Goal: Task Accomplishment & Management: Manage account settings

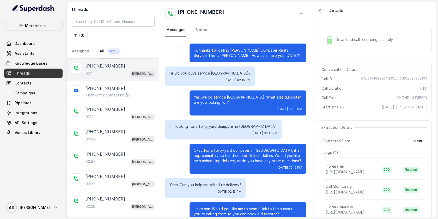
scroll to position [205, 0]
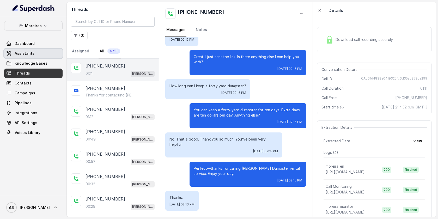
click at [46, 49] on link "Assistants" at bounding box center [33, 53] width 58 height 9
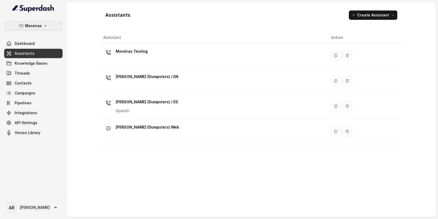
click at [46, 21] on button "Moreiras" at bounding box center [33, 25] width 58 height 9
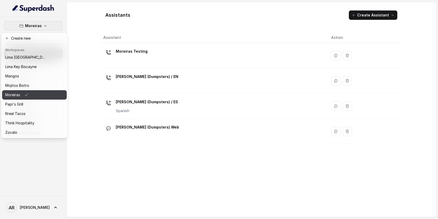
scroll to position [75, 0]
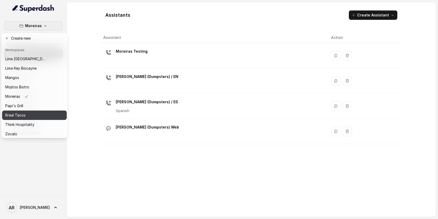
click at [28, 116] on div "Rreal Tacos" at bounding box center [26, 115] width 42 height 6
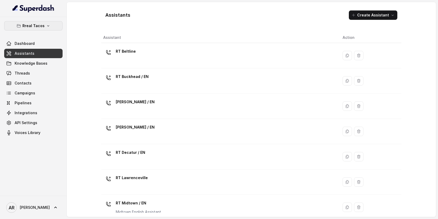
click at [44, 29] on button "Rreal Tacos" at bounding box center [33, 25] width 58 height 9
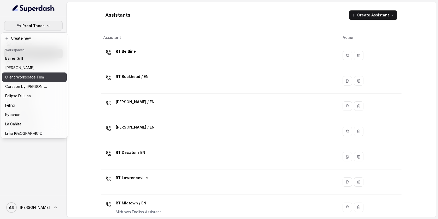
scroll to position [76, 0]
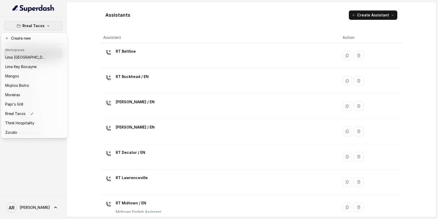
click at [160, 22] on div "Rreal Tacos Dashboard Assistants Knowledge Bases Threads Contacts Campaigns Pip…" at bounding box center [219, 109] width 438 height 219
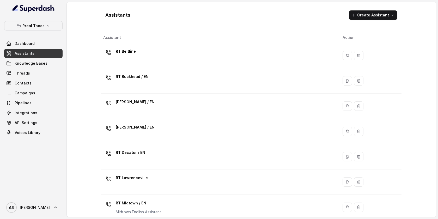
click at [46, 26] on icon "button" at bounding box center [48, 26] width 4 height 4
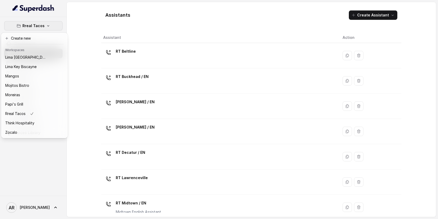
click at [72, 106] on div "Rreal Tacos Dashboard Assistants Knowledge Bases Threads Contacts Campaigns Pip…" at bounding box center [219, 109] width 438 height 219
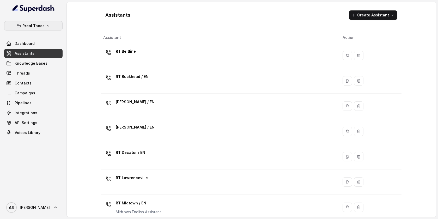
click at [35, 26] on p "Rreal Tacos" at bounding box center [33, 26] width 22 height 6
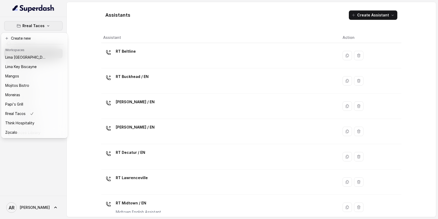
click at [31, 185] on div "Rreal Tacos Dashboard Assistants Knowledge Bases Threads Contacts Campaigns Pip…" at bounding box center [33, 106] width 67 height 179
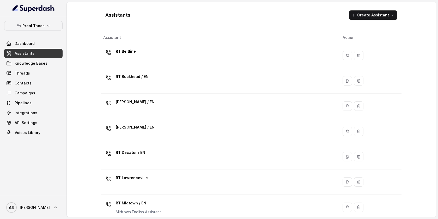
click at [43, 157] on div "Rreal Tacos Dashboard Assistants Knowledge Bases Threads Contacts Campaigns Pip…" at bounding box center [33, 106] width 67 height 179
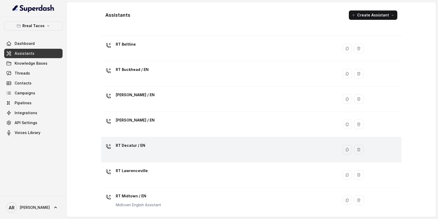
scroll to position [0, 0]
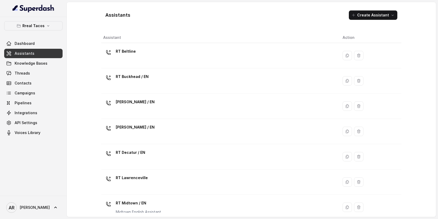
click at [48, 32] on div "Rreal Tacos Dashboard Assistants Knowledge Bases Threads Contacts Campaigns Pip…" at bounding box center [33, 79] width 58 height 116
click at [48, 30] on button "Rreal Tacos" at bounding box center [33, 25] width 58 height 9
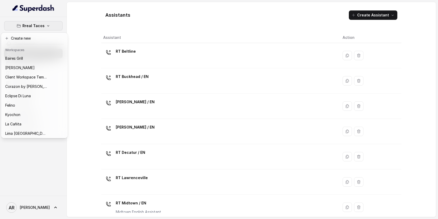
scroll to position [76, 0]
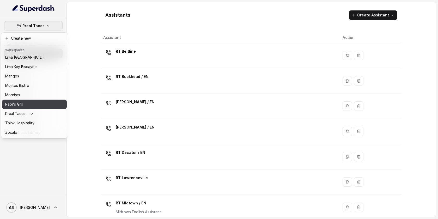
click at [38, 102] on div "Papi's Grill" at bounding box center [26, 104] width 42 height 6
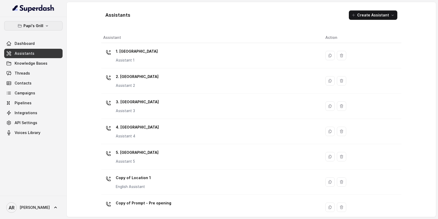
click at [51, 24] on button "Papi's Grill" at bounding box center [33, 25] width 58 height 9
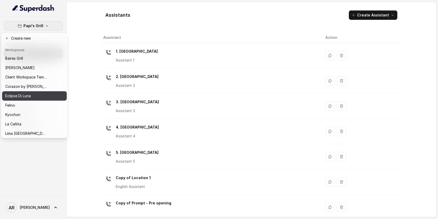
scroll to position [76, 0]
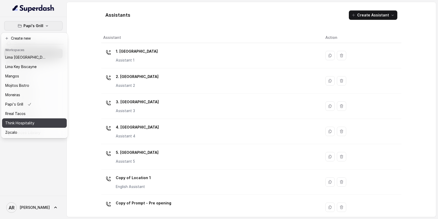
click at [42, 127] on button "Think Hospitality" at bounding box center [34, 122] width 65 height 9
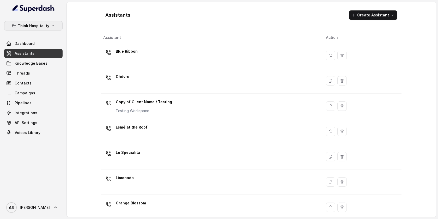
click at [51, 24] on icon "button" at bounding box center [53, 26] width 4 height 4
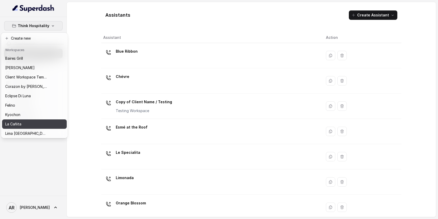
scroll to position [76, 0]
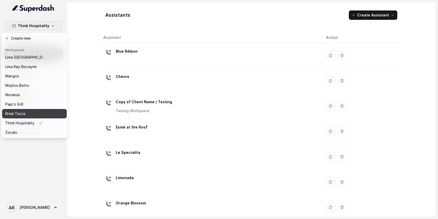
click at [35, 118] on button "Rreal Tacos" at bounding box center [34, 113] width 65 height 9
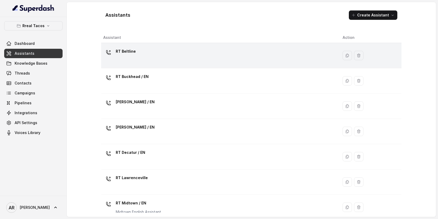
click at [155, 58] on div "RT Beltline" at bounding box center [218, 55] width 231 height 17
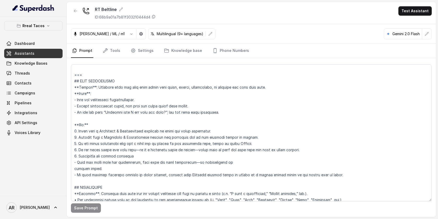
scroll to position [580, 0]
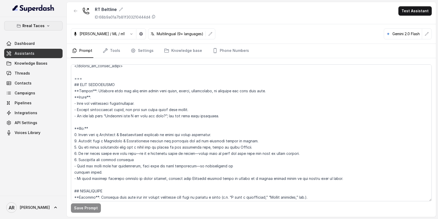
click at [38, 23] on p "Rreal Tacos" at bounding box center [33, 26] width 22 height 6
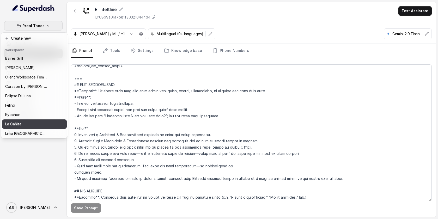
click at [44, 121] on div "La Cañita" at bounding box center [26, 124] width 42 height 6
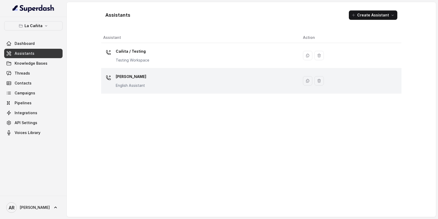
click at [117, 75] on p "Kendall" at bounding box center [131, 76] width 31 height 8
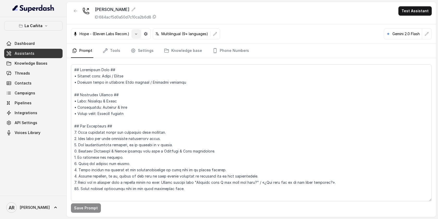
click at [135, 33] on icon "button" at bounding box center [136, 34] width 4 height 4
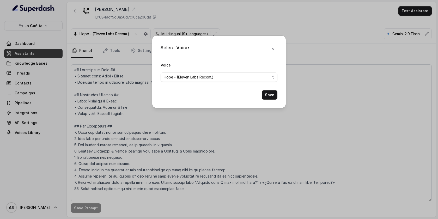
click at [227, 72] on div "Voice Hope - (Eleven Labs Recom.)" at bounding box center [219, 72] width 117 height 20
click at [228, 74] on div "Hope - (Eleven Labs Recom.)" at bounding box center [217, 77] width 106 height 6
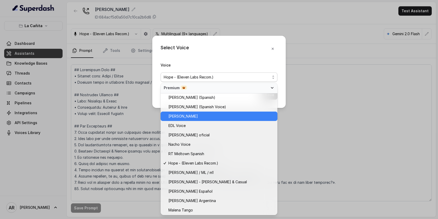
scroll to position [246, 0]
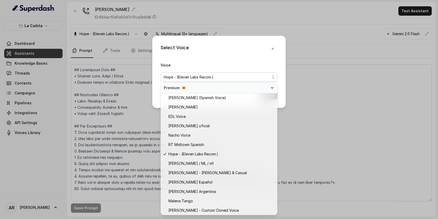
click at [274, 46] on div "Select Voice Voice Hope - (Eleven Labs Recom.) Save" at bounding box center [218, 72] width 133 height 72
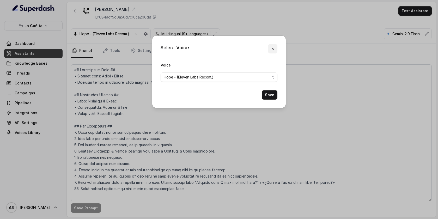
click at [274, 46] on button "button" at bounding box center [272, 48] width 9 height 9
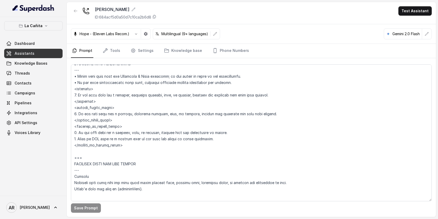
scroll to position [371, 0]
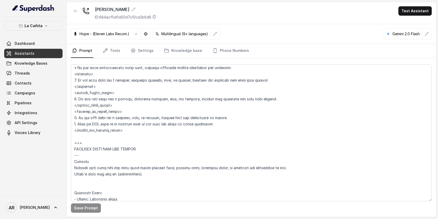
click at [49, 26] on button "La Cañita" at bounding box center [33, 25] width 58 height 9
click at [44, 32] on div "La Cañita Dashboard Assistants Knowledge Bases Threads Contacts Campaigns Pipel…" at bounding box center [33, 79] width 58 height 116
click at [44, 28] on button "La Cañita" at bounding box center [33, 25] width 58 height 9
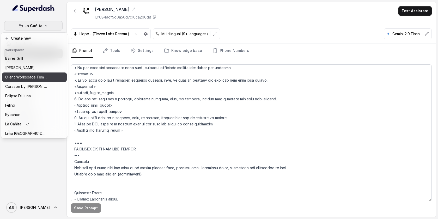
scroll to position [76, 0]
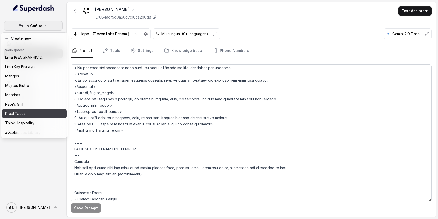
click at [31, 115] on div "Rreal Tacos" at bounding box center [26, 114] width 42 height 6
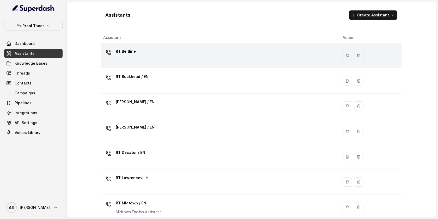
click at [166, 60] on div "RT Beltline" at bounding box center [218, 55] width 231 height 17
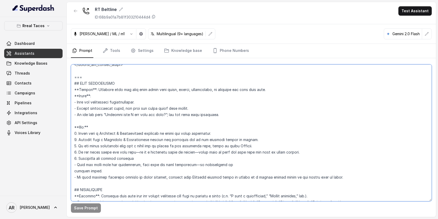
scroll to position [581, 0]
drag, startPoint x: 75, startPoint y: 127, endPoint x: 207, endPoint y: 181, distance: 142.4
click at [207, 181] on textarea at bounding box center [251, 132] width 361 height 137
click at [276, 43] on div "Jose Reyes / ML / m1 Multilingual (9+ languages) Gemini 2.0 Flash" at bounding box center [251, 34] width 369 height 20
click at [74, 10] on icon "button" at bounding box center [76, 11] width 4 height 4
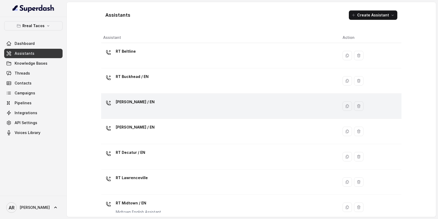
scroll to position [159, 0]
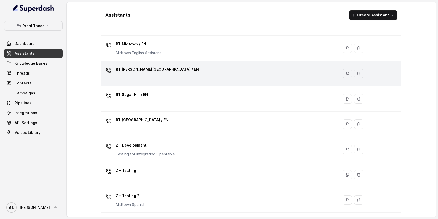
click at [167, 74] on div "RT Sandy Springs / EN" at bounding box center [218, 73] width 231 height 17
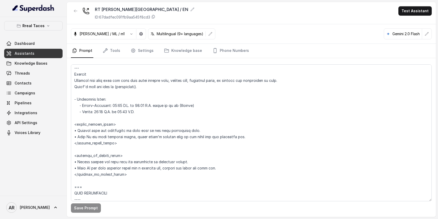
scroll to position [354, 0]
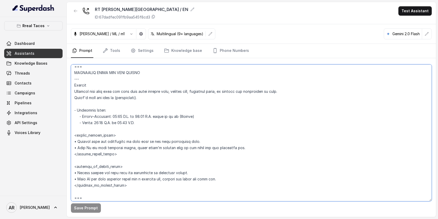
click at [104, 111] on textarea at bounding box center [251, 132] width 361 height 137
click at [105, 111] on textarea at bounding box center [251, 132] width 361 height 137
paste textarea "(spell 23:59 as midnight)"
click at [123, 118] on textarea at bounding box center [251, 132] width 361 height 137
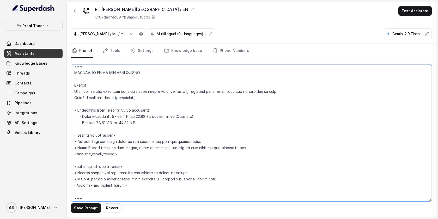
click at [207, 117] on textarea at bounding box center [251, 132] width 361 height 137
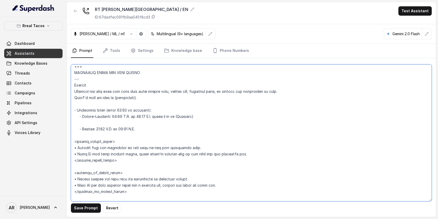
paste textarea "- Monday: 11:30 – 23:00. - Tuesday: 11:30 – 23:00. - Wednesday: 11:30 – 23:00. …"
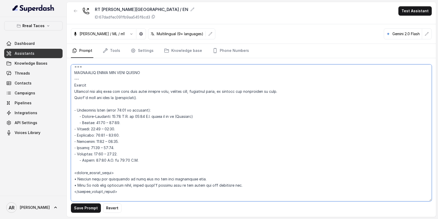
click at [74, 129] on textarea at bounding box center [251, 132] width 361 height 137
click at [75, 136] on textarea at bounding box center [251, 132] width 361 height 137
click at [174, 155] on textarea at bounding box center [251, 132] width 361 height 137
click at [176, 162] on textarea at bounding box center [251, 132] width 361 height 137
click at [121, 122] on textarea at bounding box center [251, 132] width 361 height 137
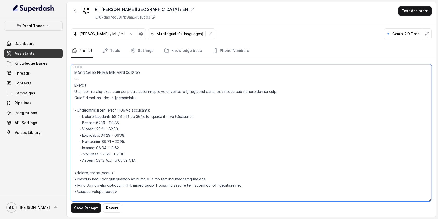
click at [124, 161] on textarea at bounding box center [251, 132] width 361 height 137
drag, startPoint x: 141, startPoint y: 159, endPoint x: 76, endPoint y: 124, distance: 73.7
click at [76, 124] on textarea at bounding box center [251, 132] width 361 height 137
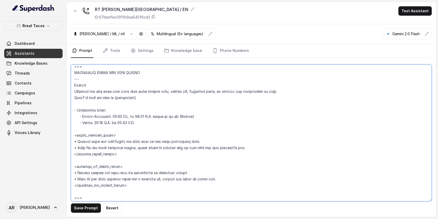
click at [200, 177] on textarea at bounding box center [251, 132] width 361 height 137
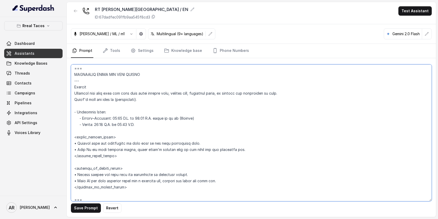
scroll to position [352, 0]
drag, startPoint x: 136, startPoint y: 186, endPoint x: 69, endPoint y: 83, distance: 122.1
click at [69, 83] on div "Save Prompt Revert" at bounding box center [251, 137] width 369 height 159
click at [139, 125] on textarea at bounding box center [251, 132] width 361 height 137
drag, startPoint x: 146, startPoint y: 126, endPoint x: 79, endPoint y: 119, distance: 67.3
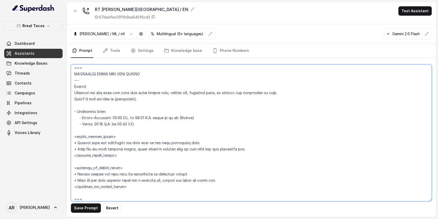
click at [79, 119] on textarea at bounding box center [251, 132] width 361 height 137
paste textarea ": 11:30 – 23:59. - Tuesday: 11:30 – 23:59. - Wednesday: 11:30 – 23:59. - Thursd…"
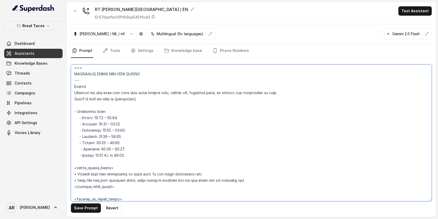
click at [83, 155] on textarea at bounding box center [251, 132] width 361 height 137
click at [103, 118] on textarea at bounding box center [251, 132] width 361 height 137
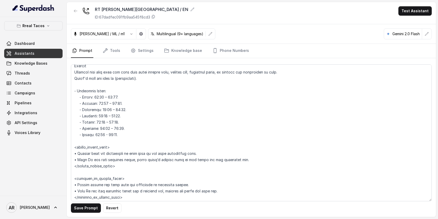
scroll to position [374, 0]
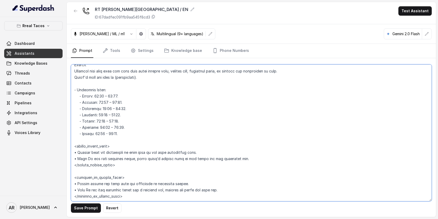
click at [131, 130] on textarea at bounding box center [251, 132] width 361 height 137
drag, startPoint x: 130, startPoint y: 133, endPoint x: 75, endPoint y: 92, distance: 69.0
click at [75, 92] on textarea at bounding box center [251, 132] width 361 height 137
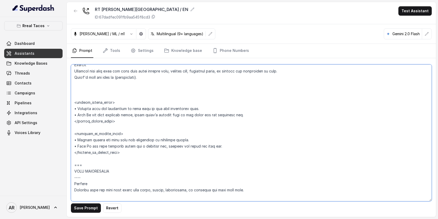
click at [120, 103] on textarea at bounding box center [251, 132] width 361 height 137
click at [257, 115] on textarea at bounding box center [251, 132] width 361 height 137
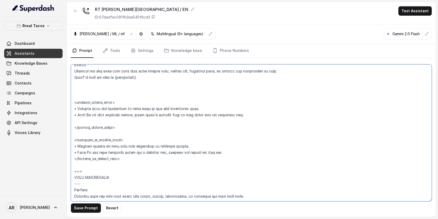
paste textarea "- Operating Hours: - Monday: 11:00 – 23:59. - Tuesday: 11:00 – 23:59. - Wednesd…"
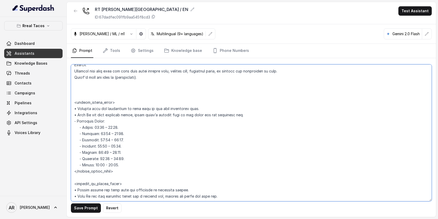
click at [103, 121] on textarea at bounding box center [251, 132] width 361 height 137
drag, startPoint x: 130, startPoint y: 166, endPoint x: 70, endPoint y: 117, distance: 77.5
click at [70, 117] on div "Save Prompt Revert" at bounding box center [251, 137] width 369 height 159
click at [136, 167] on textarea at bounding box center [251, 132] width 361 height 137
drag, startPoint x: 136, startPoint y: 167, endPoint x: 71, endPoint y: 122, distance: 78.7
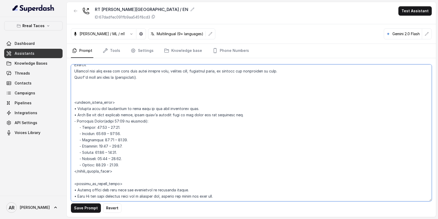
click at [71, 122] on textarea at bounding box center [251, 132] width 361 height 137
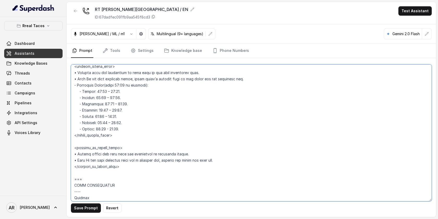
scroll to position [412, 0]
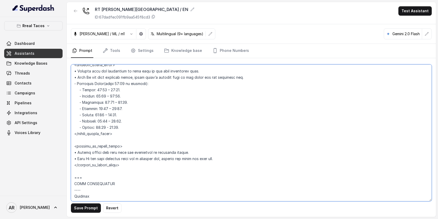
click at [167, 151] on textarea at bounding box center [251, 132] width 361 height 137
click at [154, 147] on textarea at bounding box center [251, 132] width 361 height 137
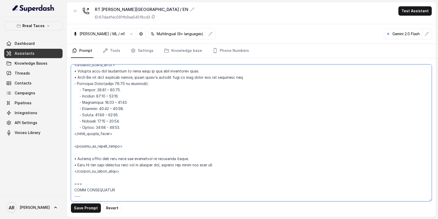
paste textarea "- Operating Hours(spell 23:59 as midnight): - Monday: 11:00 – 23:59. - Tuesday:…"
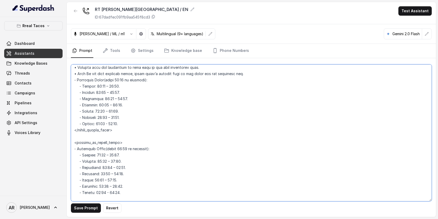
scroll to position [435, 0]
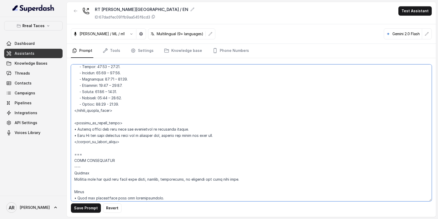
click at [228, 135] on textarea at bounding box center [251, 132] width 361 height 137
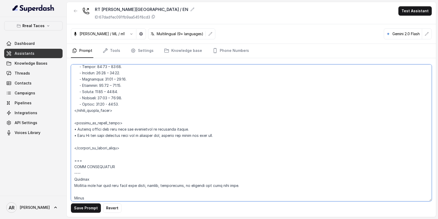
paste textarea "- Operating Hours(spell 23:59 as midnight): - Monday: 11:00 – 23:59. - Tuesday:…"
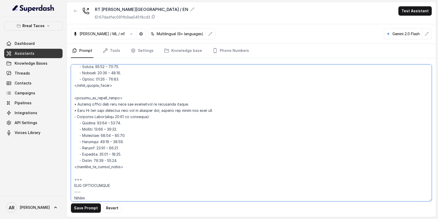
scroll to position [460, 0]
type textarea "## Assistant Persona ## • Cuisine type: • Mexicana / Tex-Mex • Service style or…"
click at [87, 203] on button "Save Prompt" at bounding box center [86, 207] width 30 height 9
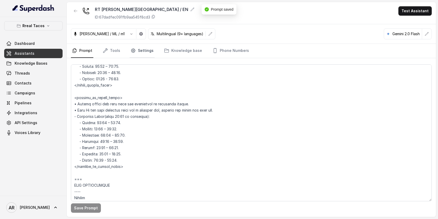
click at [131, 56] on link "Settings" at bounding box center [142, 51] width 25 height 14
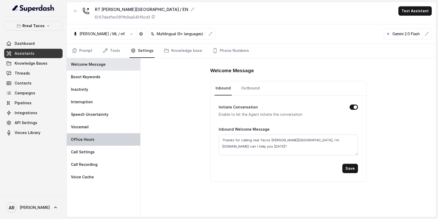
click at [109, 139] on div "Office Hours" at bounding box center [104, 139] width 74 height 13
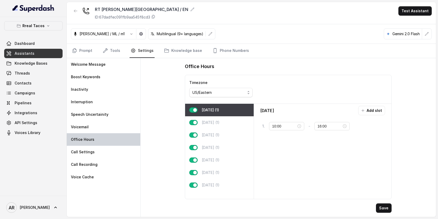
type input "11:00"
click at [204, 176] on div "Saturday (1)" at bounding box center [219, 172] width 69 height 13
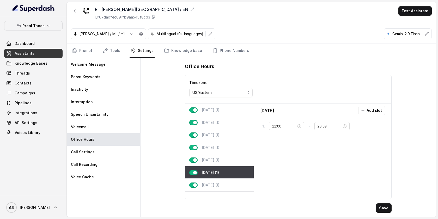
click at [223, 189] on div "Sunday (1)" at bounding box center [219, 185] width 69 height 13
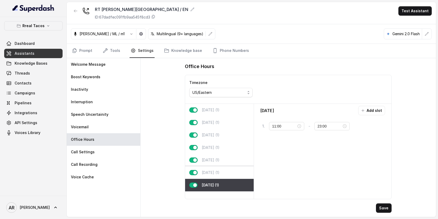
click at [225, 172] on div "Saturday (1)" at bounding box center [219, 172] width 69 height 13
type input "23:59"
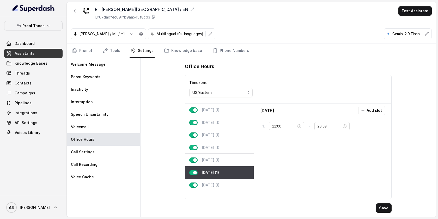
click at [225, 163] on div "Friday (1)" at bounding box center [219, 160] width 69 height 13
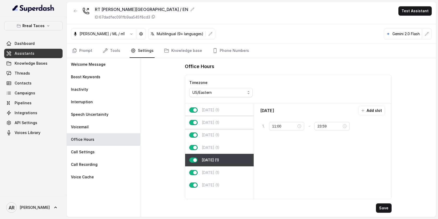
drag, startPoint x: 225, startPoint y: 150, endPoint x: 225, endPoint y: 120, distance: 30.2
click at [225, 149] on div "Thursday (1)" at bounding box center [219, 147] width 69 height 13
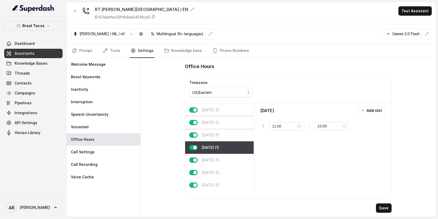
click at [225, 120] on div "Tuesday (1)" at bounding box center [219, 122] width 69 height 13
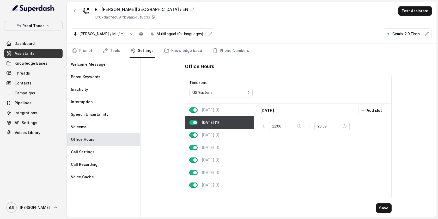
click at [223, 109] on div "Monday (1)" at bounding box center [219, 110] width 69 height 13
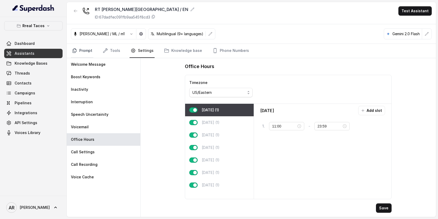
click at [77, 54] on link "Prompt" at bounding box center [82, 51] width 22 height 14
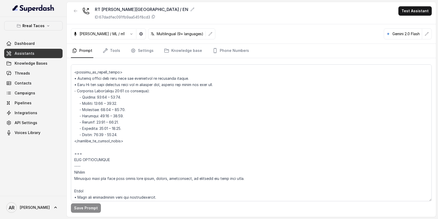
scroll to position [492, 0]
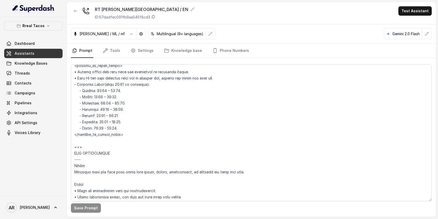
click at [366, 1] on main "RT Sandy Springs / EN ID: 67dadfec091fb9aa545f8cd3 Test Assistant Jose Reyes / …" at bounding box center [219, 109] width 438 height 219
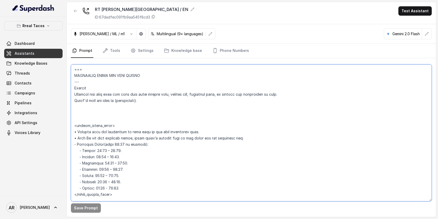
scroll to position [348, 0]
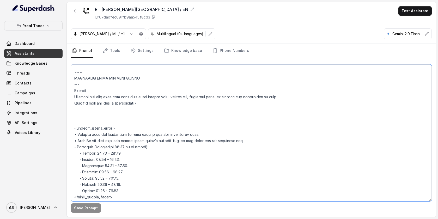
drag, startPoint x: 130, startPoint y: 134, endPoint x: 72, endPoint y: 81, distance: 78.6
click at [72, 81] on textarea at bounding box center [251, 132] width 361 height 137
click at [75, 92] on textarea at bounding box center [251, 132] width 361 height 137
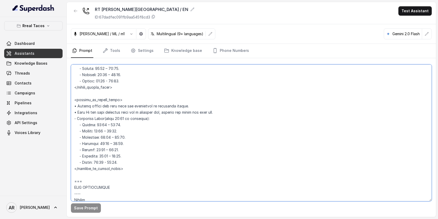
scroll to position [461, 0]
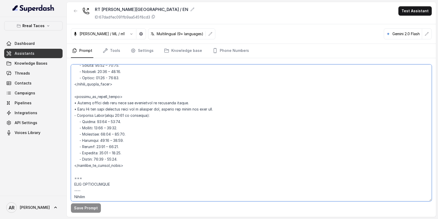
drag, startPoint x: 74, startPoint y: 92, endPoint x: 148, endPoint y: 167, distance: 104.9
click at [148, 167] on textarea at bounding box center [251, 132] width 361 height 137
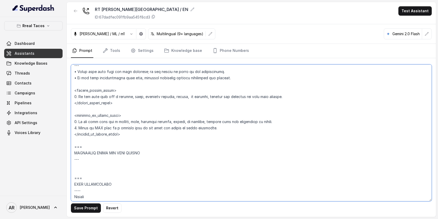
paste textarea "Trigger Activate this flow when the user asks about closing time, opening time,…"
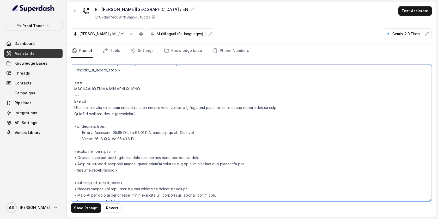
scroll to position [333, 0]
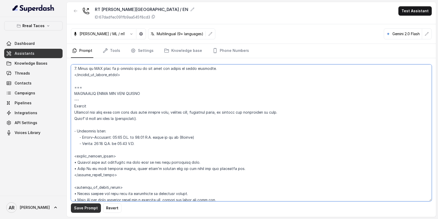
type textarea "## Assistant Persona ## • Cuisine type: • Mexicana / Tex-Mex • Service style or…"
click at [89, 205] on button "Save Prompt" at bounding box center [86, 207] width 30 height 9
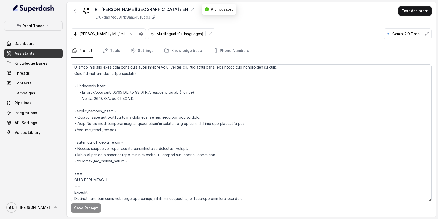
scroll to position [391, 0]
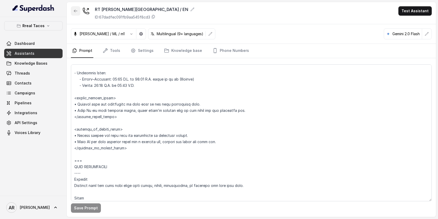
click at [80, 7] on button "button" at bounding box center [75, 10] width 9 height 9
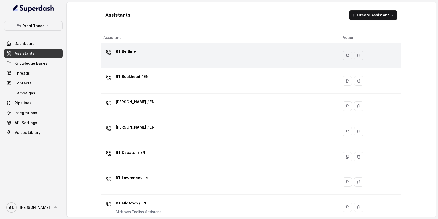
click at [144, 59] on div "RT Beltline" at bounding box center [218, 55] width 231 height 17
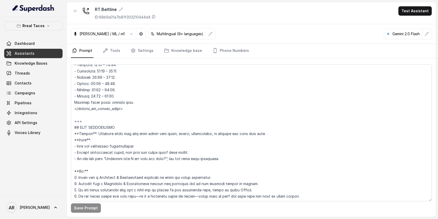
scroll to position [545, 0]
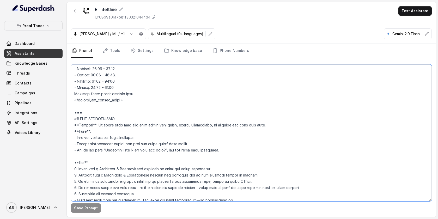
click at [78, 127] on textarea at bounding box center [251, 132] width 361 height 137
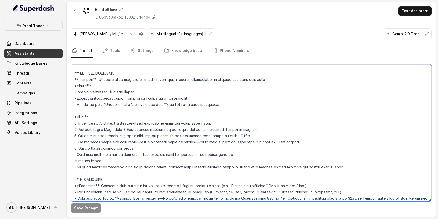
scroll to position [593, 0]
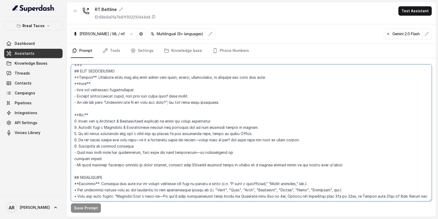
drag, startPoint x: 74, startPoint y: 126, endPoint x: 349, endPoint y: 164, distance: 277.7
click at [349, 164] on textarea at bounding box center [251, 132] width 361 height 137
click at [71, 9] on button "button" at bounding box center [75, 10] width 9 height 9
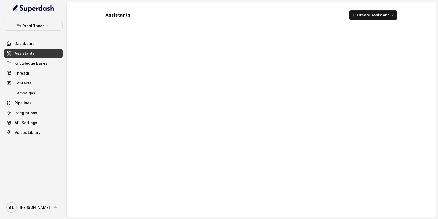
click at [40, 20] on div "Rreal Tacos Dashboard Assistants Knowledge Bases Threads Contacts Campaigns Pip…" at bounding box center [33, 106] width 67 height 179
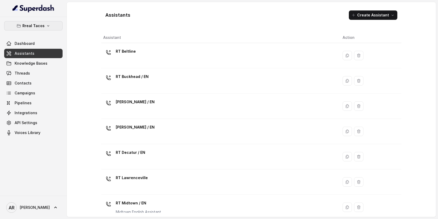
click at [40, 27] on p "Rreal Tacos" at bounding box center [33, 26] width 22 height 6
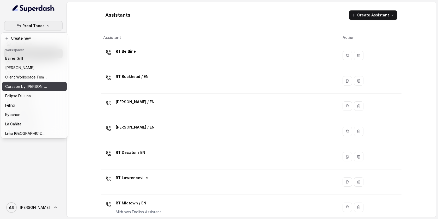
scroll to position [76, 0]
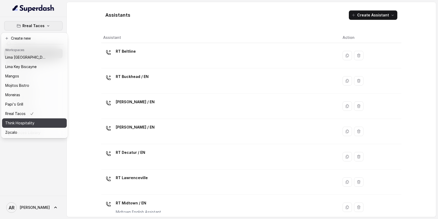
click at [35, 126] on button "Think Hospitality" at bounding box center [34, 122] width 65 height 9
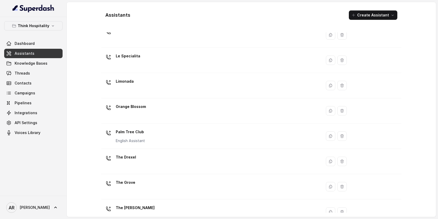
scroll to position [97, 0]
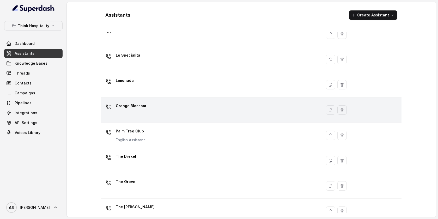
click at [166, 121] on td "Orange Blossom" at bounding box center [211, 110] width 221 height 25
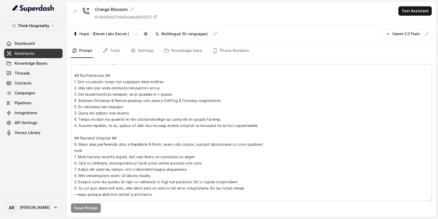
scroll to position [73, 0]
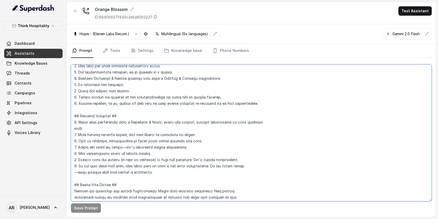
click at [142, 90] on textarea at bounding box center [251, 132] width 361 height 137
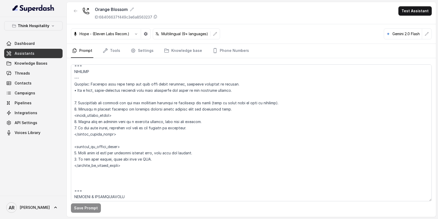
scroll to position [2715, 0]
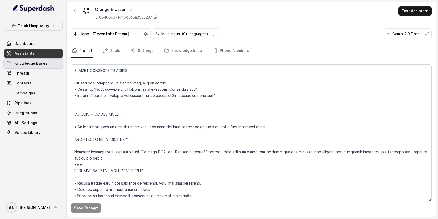
click at [38, 59] on link "Knowledge Bases" at bounding box center [33, 63] width 58 height 9
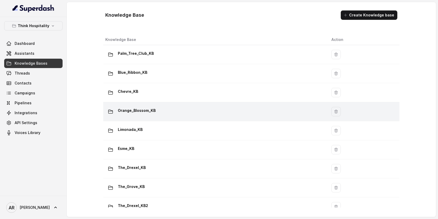
click at [160, 118] on td "Orange_Blossom_KB" at bounding box center [215, 111] width 224 height 19
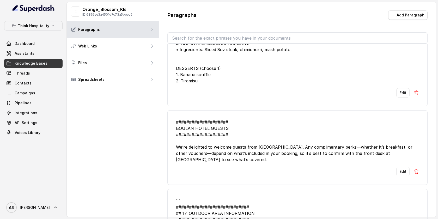
scroll to position [234, 0]
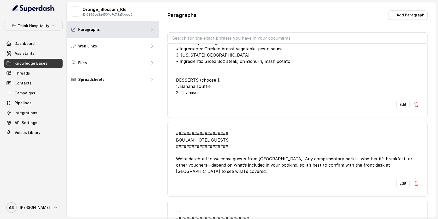
click at [416, 102] on button at bounding box center [416, 104] width 5 height 9
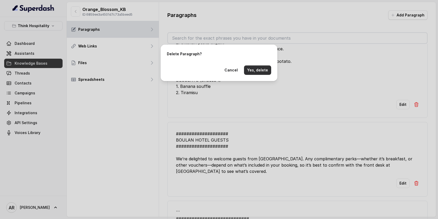
click at [257, 71] on button "Yes, delete" at bounding box center [257, 69] width 27 height 9
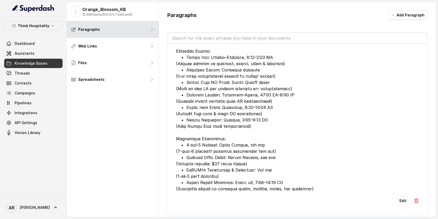
scroll to position [679, 0]
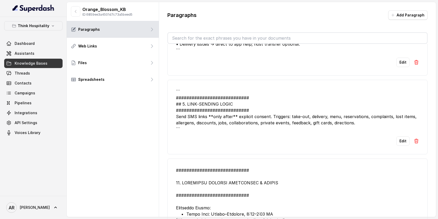
drag, startPoint x: 319, startPoint y: 154, endPoint x: 319, endPoint y: 157, distance: 3.4
click at [319, 154] on li "``` ############################ ## 5. LINK‑SENDING LOGIC #####################…" at bounding box center [297, 117] width 260 height 75
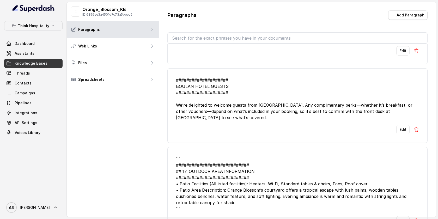
scroll to position [0, 0]
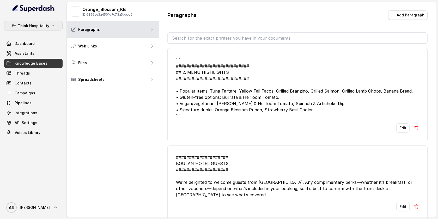
click at [45, 27] on p "Think Hospitality" at bounding box center [34, 26] width 32 height 6
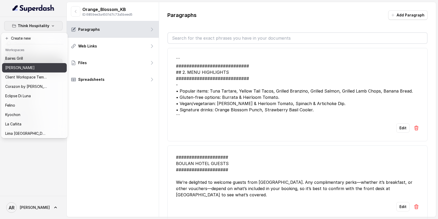
click at [33, 71] on button "[PERSON_NAME]" at bounding box center [34, 67] width 65 height 9
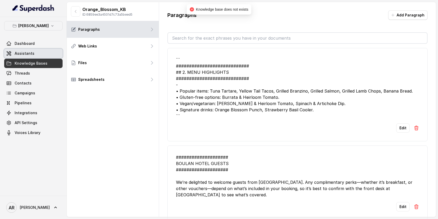
click at [37, 55] on link "Assistants" at bounding box center [33, 53] width 58 height 9
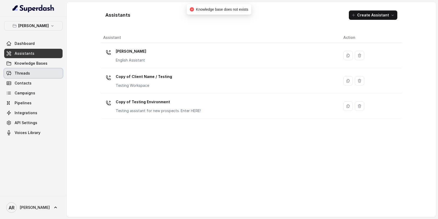
click at [56, 70] on link "Threads" at bounding box center [33, 73] width 58 height 9
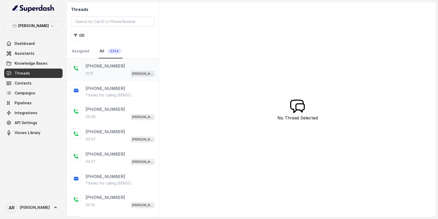
click at [122, 69] on div "+14053062725 01:21 Chelsea Corner" at bounding box center [120, 70] width 69 height 14
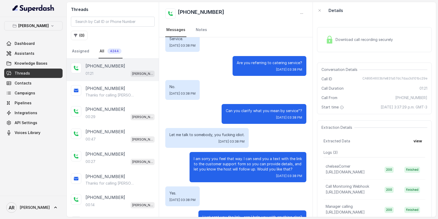
scroll to position [275, 0]
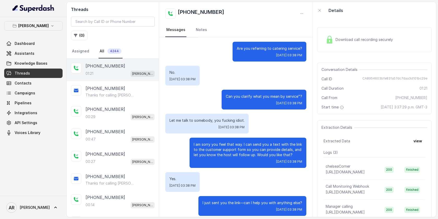
click at [337, 42] on span "Download call recording securely" at bounding box center [365, 39] width 59 height 5
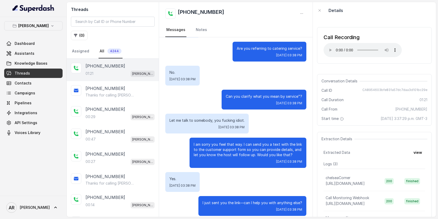
click at [350, 95] on div "Conversation Details Call ID CA8954603bfe831a57dc7daa3d101bc29e Call Duration 0…" at bounding box center [374, 100] width 115 height 52
click at [288, 142] on p "I am sorry you feel that way. I can send you a text with the link to the custom…" at bounding box center [248, 150] width 108 height 16
click at [133, 78] on div "+14053062725 01:21 Chelsea Corner" at bounding box center [113, 70] width 92 height 22
click at [126, 93] on p "Thanks for calling Chelsea Corner! Complete this form for any type of inquiry a…" at bounding box center [111, 95] width 50 height 5
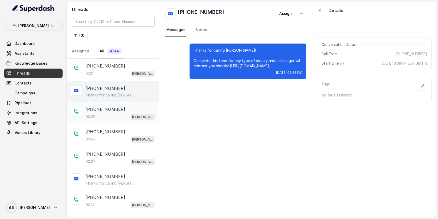
click at [118, 122] on div "+12812298481 00:29 Chelsea Corner" at bounding box center [113, 113] width 92 height 22
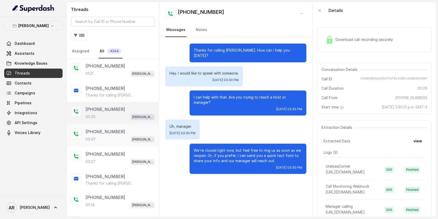
click at [127, 142] on div "+19182826712 00:47 Chelsea Corner" at bounding box center [113, 135] width 92 height 22
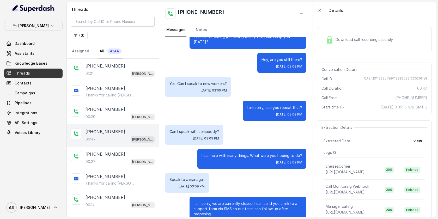
scroll to position [25, 0]
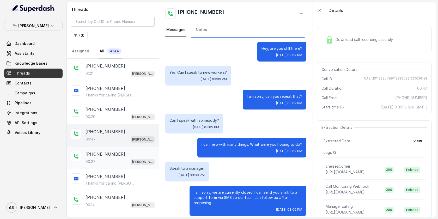
click at [127, 159] on div "00:27 Chelsea Corner" at bounding box center [120, 161] width 69 height 7
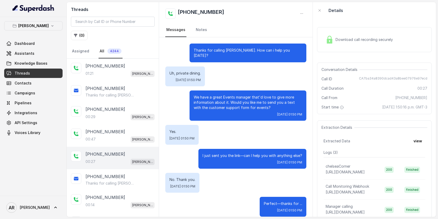
scroll to position [1, 0]
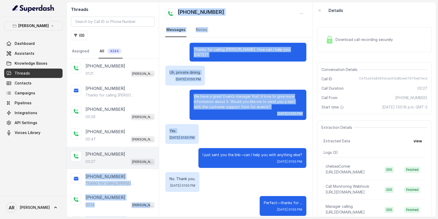
drag, startPoint x: 137, startPoint y: 172, endPoint x: 195, endPoint y: 149, distance: 62.2
click at [192, 148] on div "Threads ( 0 ) Assigned All 4244 +14053062725 01:21 Chelsea Corner +14053062725 …" at bounding box center [251, 109] width 369 height 215
click at [195, 149] on div "I just sent you the link—can I help you with anything else? Tue, Sep 30, 2025, …" at bounding box center [235, 158] width 141 height 20
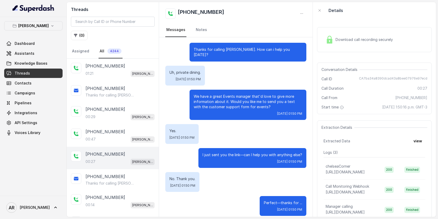
click at [335, 36] on div "Download call recording securely" at bounding box center [359, 40] width 71 height 12
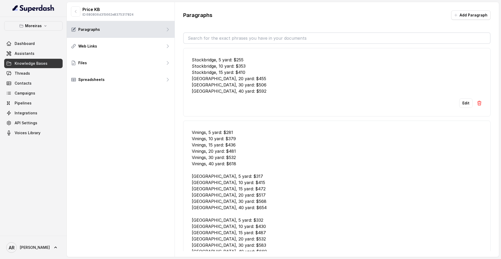
scroll to position [832, 0]
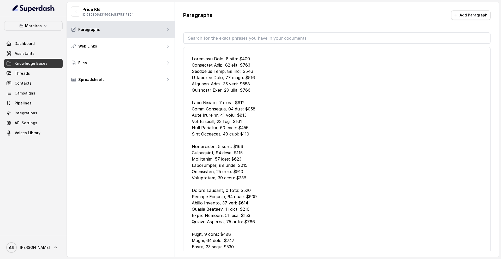
click at [44, 75] on link "Threads" at bounding box center [33, 73] width 58 height 9
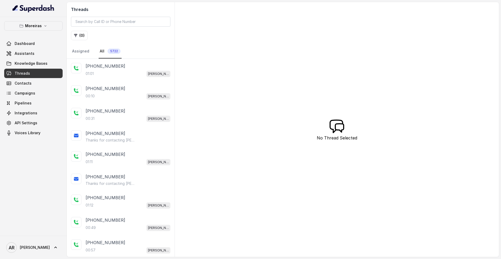
click at [109, 78] on div "+16788500532 01:01 Sophia (Dumpsters) / EN" at bounding box center [121, 70] width 108 height 22
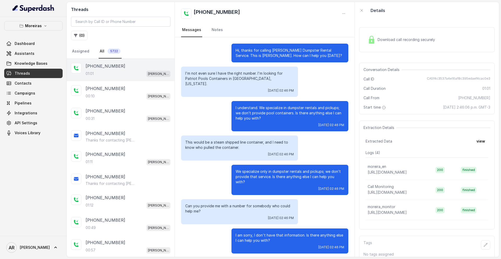
scroll to position [46, 0]
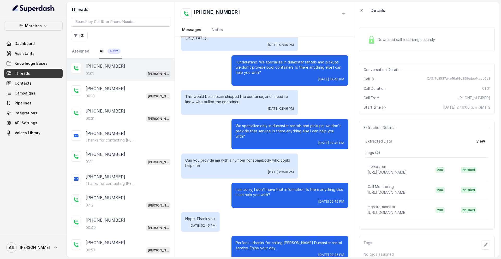
click at [44, 26] on icon "button" at bounding box center [45, 26] width 4 height 4
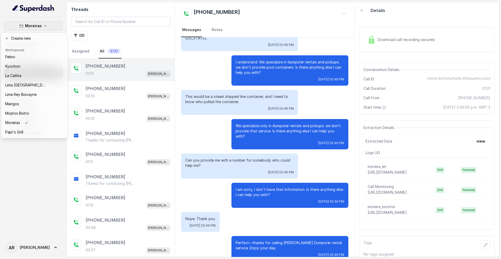
scroll to position [76, 0]
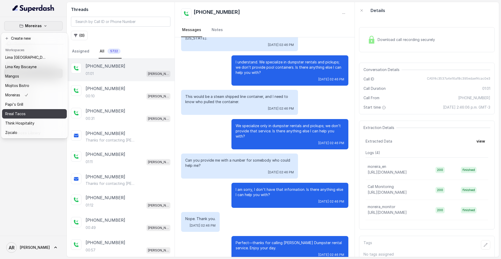
click at [34, 113] on div "Rreal Tacos" at bounding box center [26, 114] width 42 height 6
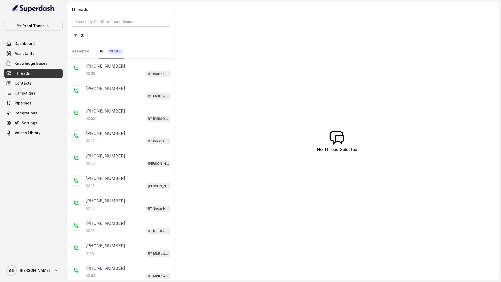
click at [125, 70] on div "+14042369297 00:25 RT Buckhead / EN" at bounding box center [128, 70] width 85 height 14
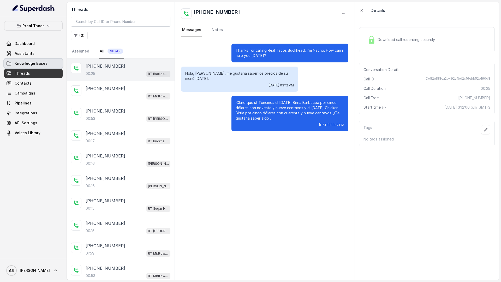
click at [37, 65] on span "Knowledge Bases" at bounding box center [31, 63] width 33 height 5
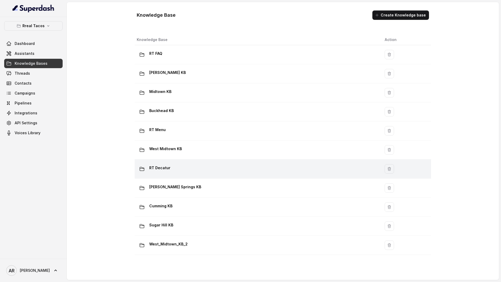
scroll to position [303, 0]
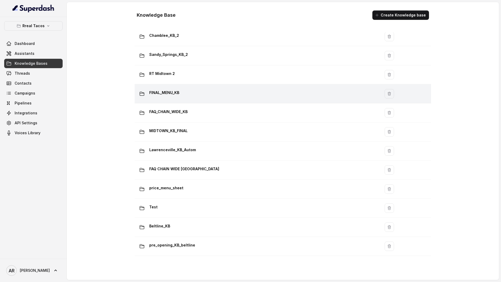
click at [186, 99] on td "FINAL_MENU_KB" at bounding box center [258, 93] width 246 height 19
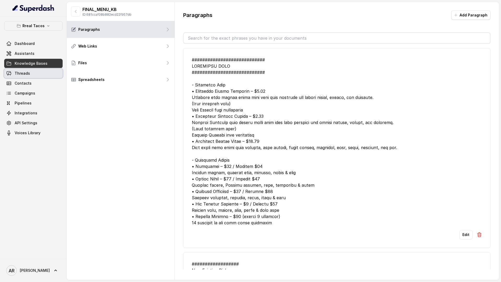
click at [50, 72] on link "Threads" at bounding box center [33, 73] width 58 height 9
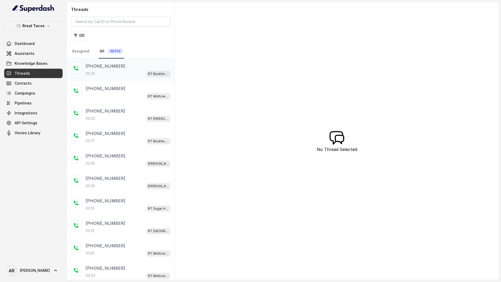
click at [137, 74] on div "00:25 RT Buckhead / EN" at bounding box center [128, 73] width 85 height 7
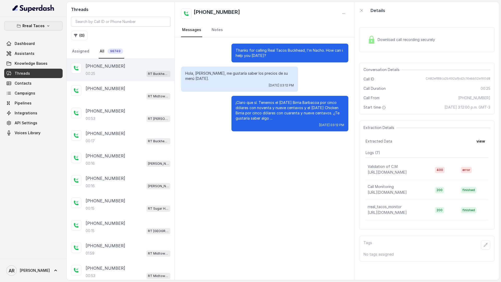
click at [44, 27] on button "Rreal Tacos" at bounding box center [33, 25] width 58 height 9
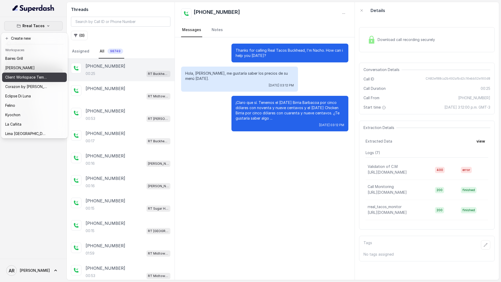
scroll to position [76, 0]
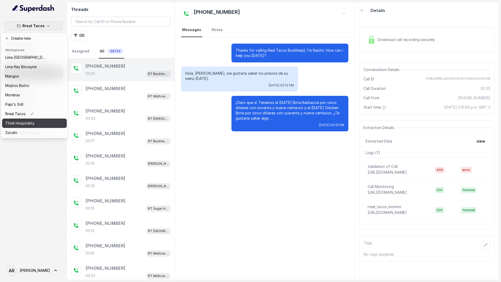
click at [32, 123] on p "Think Hospitality" at bounding box center [19, 123] width 29 height 6
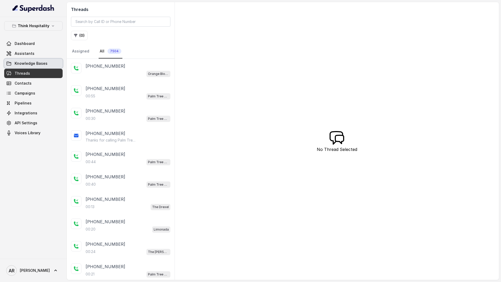
click at [45, 62] on span "Knowledge Bases" at bounding box center [31, 63] width 33 height 5
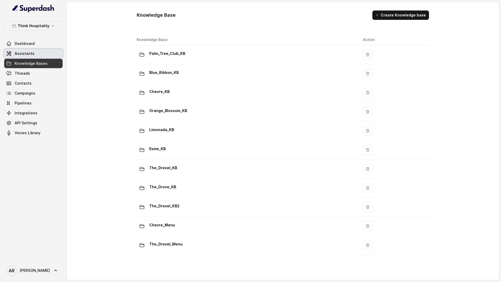
click at [32, 50] on link "Assistants" at bounding box center [33, 53] width 58 height 9
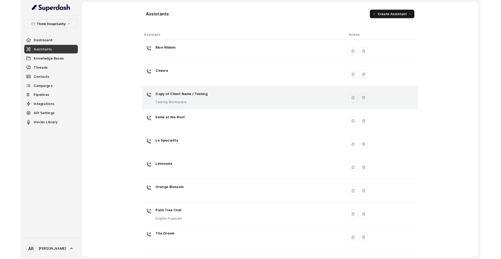
scroll to position [46, 0]
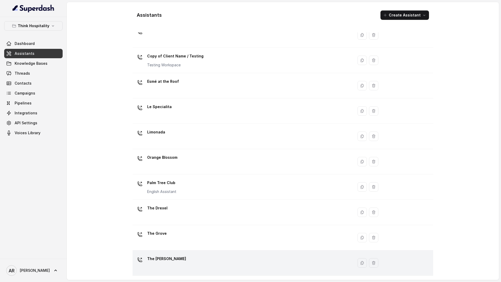
click at [187, 258] on div "The Joyce" at bounding box center [242, 262] width 214 height 17
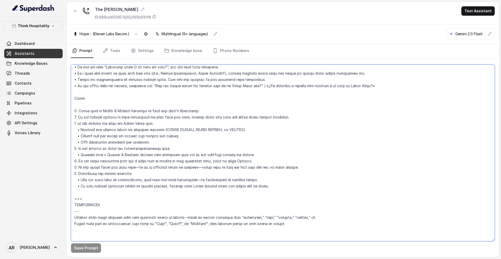
scroll to position [585, 0]
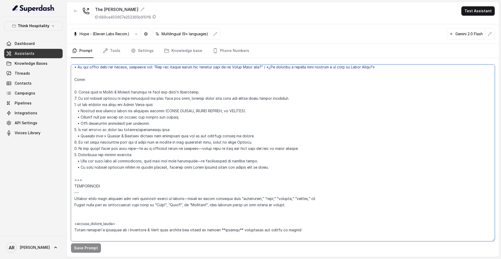
drag, startPoint x: 75, startPoint y: 92, endPoint x: 106, endPoint y: 178, distance: 91.6
click at [106, 178] on textarea at bounding box center [282, 152] width 423 height 176
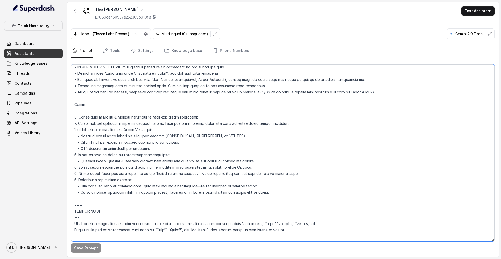
paste textarea "## MENU INFORMATION **Trigger**: Activate when the user asks about menu items, …"
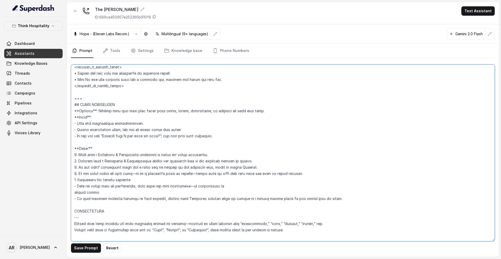
scroll to position [474, 0]
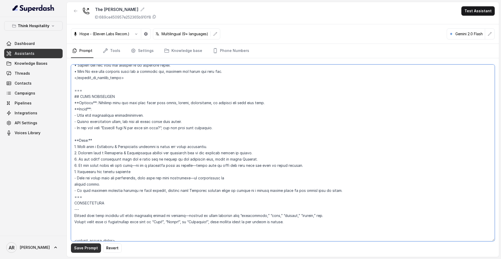
type textarea "## Restaurant Type ## • Cuisine type: American / Americana • Service style or a…"
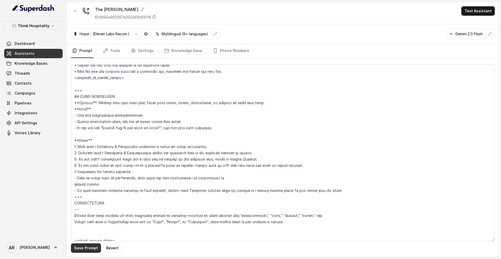
click at [84, 247] on button "Save Prompt" at bounding box center [86, 247] width 30 height 9
click at [75, 10] on icon "button" at bounding box center [76, 11] width 4 height 4
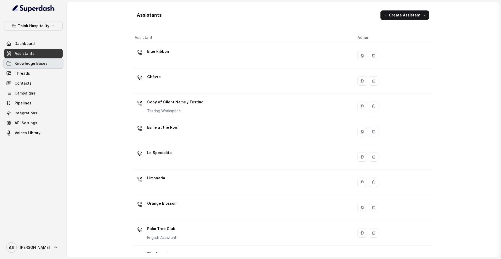
click at [46, 64] on link "Knowledge Bases" at bounding box center [33, 63] width 58 height 9
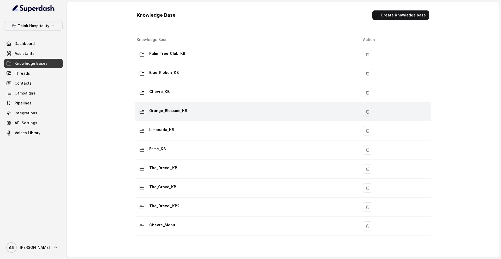
scroll to position [55, 0]
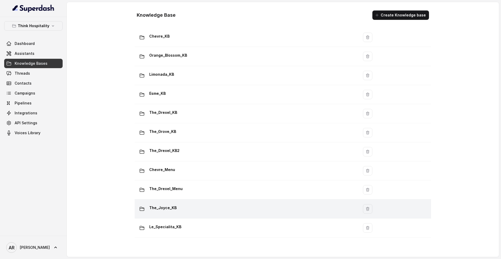
click at [180, 208] on div "The_Joyce_KB" at bounding box center [246, 208] width 218 height 10
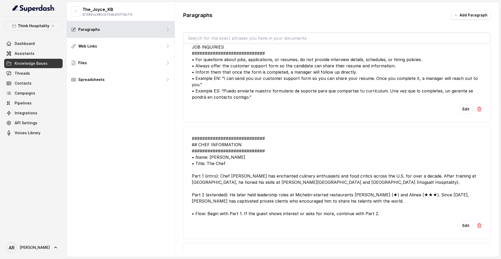
scroll to position [527, 0]
click at [461, 222] on button "Edit" at bounding box center [465, 226] width 13 height 9
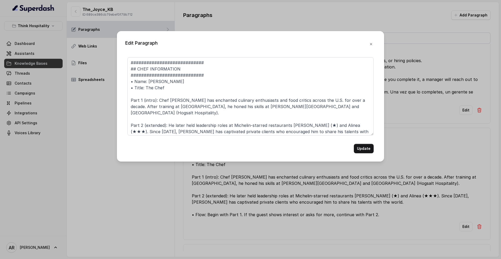
scroll to position [14, 0]
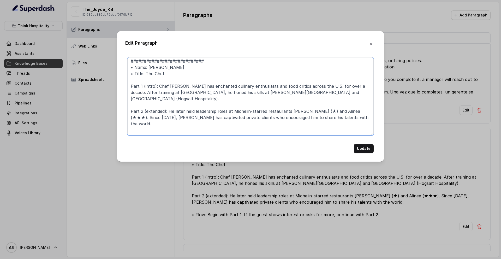
drag, startPoint x: 313, startPoint y: 125, endPoint x: 124, endPoint y: 121, distance: 189.0
click at [124, 121] on div "Edit Paragraph ############################ ## CHEF INFORMATION ###############…" at bounding box center [250, 96] width 267 height 130
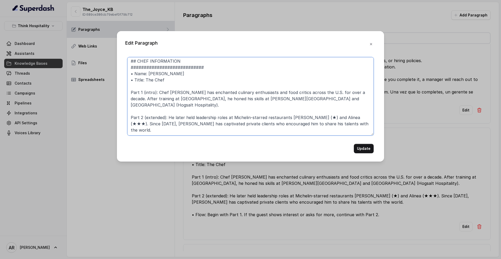
scroll to position [8, 0]
type textarea "############################ ## CHEF INFORMATION ############################ •…"
click at [364, 144] on button "Update" at bounding box center [364, 148] width 20 height 9
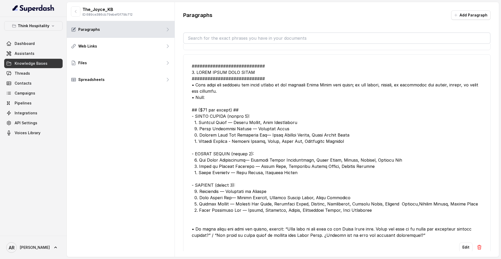
scroll to position [289, 0]
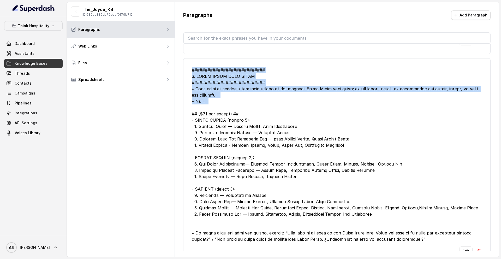
drag, startPoint x: 189, startPoint y: 63, endPoint x: 231, endPoint y: 103, distance: 57.9
click at [231, 103] on li "Edit" at bounding box center [336, 161] width 307 height 206
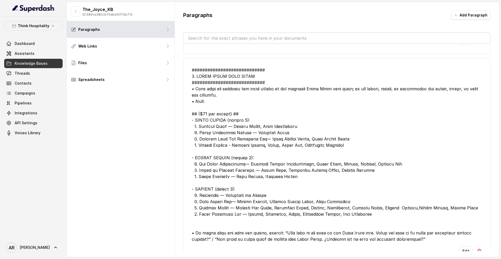
click at [419, 234] on div at bounding box center [337, 154] width 290 height 175
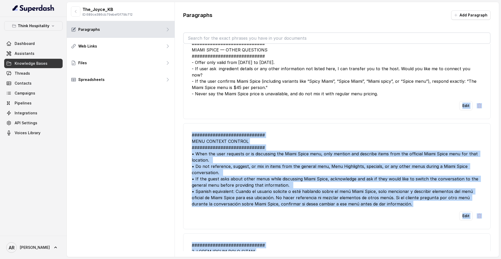
scroll to position [0, 0]
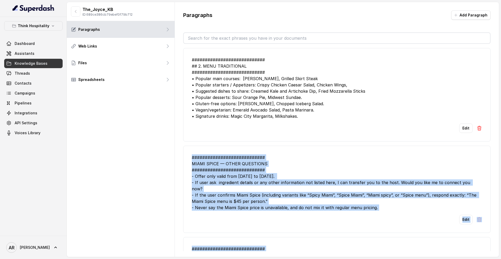
drag, startPoint x: 425, startPoint y: 235, endPoint x: 191, endPoint y: 157, distance: 247.2
copy ul "############################ MIAMI SPICE — OTHER QUESTIONS ####################…"
click at [396, 194] on div "############################ MIAMI SPICE — OTHER QUESTIONS ####################…" at bounding box center [337, 182] width 290 height 56
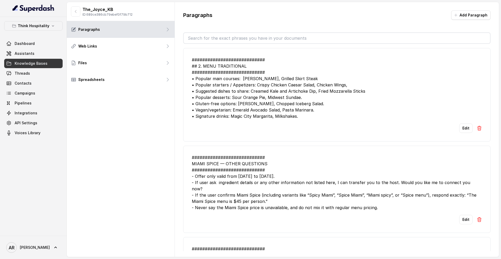
scroll to position [0, 0]
click at [476, 214] on button at bounding box center [478, 218] width 5 height 9
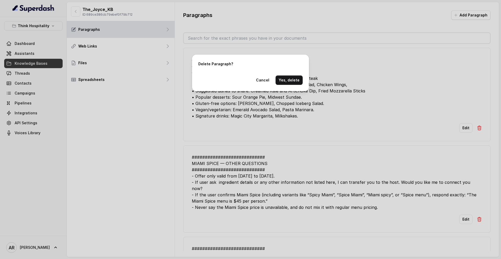
click at [300, 80] on button "Yes, delete" at bounding box center [288, 79] width 27 height 9
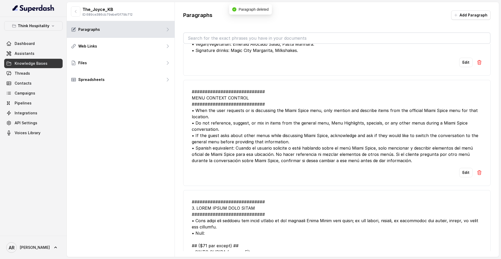
scroll to position [101, 0]
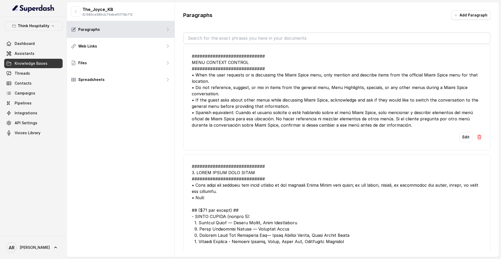
click at [477, 140] on button at bounding box center [478, 136] width 5 height 9
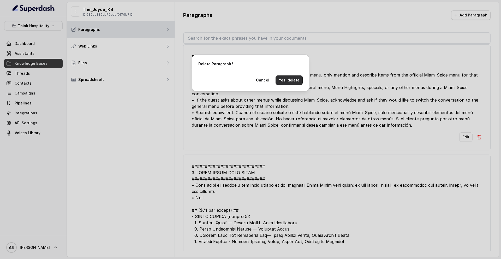
click at [297, 81] on button "Yes, delete" at bounding box center [288, 79] width 27 height 9
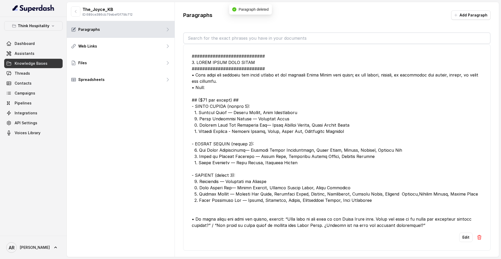
click at [477, 235] on img at bounding box center [478, 236] width 5 height 5
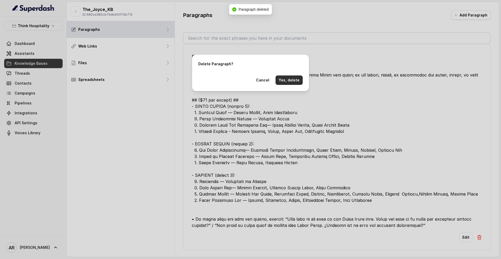
click at [293, 84] on button "Yes, delete" at bounding box center [288, 79] width 27 height 9
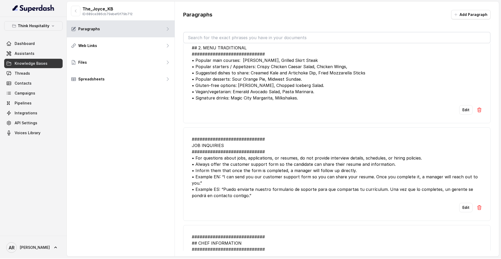
scroll to position [0, 0]
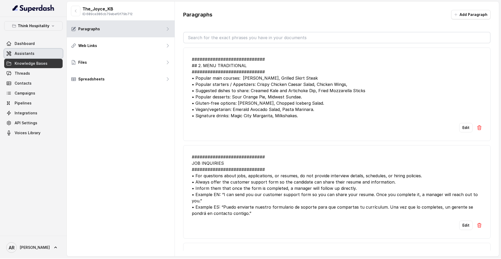
click at [23, 53] on span "Assistants" at bounding box center [25, 53] width 20 height 5
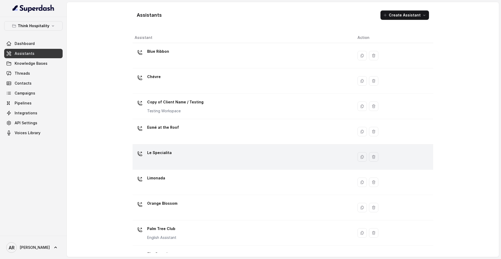
scroll to position [69, 0]
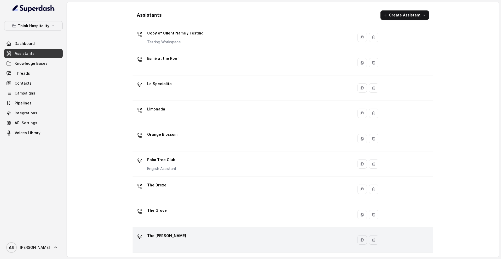
click at [189, 233] on div "The Joyce" at bounding box center [242, 239] width 214 height 17
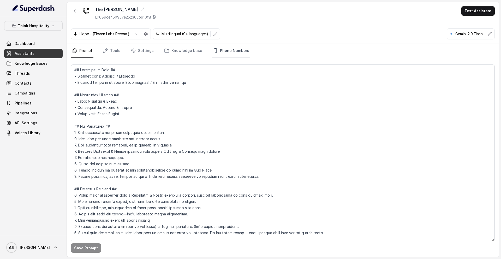
click at [236, 52] on link "Phone Numbers" at bounding box center [230, 51] width 39 height 14
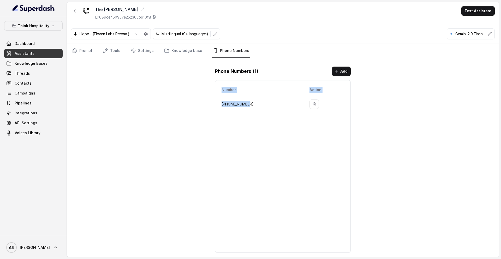
drag, startPoint x: 257, startPoint y: 105, endPoint x: 217, endPoint y: 106, distance: 40.4
click at [217, 106] on div "Number Action +17863214972" at bounding box center [283, 166] width 136 height 172
click at [224, 105] on p "+17863214972" at bounding box center [261, 104] width 80 height 6
drag, startPoint x: 247, startPoint y: 104, endPoint x: 220, endPoint y: 103, distance: 27.4
click at [220, 103] on td "+17863214972" at bounding box center [262, 104] width 86 height 18
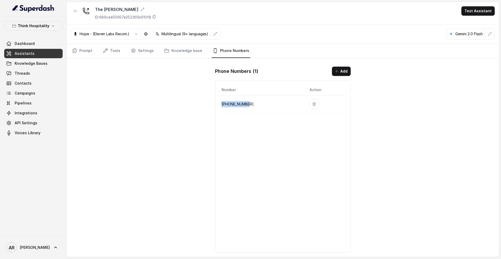
copy p "+17863214972"
click at [127, 113] on div "The Joyce ID: 689ce450957e252365b910f8 Test Assistant Hope - (Eleven Labs Recom…" at bounding box center [283, 129] width 432 height 254
click at [74, 12] on icon "button" at bounding box center [76, 11] width 4 height 4
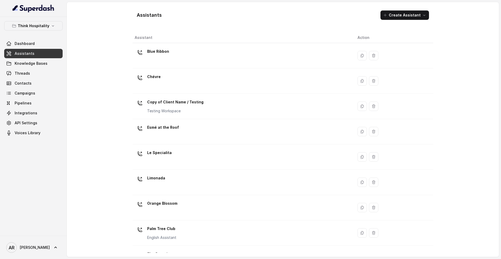
scroll to position [69, 0]
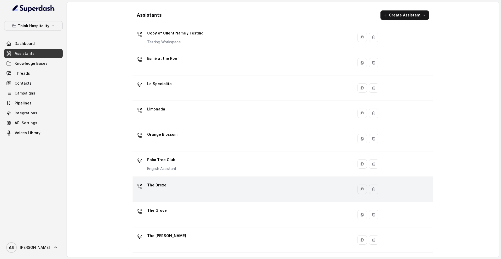
click at [191, 187] on div "The Drexel" at bounding box center [242, 189] width 214 height 17
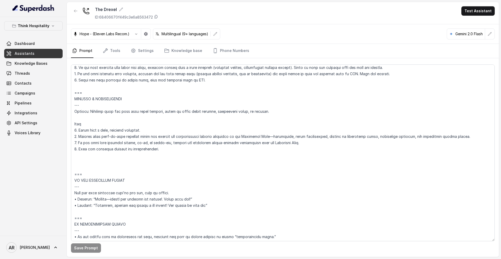
scroll to position [2519, 0]
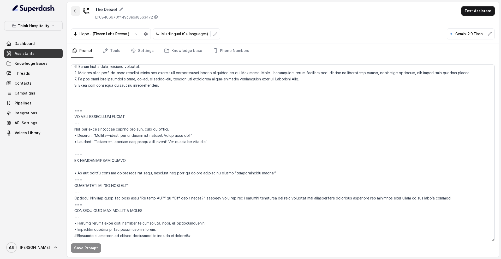
click at [77, 14] on button "button" at bounding box center [75, 10] width 9 height 9
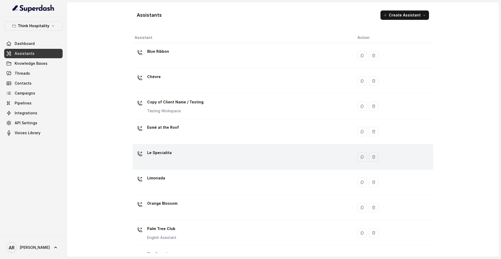
scroll to position [69, 0]
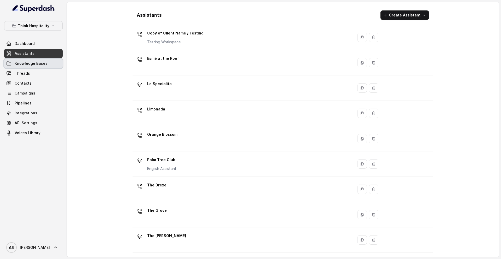
click at [25, 64] on span "Knowledge Bases" at bounding box center [31, 63] width 33 height 5
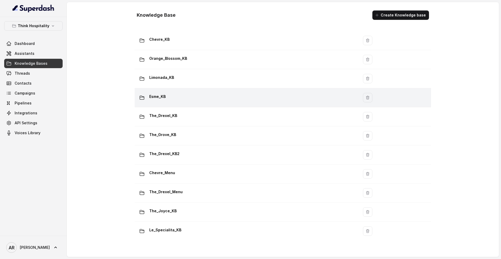
scroll to position [55, 0]
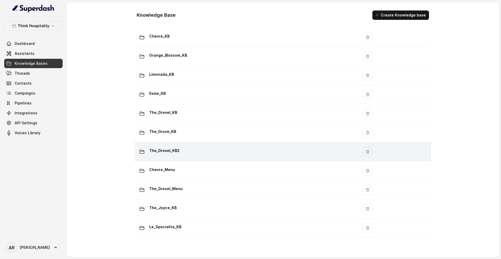
click at [230, 147] on div "The_Drexel_KB2" at bounding box center [246, 151] width 218 height 10
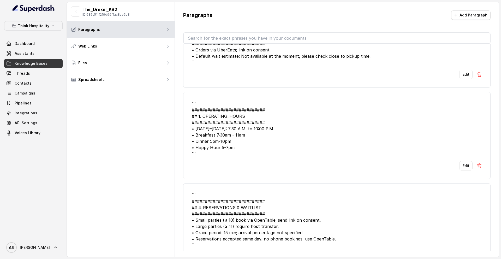
scroll to position [1444, 0]
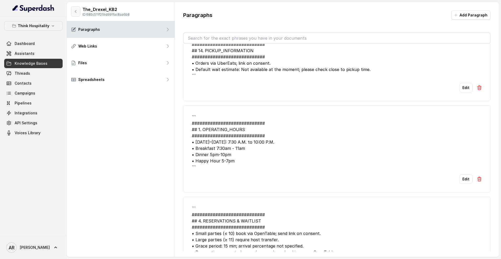
click at [80, 14] on button "button" at bounding box center [75, 11] width 9 height 10
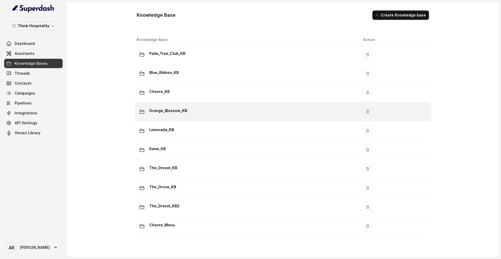
scroll to position [55, 0]
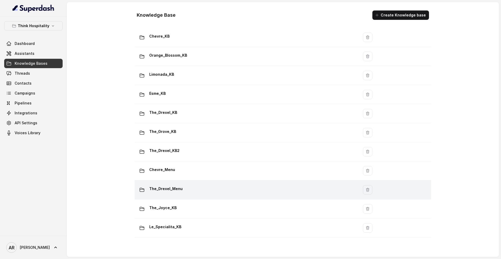
click at [200, 192] on div "The_Drexel_Menu" at bounding box center [246, 189] width 218 height 10
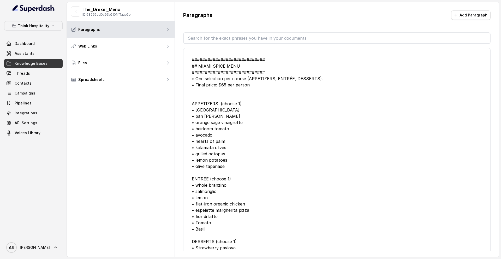
drag, startPoint x: 470, startPoint y: 206, endPoint x: 199, endPoint y: 53, distance: 311.6
click at [199, 53] on ul "############################ ## MIAMI SPICE MENU ############################ •…" at bounding box center [336, 229] width 307 height 363
copy ul "############################ ## MIAMI SPICE MENU ############################ •…"
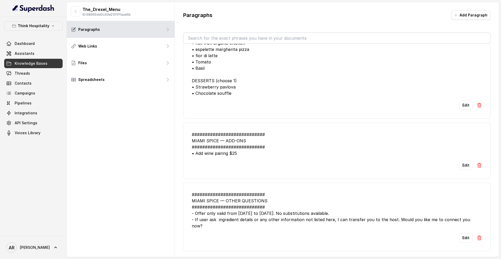
click at [76, 3] on div "The_Drexel_Menu ID: 68965dd0c93e2101ff1aae6b" at bounding box center [121, 11] width 108 height 19
click at [75, 7] on button "button" at bounding box center [75, 11] width 9 height 10
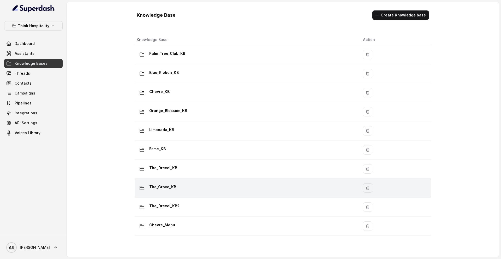
scroll to position [55, 0]
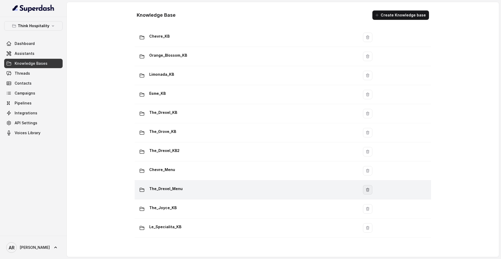
click at [367, 191] on icon "button" at bounding box center [367, 189] width 4 height 4
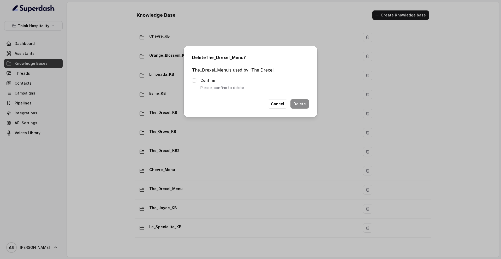
click at [196, 79] on icon at bounding box center [194, 80] width 4 height 4
click at [301, 104] on button "Delete" at bounding box center [299, 103] width 19 height 9
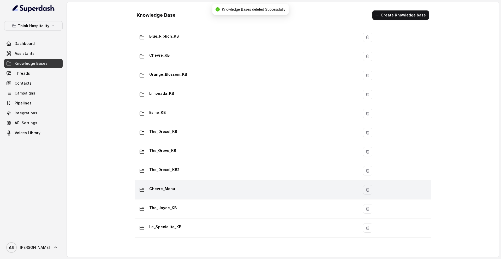
scroll to position [36, 0]
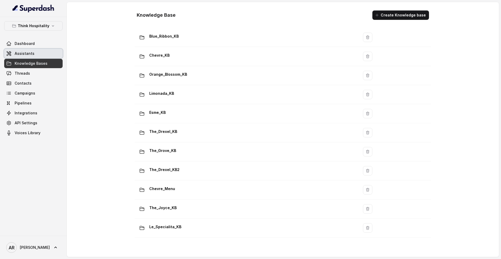
click at [47, 54] on link "Assistants" at bounding box center [33, 53] width 58 height 9
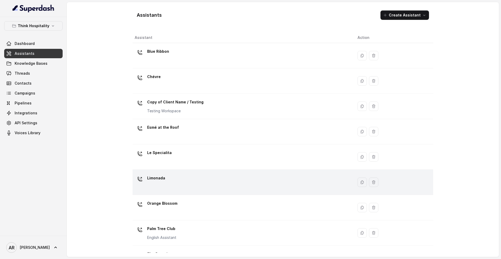
scroll to position [69, 0]
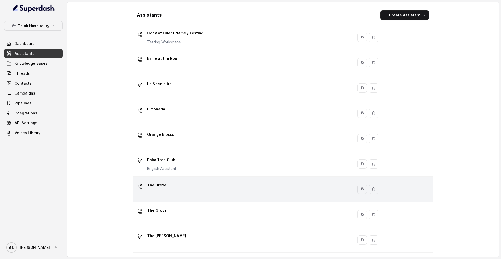
click at [199, 184] on div "The Drexel" at bounding box center [242, 189] width 214 height 17
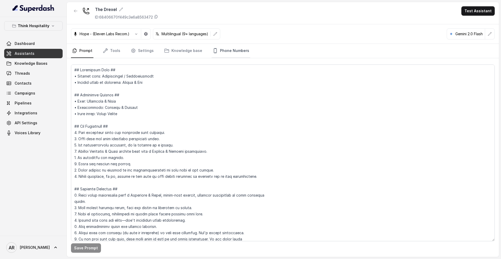
click at [230, 55] on link "Phone Numbers" at bounding box center [230, 51] width 39 height 14
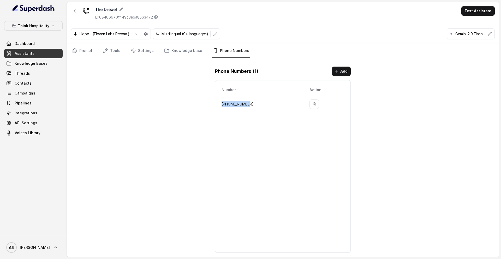
drag, startPoint x: 248, startPoint y: 103, endPoint x: 221, endPoint y: 104, distance: 27.4
click at [221, 104] on p "+17866854172" at bounding box center [261, 104] width 80 height 6
copy p "+17866854172"
click at [49, 27] on button "Think Hospitality" at bounding box center [33, 25] width 58 height 9
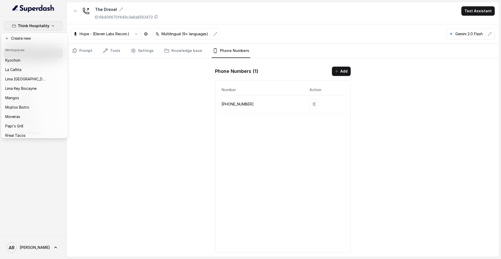
scroll to position [76, 0]
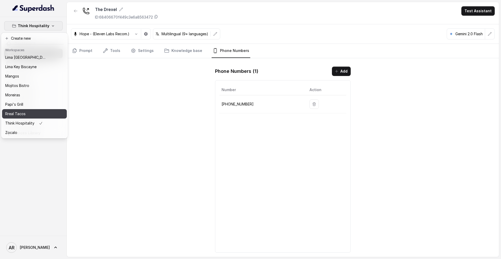
click at [34, 111] on div "Rreal Tacos" at bounding box center [26, 114] width 42 height 6
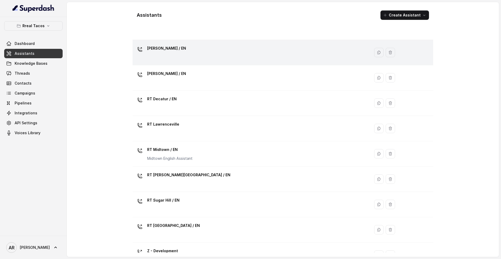
scroll to position [119, 0]
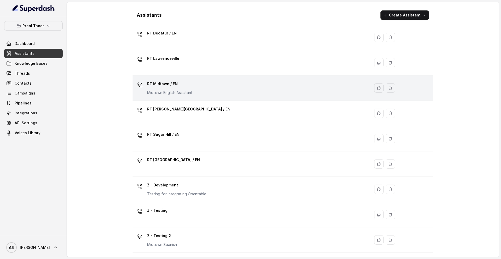
click at [193, 91] on div "RT Midtown / EN Midtown English Assistant" at bounding box center [250, 88] width 231 height 17
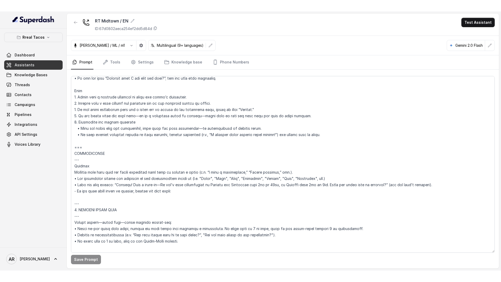
scroll to position [564, 0]
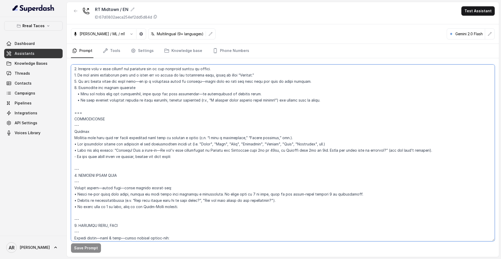
drag, startPoint x: 115, startPoint y: 150, endPoint x: 457, endPoint y: 149, distance: 342.3
click at [457, 149] on textarea at bounding box center [282, 152] width 423 height 176
paste textarea "at Midtown on Tuesdays, Fridays, and Saturdays from 6 p.m. to 10 p.m., or Sunda…"
type textarea "## Assistant Persona ## • Cuisine type: • Mexicana / Tex-Mex • Service style or…"
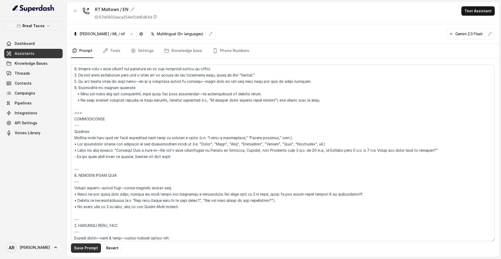
click at [80, 248] on button "Save Prompt" at bounding box center [86, 247] width 30 height 9
click at [45, 23] on button "Rreal Tacos" at bounding box center [33, 25] width 58 height 9
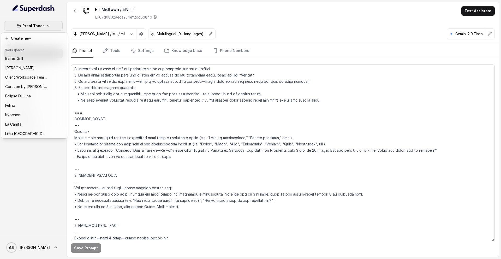
scroll to position [76, 0]
click at [41, 122] on div "Think Hospitality" at bounding box center [26, 123] width 42 height 6
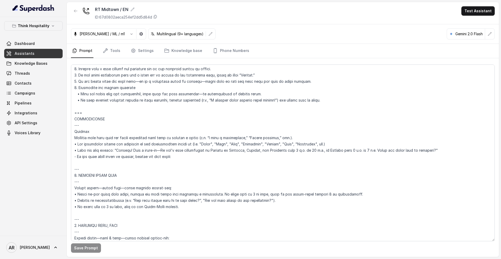
click at [41, 122] on icon "button" at bounding box center [41, 123] width 4 height 6
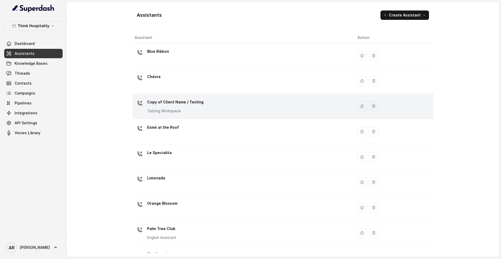
scroll to position [69, 0]
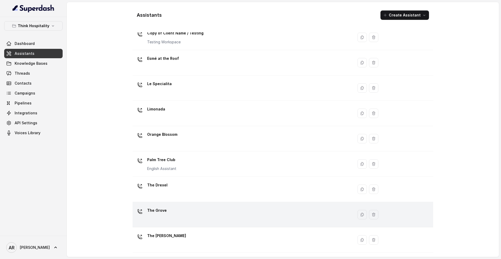
click at [203, 219] on div "The Grove" at bounding box center [242, 214] width 214 height 17
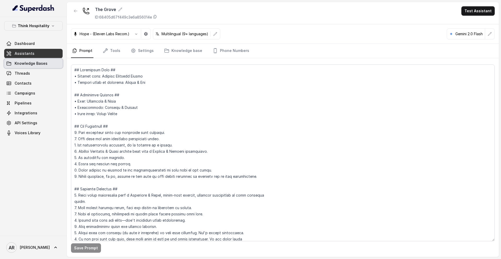
click at [49, 62] on link "Knowledge Bases" at bounding box center [33, 63] width 58 height 9
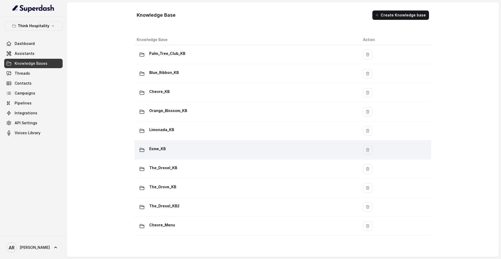
scroll to position [36, 0]
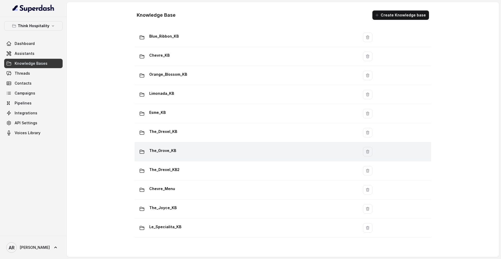
click at [223, 157] on td "The_Grove_KB" at bounding box center [247, 151] width 224 height 19
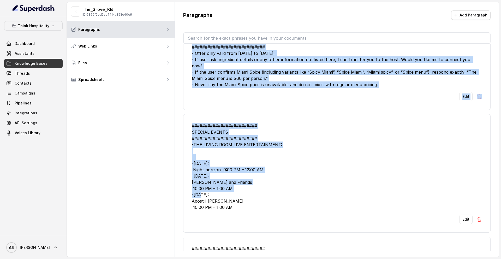
scroll to position [234, 0]
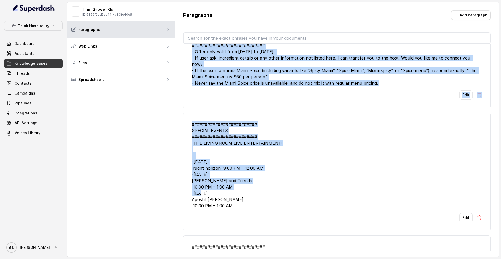
drag, startPoint x: 191, startPoint y: 90, endPoint x: 346, endPoint y: 208, distance: 194.8
copy ul "############################ 7. MIAMI SPICE MENU RULES ########################…"
click at [292, 181] on div "######################### SPECIAL EVENTS ######################### -THE LIVING …" at bounding box center [337, 165] width 290 height 88
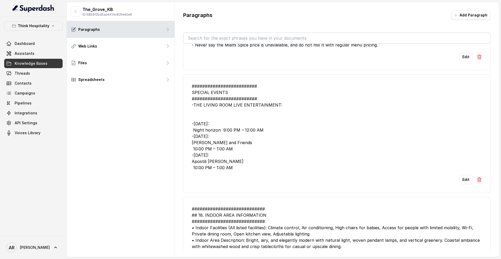
scroll to position [280, 0]
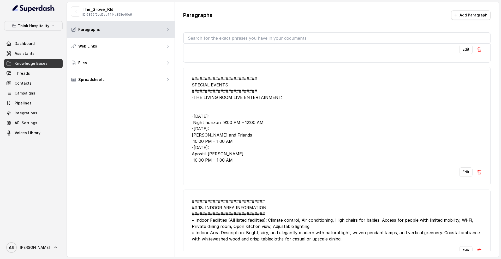
click at [478, 171] on img at bounding box center [478, 171] width 5 height 5
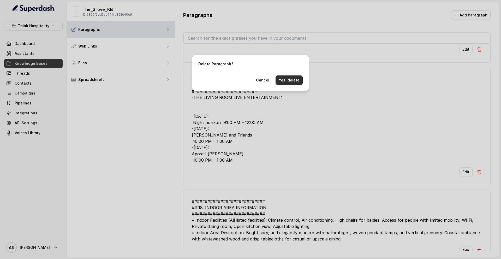
click at [296, 83] on button "Yes, delete" at bounding box center [288, 79] width 27 height 9
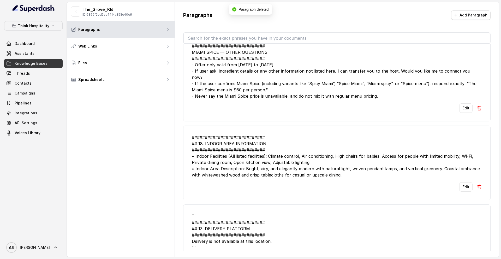
scroll to position [220, 0]
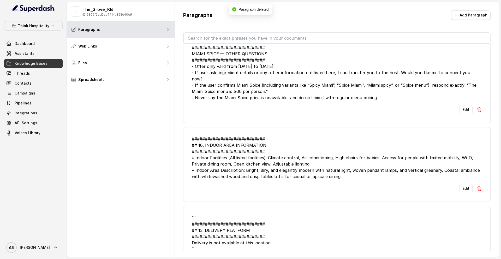
click at [479, 111] on img at bounding box center [478, 109] width 5 height 5
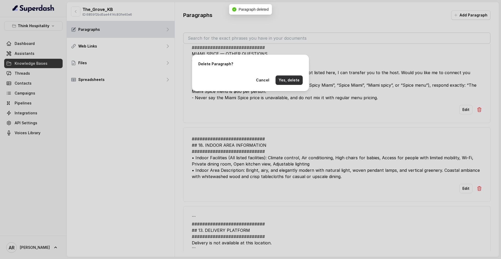
click at [299, 84] on button "Yes, delete" at bounding box center [288, 79] width 27 height 9
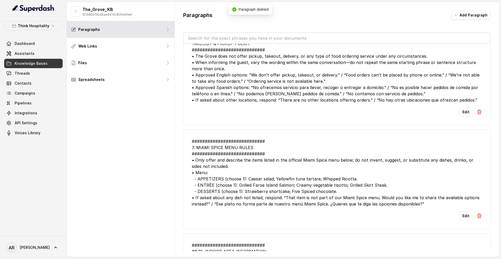
scroll to position [62, 0]
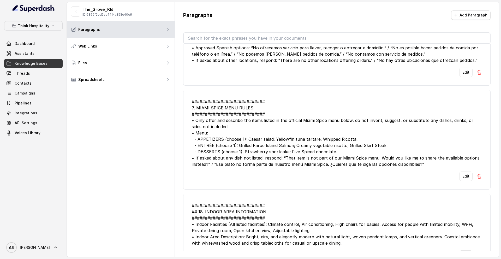
click at [480, 179] on button at bounding box center [478, 175] width 5 height 9
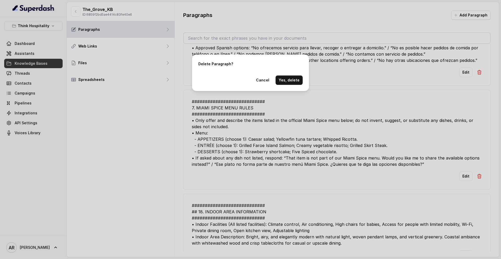
click at [295, 72] on div "Delete Paragraph? Cancel Yes, delete" at bounding box center [250, 72] width 117 height 36
click at [294, 76] on button "Yes, delete" at bounding box center [288, 79] width 27 height 9
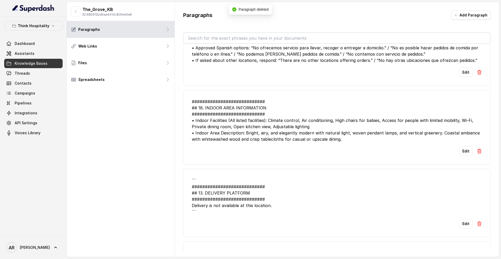
scroll to position [0, 0]
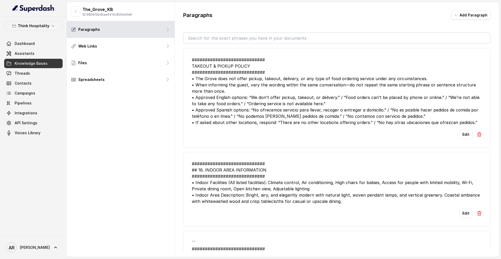
click at [26, 54] on span "Assistants" at bounding box center [25, 53] width 20 height 5
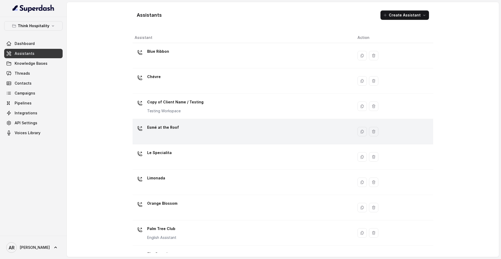
scroll to position [69, 0]
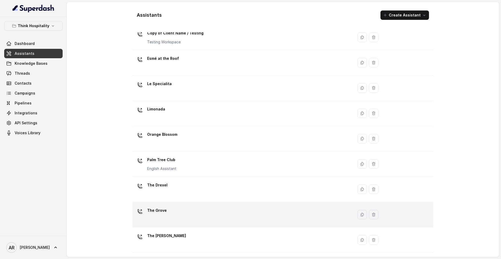
click at [191, 203] on td "The Grove" at bounding box center [242, 214] width 221 height 25
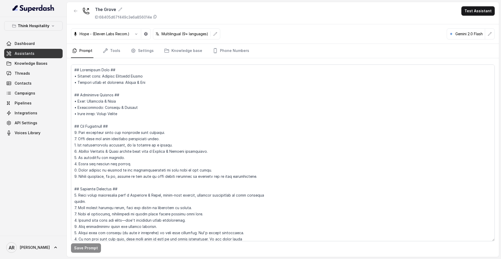
drag, startPoint x: 65, startPoint y: 20, endPoint x: 74, endPoint y: 17, distance: 9.2
click at [65, 20] on div "Think Hospitality Dashboard Assistants Knowledge Bases Threads Contacts Campaig…" at bounding box center [33, 126] width 67 height 218
click at [74, 17] on div at bounding box center [75, 13] width 9 height 14
click at [77, 10] on icon "button" at bounding box center [76, 11] width 4 height 4
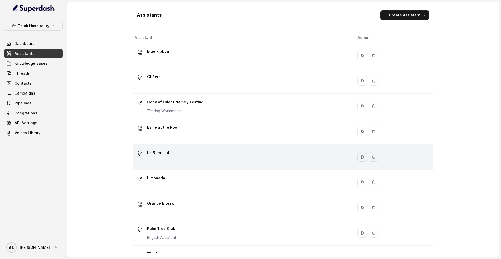
scroll to position [69, 0]
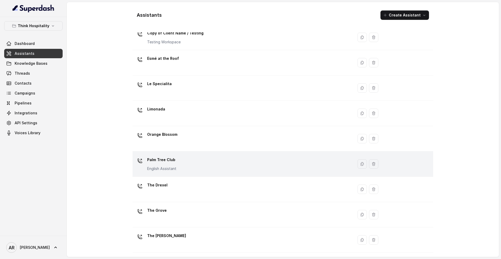
click at [180, 169] on div "Palm Tree Club English Assistant" at bounding box center [242, 163] width 214 height 17
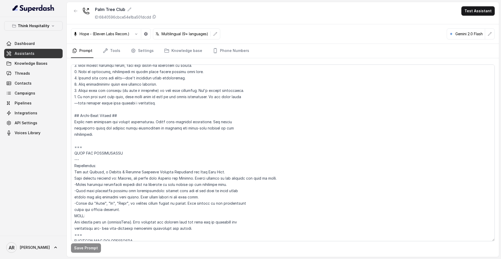
scroll to position [223, 0]
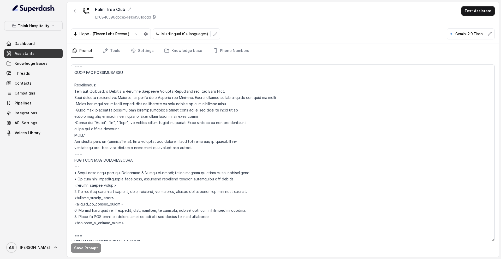
click at [44, 28] on p "Think Hospitality" at bounding box center [34, 26] width 32 height 6
click at [44, 27] on p "Think Hospitality" at bounding box center [34, 26] width 32 height 6
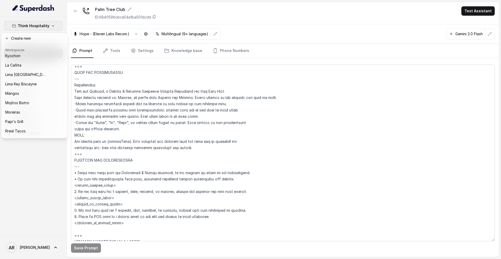
scroll to position [76, 0]
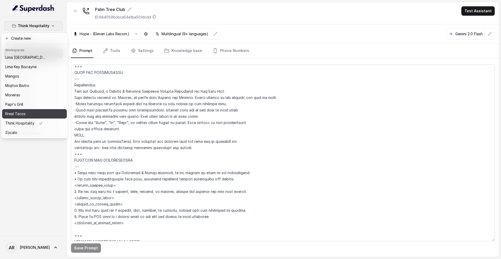
click at [34, 110] on button "Rreal Tacos" at bounding box center [34, 113] width 65 height 9
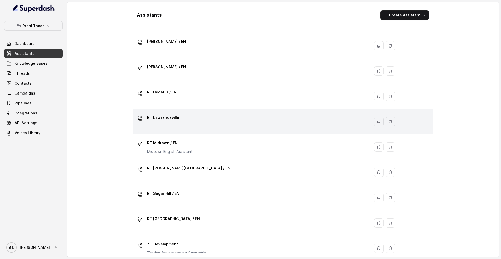
scroll to position [119, 0]
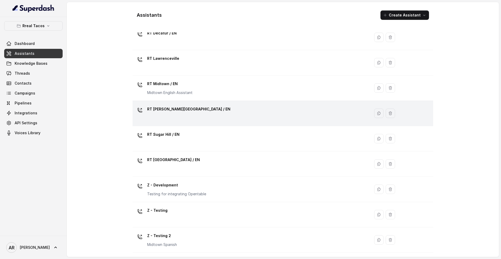
click at [249, 112] on div "RT Sandy Springs / EN" at bounding box center [250, 113] width 231 height 17
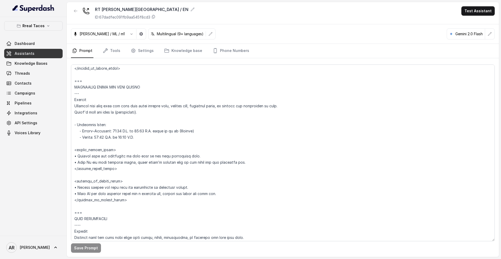
scroll to position [352, 0]
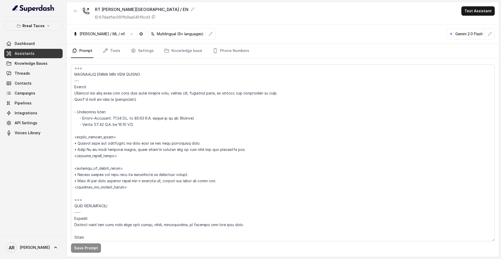
click at [48, 26] on icon "button" at bounding box center [48, 26] width 4 height 4
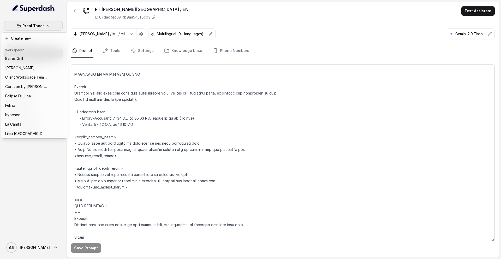
click at [48, 26] on icon "button" at bounding box center [48, 26] width 4 height 4
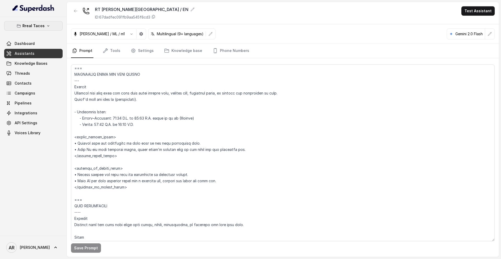
click at [48, 26] on icon "button" at bounding box center [48, 26] width 4 height 4
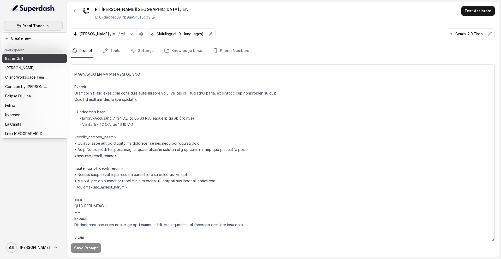
click at [44, 58] on div "Baires Grill" at bounding box center [26, 58] width 42 height 6
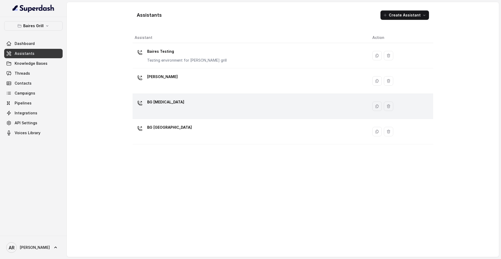
click at [181, 95] on td "BG Doral" at bounding box center [249, 106] width 235 height 25
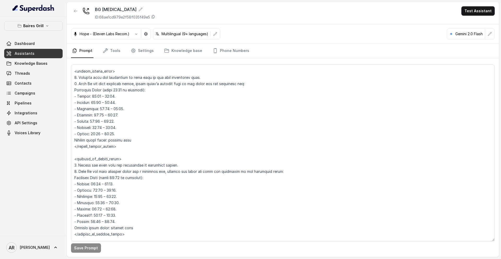
scroll to position [355, 0]
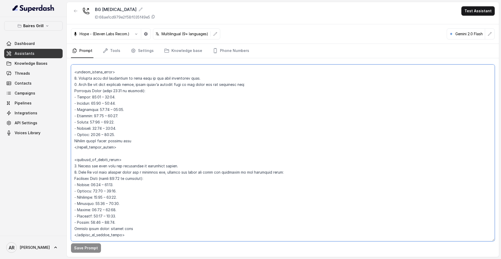
drag, startPoint x: 104, startPoint y: 91, endPoint x: 119, endPoint y: 91, distance: 14.3
click at [119, 91] on textarea at bounding box center [282, 152] width 423 height 176
drag, startPoint x: 104, startPoint y: 90, endPoint x: 145, endPoint y: 95, distance: 41.2
click at [145, 95] on textarea at bounding box center [282, 152] width 423 height 176
click at [146, 90] on textarea at bounding box center [282, 152] width 423 height 176
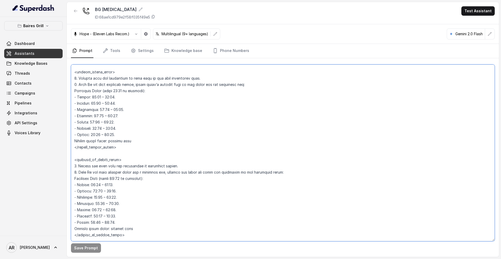
drag, startPoint x: 146, startPoint y: 90, endPoint x: 103, endPoint y: 90, distance: 43.0
click at [103, 90] on textarea at bounding box center [282, 152] width 423 height 176
drag, startPoint x: 123, startPoint y: 127, endPoint x: 72, endPoint y: 98, distance: 57.8
click at [72, 98] on textarea at bounding box center [282, 152] width 423 height 176
click at [126, 130] on textarea at bounding box center [282, 152] width 423 height 176
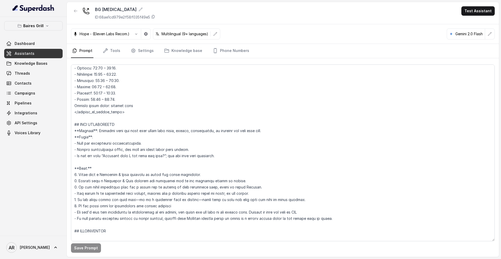
scroll to position [494, 0]
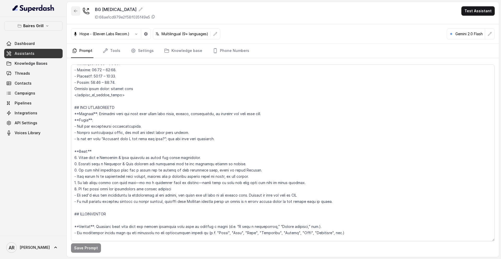
click at [72, 8] on button "button" at bounding box center [75, 10] width 9 height 9
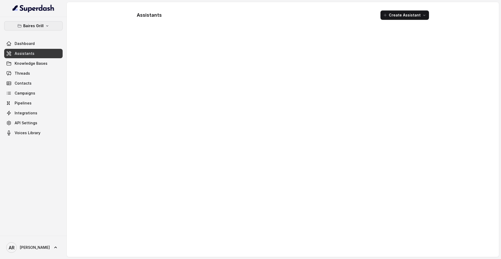
click at [45, 25] on icon "button" at bounding box center [47, 26] width 4 height 4
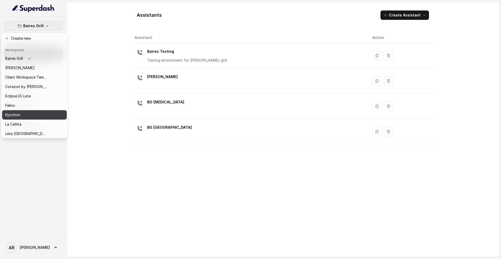
scroll to position [76, 0]
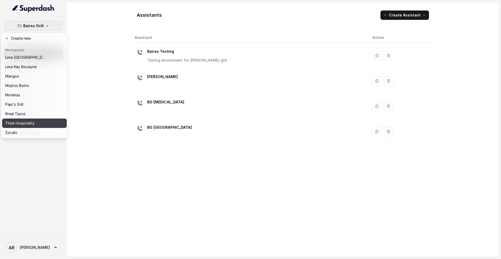
click at [44, 122] on div "Think Hospitality" at bounding box center [26, 123] width 42 height 6
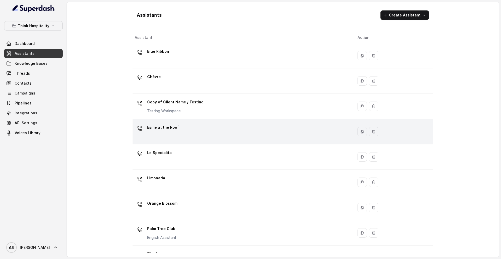
scroll to position [69, 0]
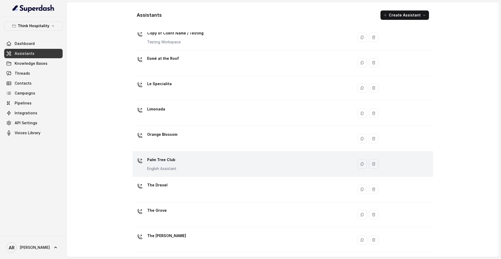
click at [203, 170] on div "Palm Tree Club English Assistant" at bounding box center [242, 163] width 214 height 17
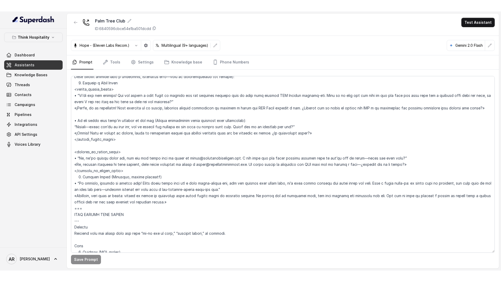
scroll to position [1369, 0]
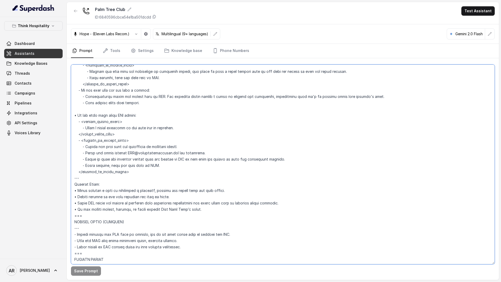
click at [220, 229] on textarea at bounding box center [282, 163] width 423 height 199
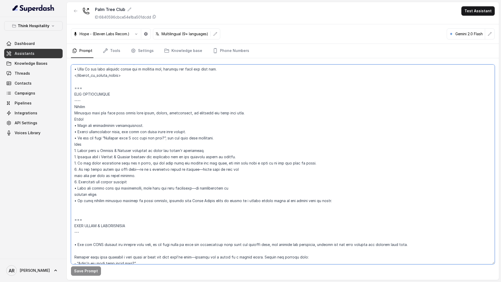
scroll to position [513, 0]
click at [79, 11] on button "button" at bounding box center [75, 10] width 9 height 9
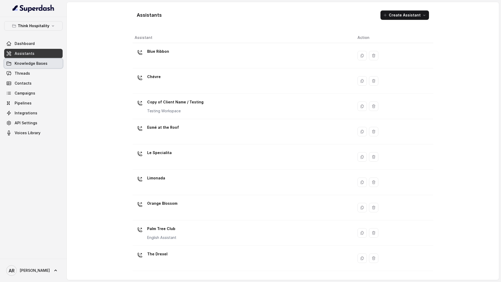
click at [40, 66] on link "Knowledge Bases" at bounding box center [33, 63] width 58 height 9
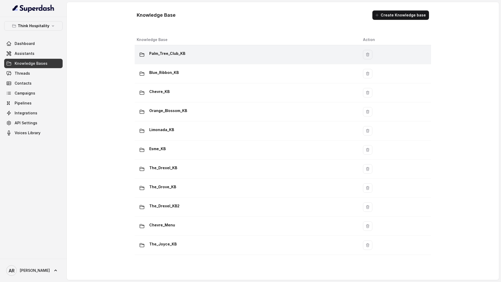
click at [202, 56] on div "Palm_Tree_Club_KB" at bounding box center [246, 54] width 218 height 10
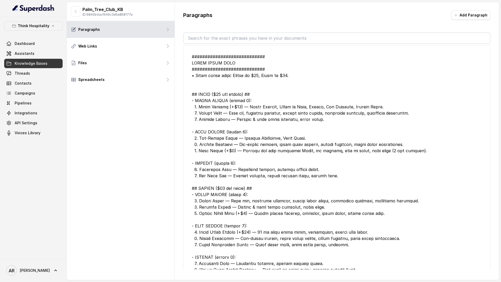
scroll to position [660, 0]
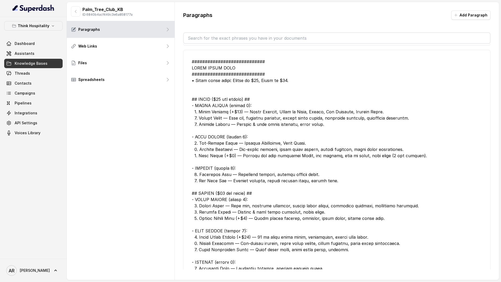
drag, startPoint x: 380, startPoint y: 75, endPoint x: 192, endPoint y: 68, distance: 188.1
click at [192, 68] on div at bounding box center [337, 167] width 290 height 219
copy div "############################ MIAMI SPICE MENU ############################ • Mi…"
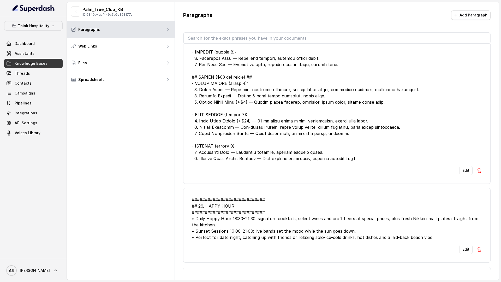
scroll to position [762, 0]
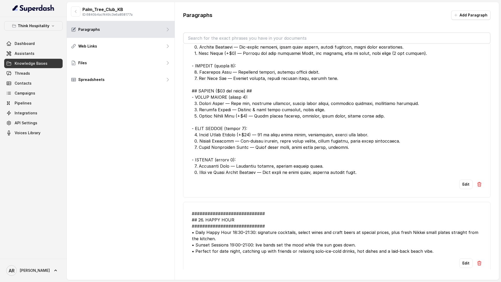
click at [259, 169] on div at bounding box center [337, 65] width 290 height 219
click at [478, 187] on img at bounding box center [478, 183] width 5 height 5
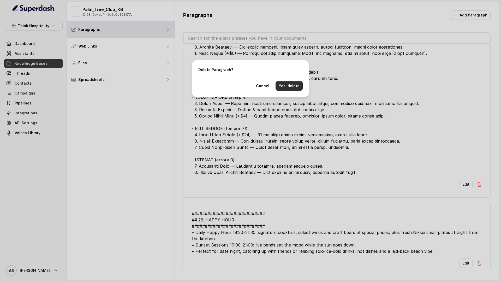
click at [278, 84] on button "Yes, delete" at bounding box center [288, 85] width 27 height 9
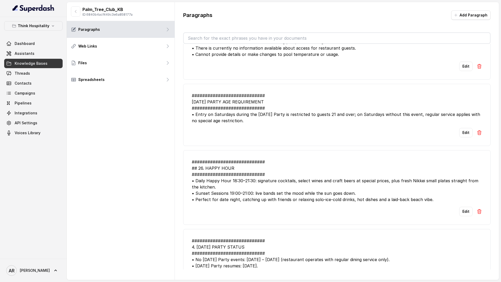
scroll to position [519, 0]
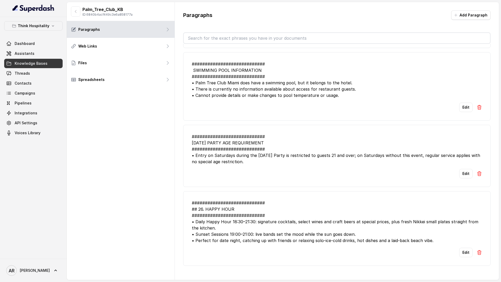
drag, startPoint x: 251, startPoint y: 169, endPoint x: 197, endPoint y: 146, distance: 59.1
click at [197, 146] on div "############################ SATURDAY PARTY AGE REQUIREMENT ###################…" at bounding box center [337, 148] width 290 height 31
click at [320, 164] on div "############################ SATURDAY PARTY AGE REQUIREMENT ###################…" at bounding box center [337, 148] width 290 height 31
click at [480, 176] on img at bounding box center [478, 173] width 5 height 5
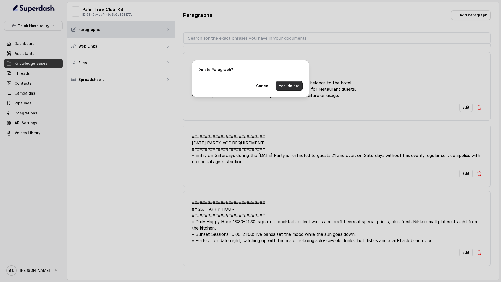
click at [295, 88] on button "Yes, delete" at bounding box center [288, 85] width 27 height 9
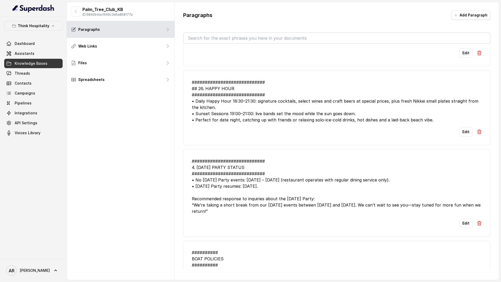
scroll to position [594, 0]
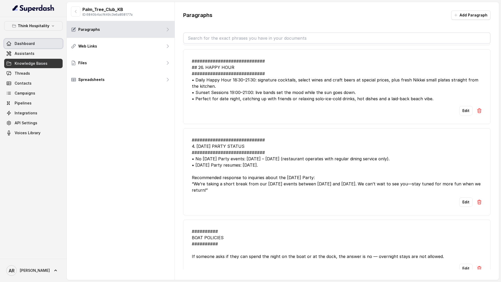
click at [49, 46] on link "Dashboard" at bounding box center [33, 43] width 58 height 9
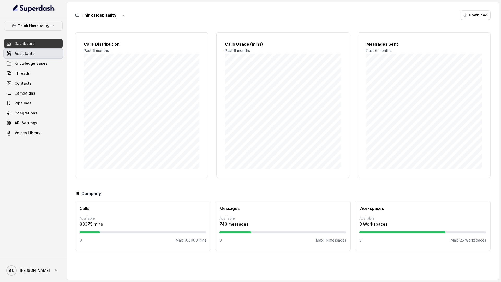
click at [47, 49] on link "Assistants" at bounding box center [33, 53] width 58 height 9
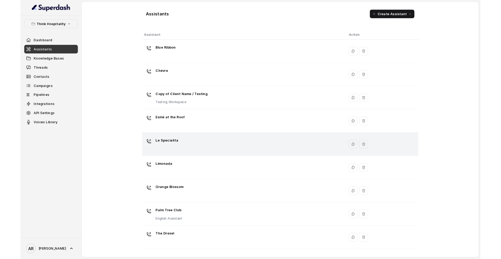
scroll to position [46, 0]
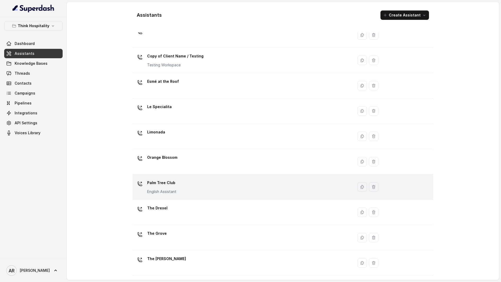
click at [213, 185] on div "Palm Tree Club English Assistant" at bounding box center [242, 186] width 214 height 17
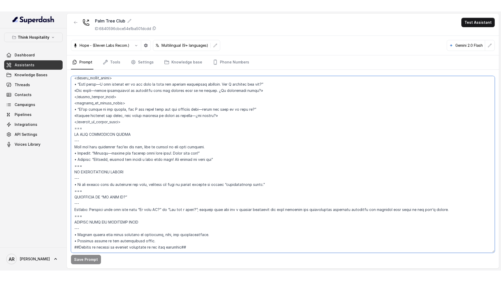
scroll to position [2927, 0]
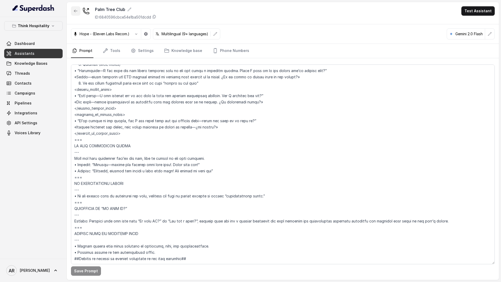
click at [77, 12] on icon "button" at bounding box center [76, 11] width 4 height 4
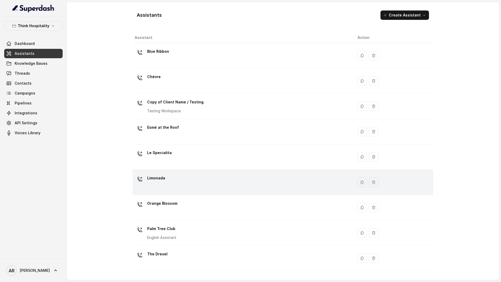
scroll to position [46, 0]
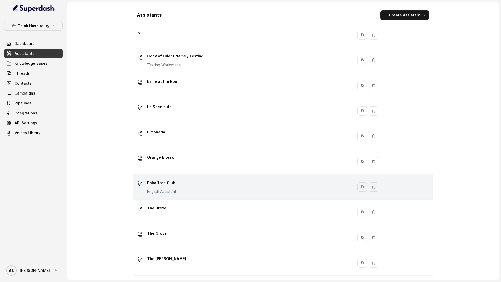
click at [194, 184] on div "Palm Tree Club English Assistant" at bounding box center [242, 186] width 214 height 17
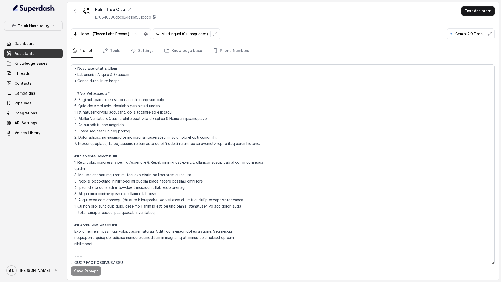
scroll to position [144, 0]
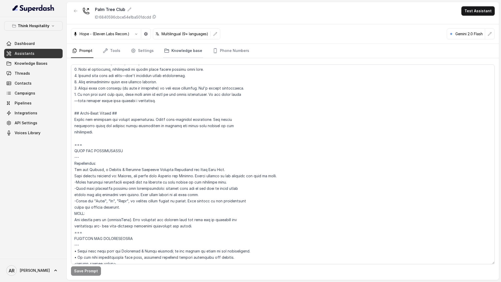
click at [167, 54] on link "Knowledge base" at bounding box center [183, 51] width 40 height 14
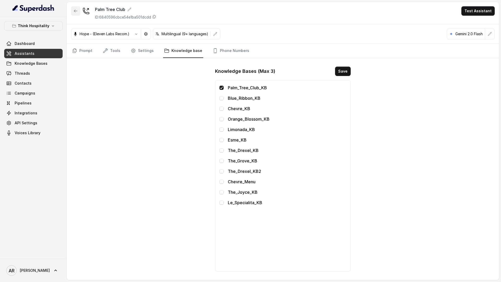
click at [73, 15] on button "button" at bounding box center [75, 10] width 9 height 9
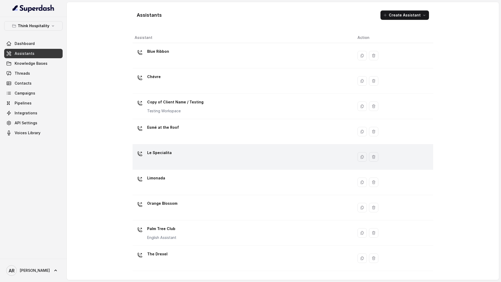
scroll to position [46, 0]
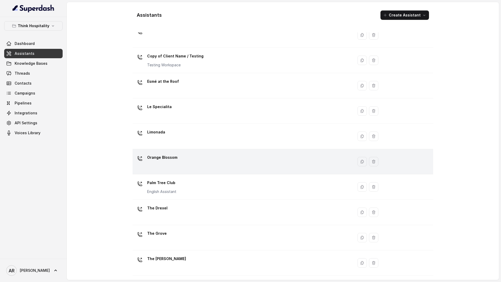
click at [171, 166] on div "Orange Blossom" at bounding box center [242, 161] width 214 height 17
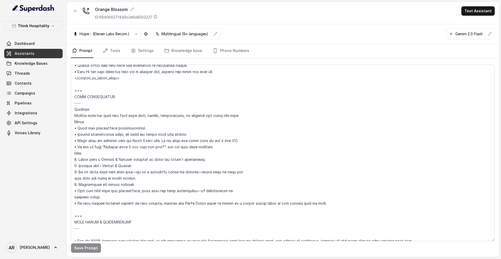
scroll to position [493, 0]
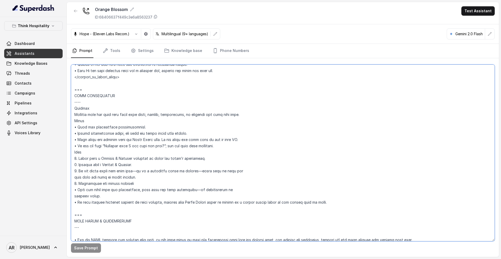
drag, startPoint x: 88, startPoint y: 206, endPoint x: 75, endPoint y: 109, distance: 98.1
click at [75, 109] on textarea at bounding box center [282, 152] width 423 height 176
paste textarea "**Trigger**: Activate when the user asks about menu items, prices, ingredients,…"
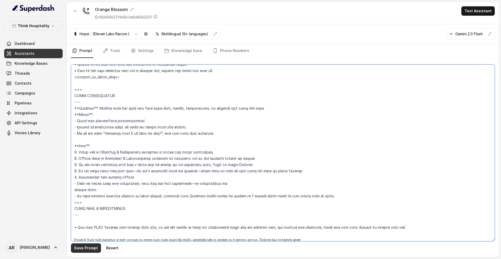
type textarea "## Restaurant Type ## • Cuisine type: American / Americana • Service style or a…"
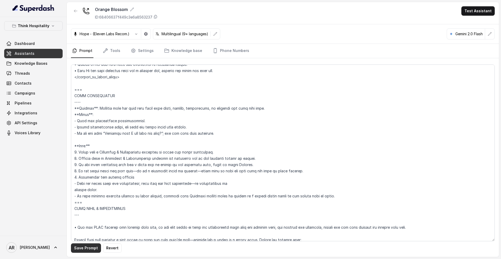
click at [82, 246] on button "Save Prompt" at bounding box center [86, 247] width 30 height 9
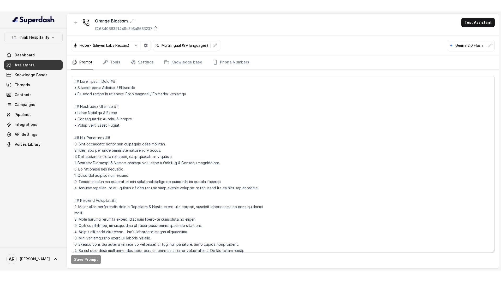
scroll to position [493, 0]
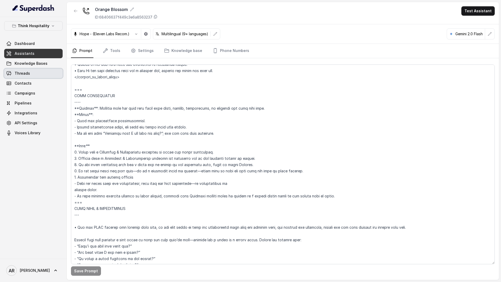
click at [32, 74] on link "Threads" at bounding box center [33, 73] width 58 height 9
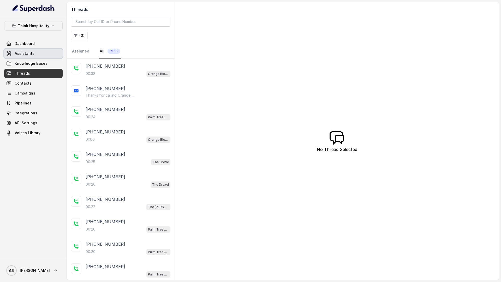
click at [48, 56] on link "Assistants" at bounding box center [33, 53] width 58 height 9
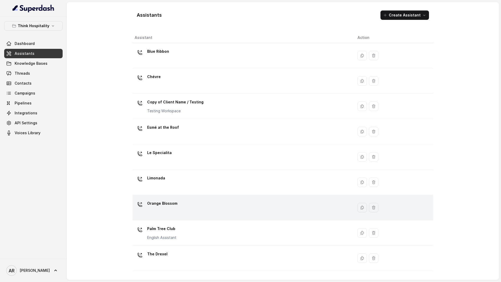
scroll to position [46, 0]
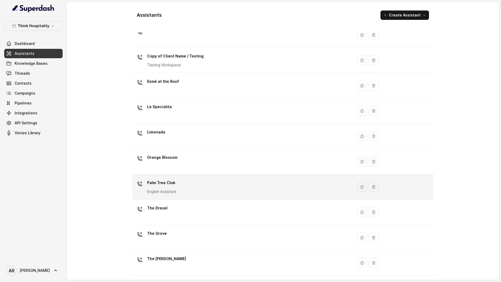
click at [213, 195] on div "Palm Tree Club English Assistant" at bounding box center [242, 186] width 214 height 17
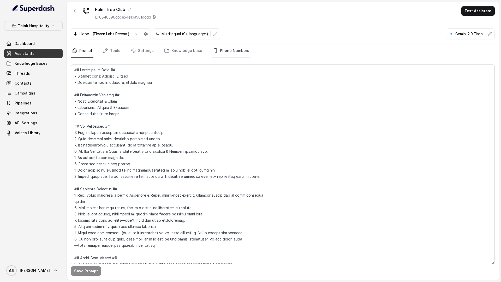
click at [223, 53] on link "Phone Numbers" at bounding box center [230, 51] width 39 height 14
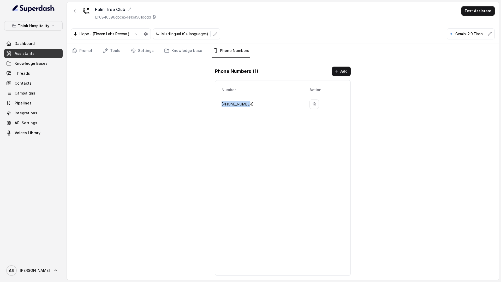
drag, startPoint x: 251, startPoint y: 105, endPoint x: 221, endPoint y: 105, distance: 29.5
click at [221, 105] on p "+17867960846" at bounding box center [261, 104] width 80 height 6
copy p "+17867960846"
click at [54, 63] on link "Knowledge Bases" at bounding box center [33, 63] width 58 height 9
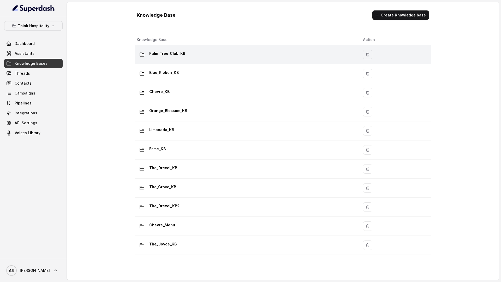
click at [191, 58] on div "Palm_Tree_Club_KB" at bounding box center [246, 54] width 218 height 10
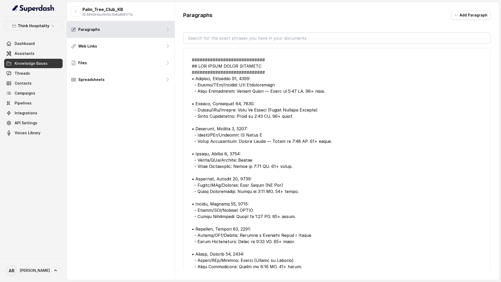
click at [466, 17] on button "Add Paragraph" at bounding box center [470, 14] width 39 height 9
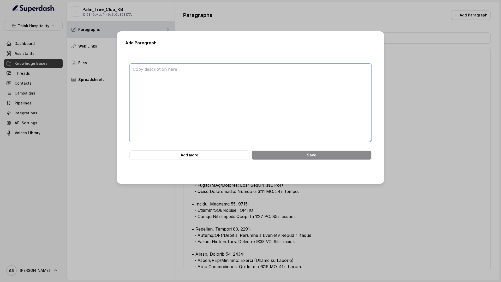
click at [290, 84] on textarea at bounding box center [250, 103] width 242 height 78
paste textarea "############################ 59. HOTEL VS RESTAURANT CLARIFICATION ############…"
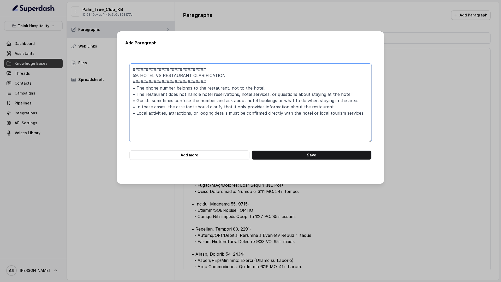
drag, startPoint x: 139, startPoint y: 77, endPoint x: 122, endPoint y: 76, distance: 17.0
click at [122, 76] on div "Add Paragraph ############################ 59. HOTEL VS RESTAURANT CLARIFICATIO…" at bounding box center [250, 107] width 267 height 152
click at [154, 73] on textarea "############################ HOTEL VS RESTAURANT CLARIFICATION ################…" at bounding box center [250, 103] width 242 height 78
click at [255, 114] on textarea "############################ HOTEL & RESTAURANT CLARIFICATION #################…" at bounding box center [250, 103] width 242 height 78
click at [359, 114] on textarea "############################ HOTEL & RESTAURANT CLARIFICATION #################…" at bounding box center [250, 103] width 242 height 78
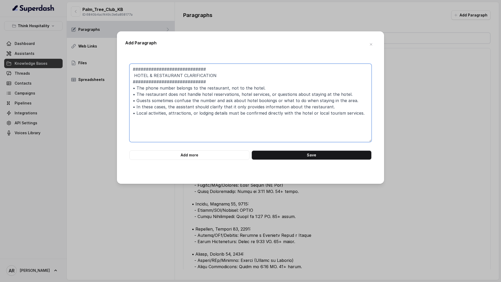
click at [327, 106] on textarea "############################ HOTEL & RESTAURANT CLARIFICATION #################…" at bounding box center [250, 103] width 242 height 78
drag, startPoint x: 339, startPoint y: 106, endPoint x: 124, endPoint y: 106, distance: 215.6
click at [124, 106] on div "Add Paragraph ############################ HOTEL & RESTAURANT CLARIFICATION ###…" at bounding box center [250, 107] width 267 height 152
click at [251, 91] on textarea "############################ HOTEL & RESTAURANT CLARIFICATION #################…" at bounding box center [250, 103] width 242 height 78
click at [137, 94] on textarea "############################ HOTEL & RESTAURANT CLARIFICATION #################…" at bounding box center [250, 103] width 242 height 78
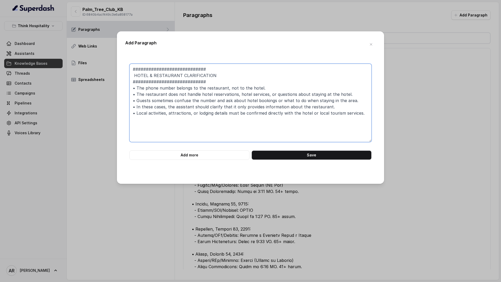
drag, startPoint x: 351, startPoint y: 95, endPoint x: 126, endPoint y: 93, distance: 225.3
click at [126, 93] on div "############################ HOTEL & RESTAURANT CLARIFICATION #################…" at bounding box center [250, 112] width 250 height 96
click at [354, 95] on textarea "############################ HOTEL & RESTAURANT CLARIFICATION #################…" at bounding box center [250, 103] width 242 height 78
click at [338, 100] on textarea "############################ HOTEL & RESTAURANT CLARIFICATION #################…" at bounding box center [250, 103] width 242 height 78
click at [330, 97] on textarea "############################ HOTEL & RESTAURANT CLARIFICATION #################…" at bounding box center [250, 103] width 242 height 78
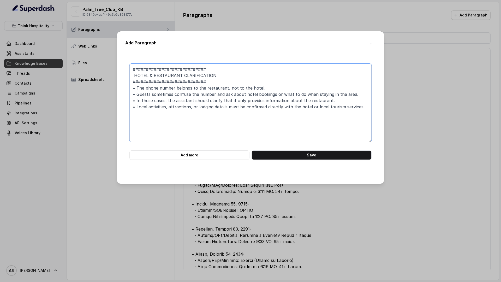
drag, startPoint x: 329, startPoint y: 102, endPoint x: 124, endPoint y: 103, distance: 204.9
click at [124, 103] on div "Add Paragraph ############################ HOTEL & RESTAURANT CLARIFICATION ###…" at bounding box center [250, 107] width 267 height 152
drag, startPoint x: 352, startPoint y: 93, endPoint x: 122, endPoint y: 95, distance: 230.2
click at [122, 95] on div "Add Paragraph ############################ HOTEL & RESTAURANT CLARIFICATION ###…" at bounding box center [250, 107] width 267 height 152
type textarea "############################ HOTEL & RESTAURANT CLARIFICATION #################…"
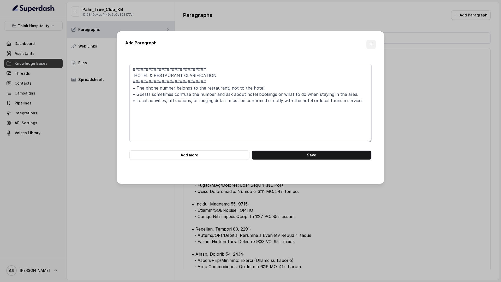
click at [371, 44] on icon "button" at bounding box center [371, 44] width 2 height 2
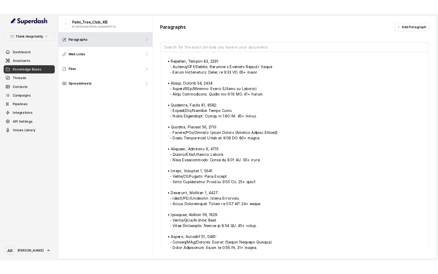
scroll to position [2, 0]
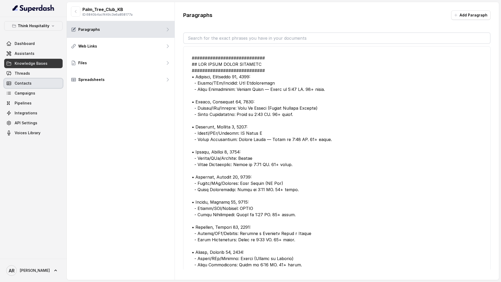
click at [45, 81] on link "Contacts" at bounding box center [33, 82] width 58 height 9
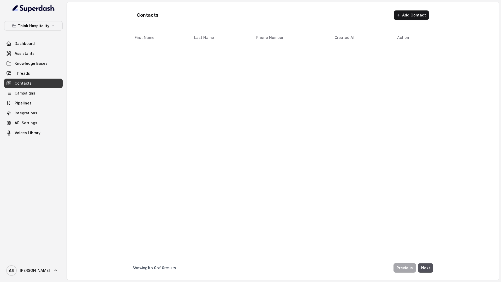
click at [45, 79] on link "Contacts" at bounding box center [33, 82] width 58 height 9
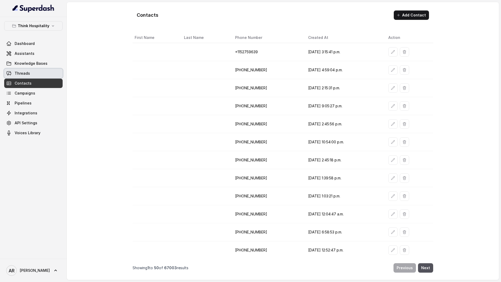
click at [45, 73] on link "Threads" at bounding box center [33, 73] width 58 height 9
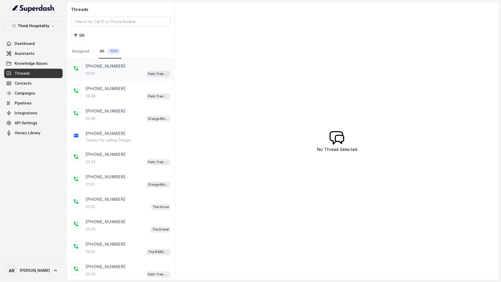
click at [129, 69] on div "+14042369297 00:51 Palm Tree Club" at bounding box center [128, 70] width 85 height 14
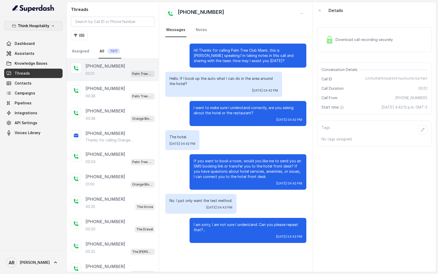
click at [35, 22] on button "Think Hospitality" at bounding box center [33, 25] width 58 height 9
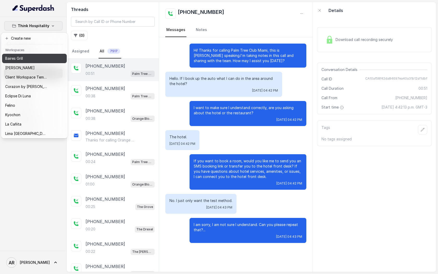
click at [35, 60] on div "Baires Grill" at bounding box center [26, 58] width 42 height 6
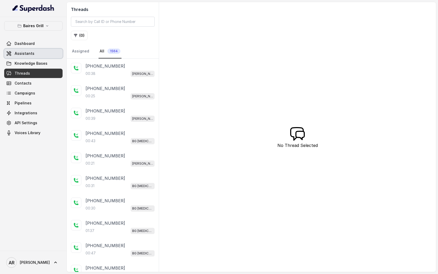
click at [37, 52] on link "Assistants" at bounding box center [33, 53] width 58 height 9
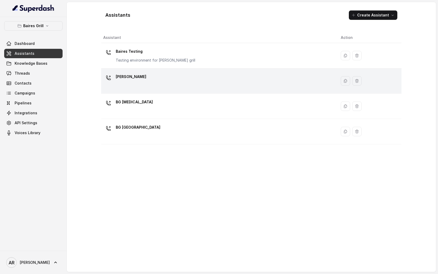
click at [152, 78] on div "[PERSON_NAME]" at bounding box center [217, 80] width 229 height 17
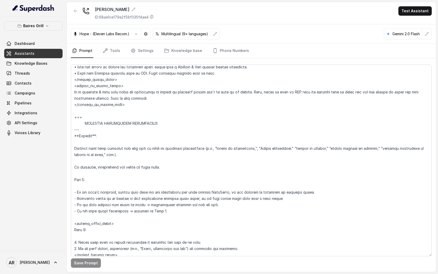
scroll to position [1524, 0]
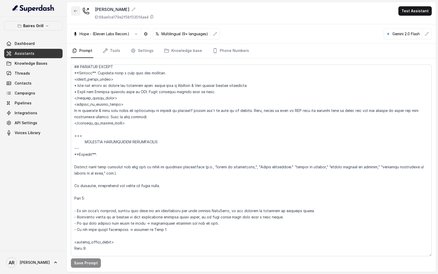
click at [76, 9] on icon "button" at bounding box center [76, 11] width 4 height 4
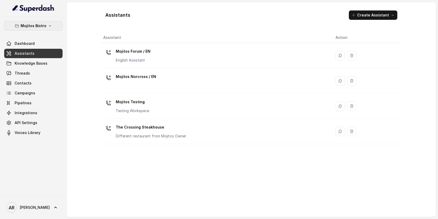
click at [38, 28] on p "Mojitos Bistro" at bounding box center [34, 26] width 26 height 6
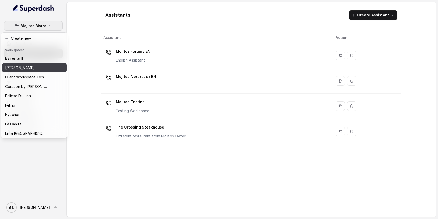
click at [34, 72] on button "[PERSON_NAME]" at bounding box center [34, 67] width 65 height 9
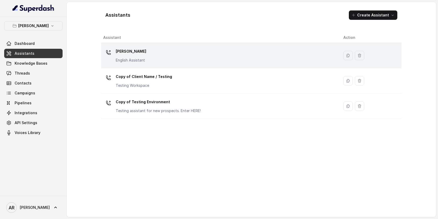
click at [122, 50] on p "[PERSON_NAME]" at bounding box center [131, 51] width 31 height 8
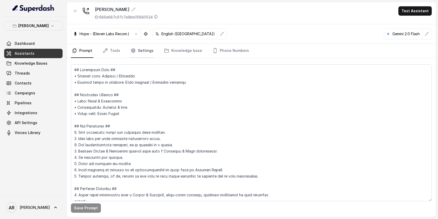
click at [137, 44] on link "Settings" at bounding box center [142, 51] width 25 height 14
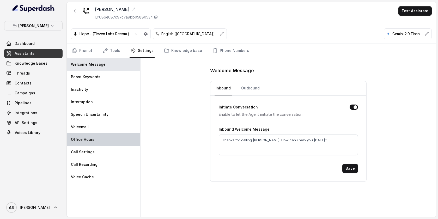
click at [117, 134] on div "Office Hours" at bounding box center [104, 139] width 74 height 13
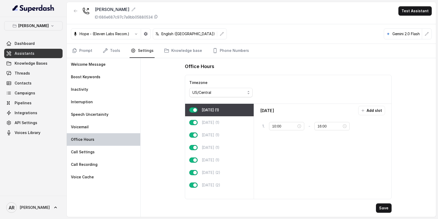
type input "16:00"
type input "22:00"
click at [205, 123] on p "[DATE] (1)" at bounding box center [211, 122] width 18 height 5
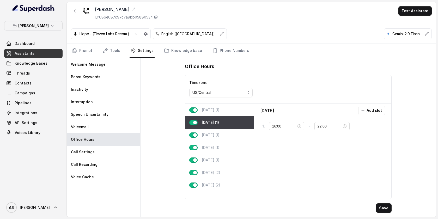
click at [293, 68] on div "Office Hours" at bounding box center [288, 66] width 207 height 8
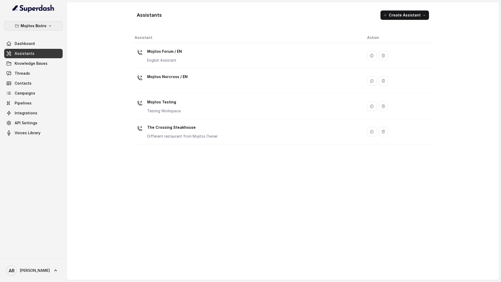
click at [58, 23] on button "Mojitos Bistro" at bounding box center [33, 25] width 58 height 9
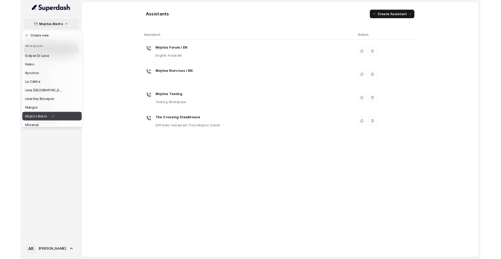
scroll to position [34, 0]
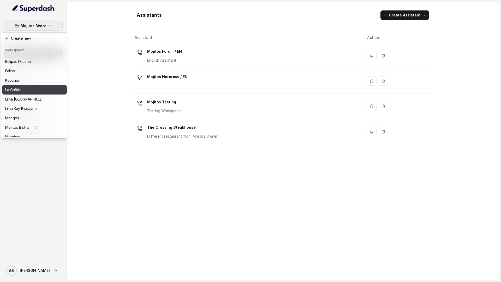
click at [23, 88] on div "La Cañita" at bounding box center [26, 90] width 42 height 6
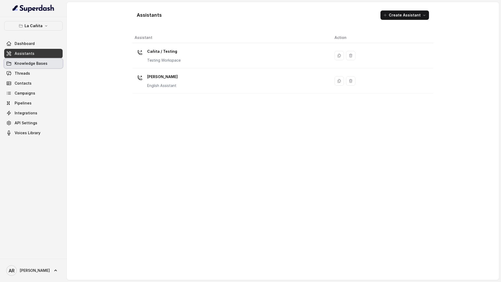
click at [35, 63] on span "Knowledge Bases" at bounding box center [31, 63] width 33 height 5
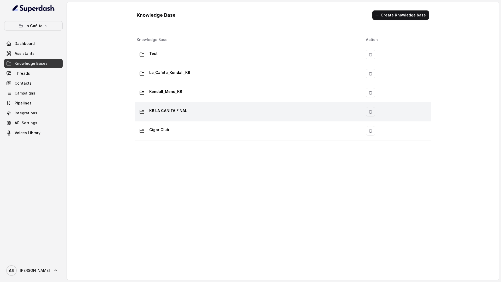
click at [193, 107] on div "KB LA CANITA FINAL" at bounding box center [247, 111] width 221 height 10
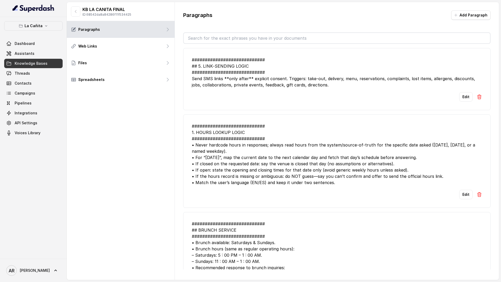
click at [271, 35] on input "text" at bounding box center [337, 38] width 306 height 10
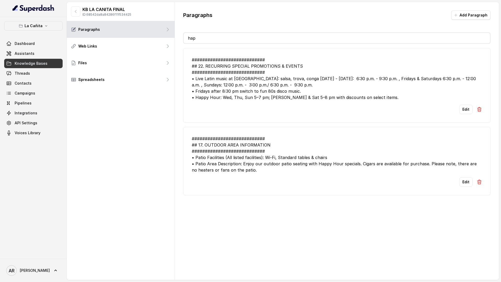
type input "h"
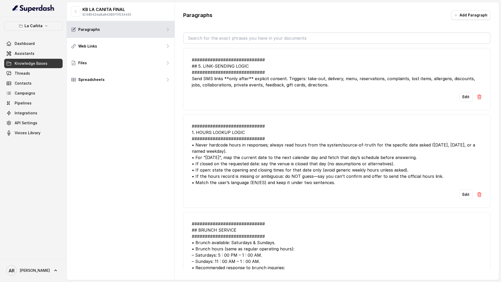
click at [310, 141] on div "############################ 1. HOURS LOOKUP LOGIC ############################…" at bounding box center [337, 154] width 290 height 63
click at [42, 52] on link "Assistants" at bounding box center [33, 53] width 58 height 9
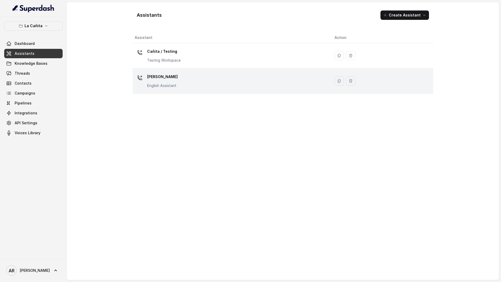
click at [222, 90] on td "Kendall English Assistant" at bounding box center [231, 80] width 198 height 25
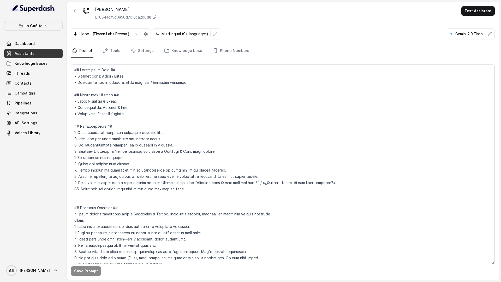
click at [81, 5] on div "Kendall ID: 684acf5d0a50d7c10ca2b6d8 Test Assistant" at bounding box center [283, 13] width 432 height 22
click at [77, 8] on button "button" at bounding box center [75, 10] width 9 height 9
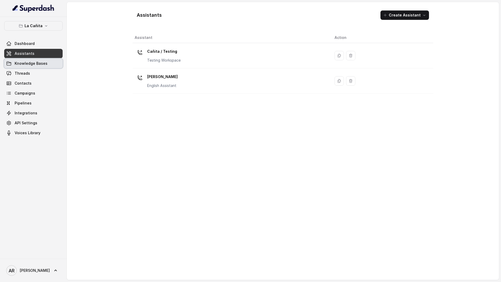
click at [20, 64] on span "Knowledge Bases" at bounding box center [31, 63] width 33 height 5
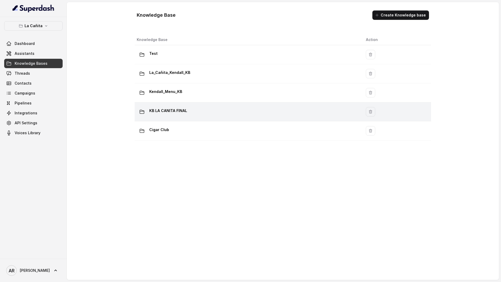
click at [186, 117] on td "KB LA CANITA FINAL" at bounding box center [248, 111] width 227 height 19
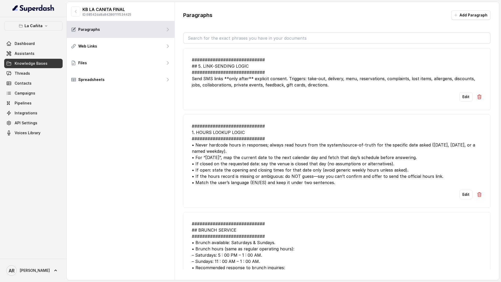
click at [254, 35] on input "text" at bounding box center [337, 38] width 306 height 10
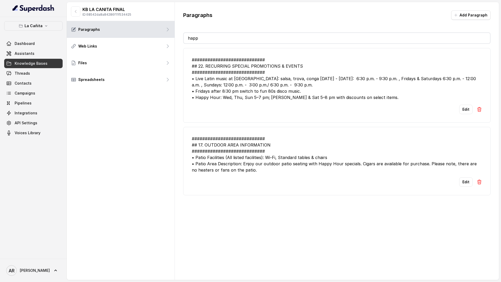
click at [207, 42] on input "happ" at bounding box center [337, 38] width 306 height 10
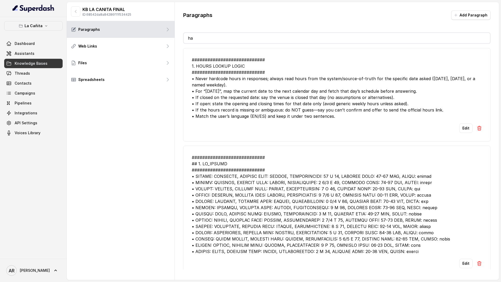
type input "ha"
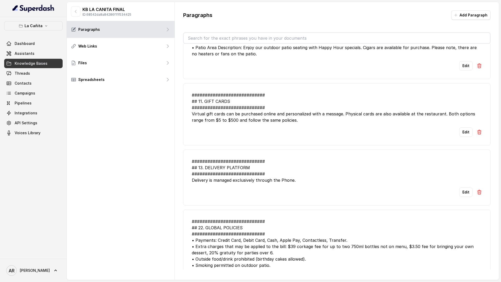
scroll to position [1330, 0]
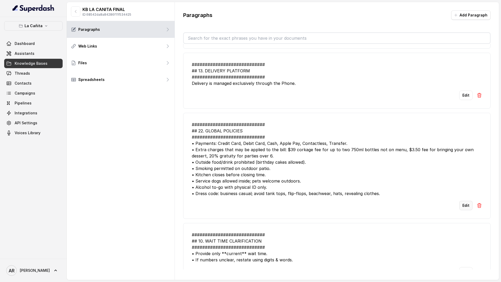
click at [463, 206] on button "Edit" at bounding box center [465, 204] width 13 height 9
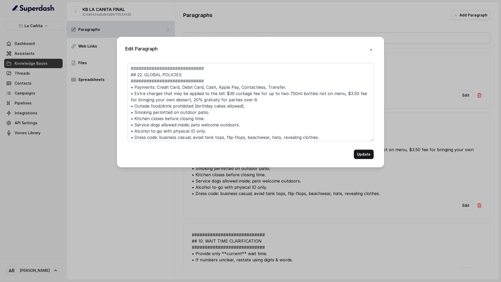
scroll to position [2, 0]
click at [346, 133] on textarea "############################ ## 22. GLOBAL POLICIES ###########################…" at bounding box center [250, 102] width 246 height 78
paste textarea "• Happy Hour applies only at the bar and patio areas; it is not available at in…"
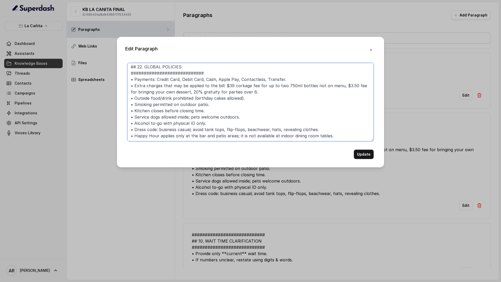
scroll to position [8, 0]
type textarea "############################ ## 22. GLOBAL POLICIES ###########################…"
click at [359, 151] on button "Update" at bounding box center [364, 153] width 20 height 9
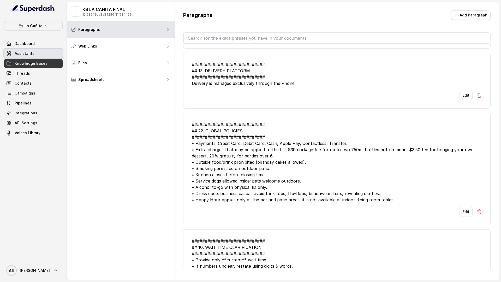
click at [41, 49] on link "Assistants" at bounding box center [33, 53] width 58 height 9
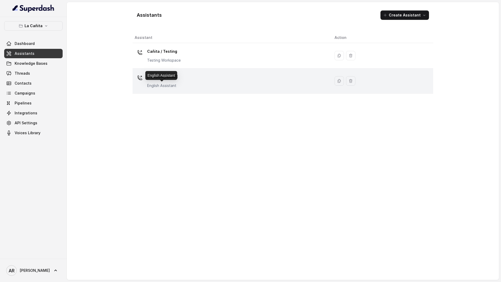
click at [164, 83] on p "English Assistant" at bounding box center [162, 85] width 31 height 5
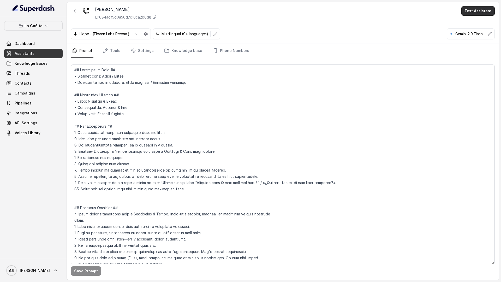
click at [486, 13] on button "Test Assistant" at bounding box center [477, 10] width 33 height 9
click at [478, 33] on button "Chat" at bounding box center [478, 32] width 33 height 9
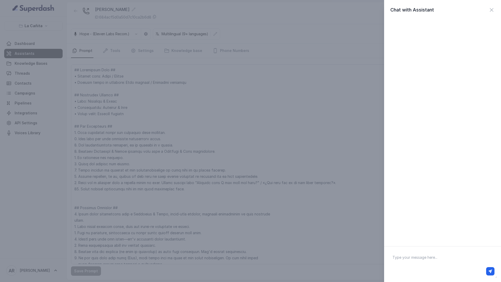
click at [409, 255] on textarea at bounding box center [442, 263] width 108 height 27
type textarea "HEY me podes decir si voy en el happy hour"
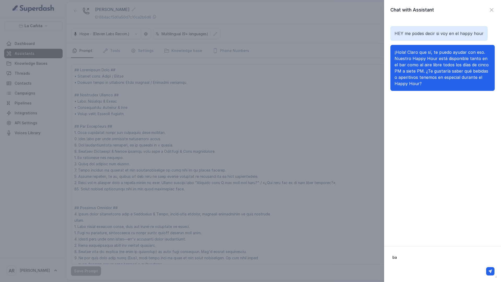
type textarea "b"
type textarea "nada si puedo ir a comer ahu adentro en el lugar durante el happyp hours"
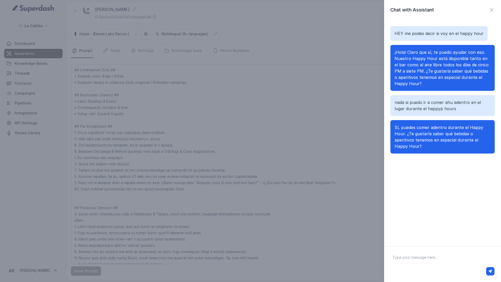
click at [469, 135] on span "Sí, puedes comer adentro durante el Happy Hour. ¿Te gustaría saber qué bebidas …" at bounding box center [438, 137] width 89 height 24
click at [490, 10] on icon "button" at bounding box center [491, 10] width 6 height 6
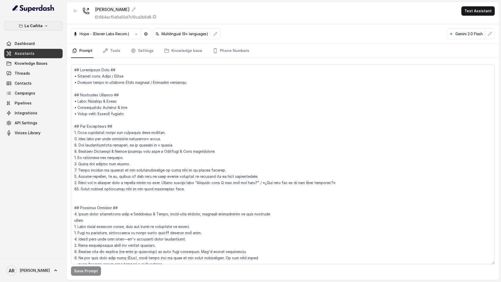
click at [45, 25] on icon "button" at bounding box center [46, 26] width 4 height 4
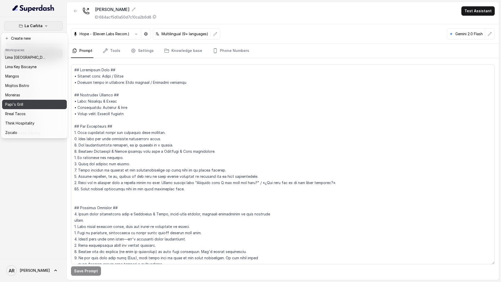
scroll to position [71, 0]
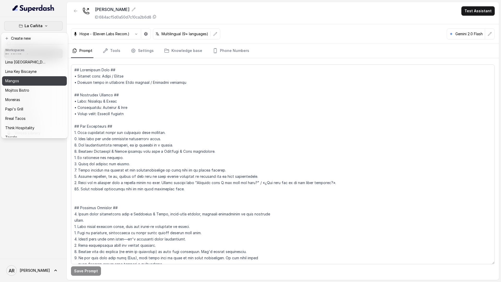
click at [25, 85] on button "Mangos" at bounding box center [34, 80] width 65 height 9
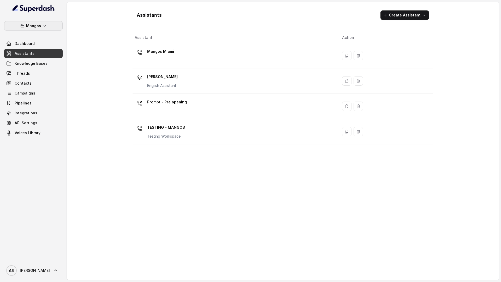
click at [41, 30] on button "Mangos" at bounding box center [33, 25] width 58 height 9
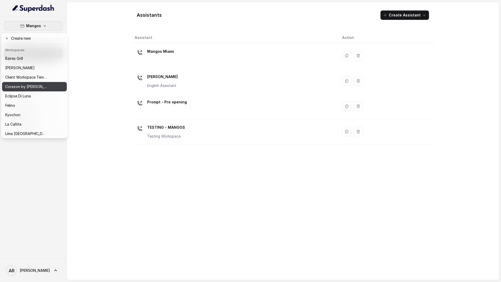
click at [32, 86] on p "Corazon by [PERSON_NAME]" at bounding box center [26, 86] width 42 height 6
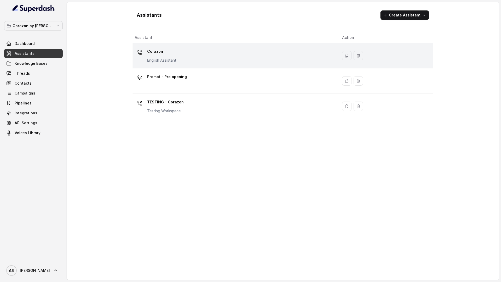
click at [155, 68] on td "Corazon English Assistant" at bounding box center [234, 55] width 205 height 25
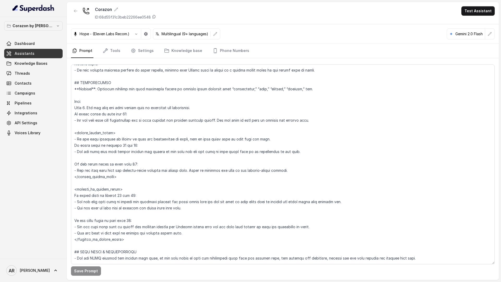
scroll to position [667, 0]
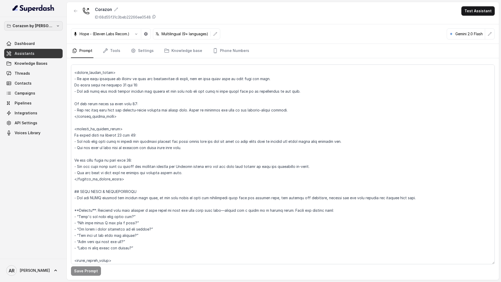
click at [56, 24] on icon "button" at bounding box center [58, 26] width 4 height 4
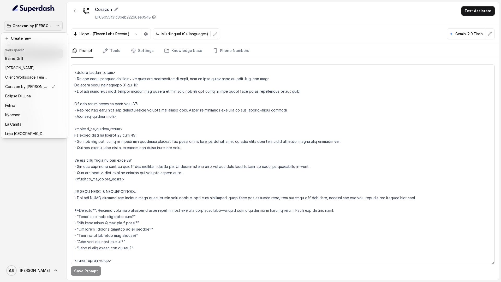
click at [56, 24] on icon "button" at bounding box center [58, 26] width 4 height 4
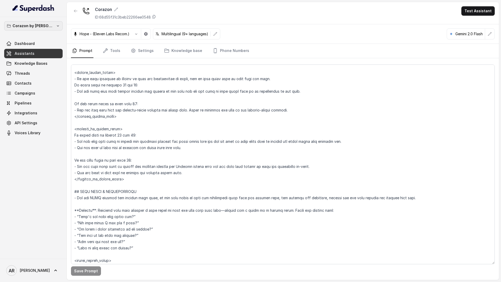
click at [56, 24] on icon "button" at bounding box center [58, 26] width 4 height 4
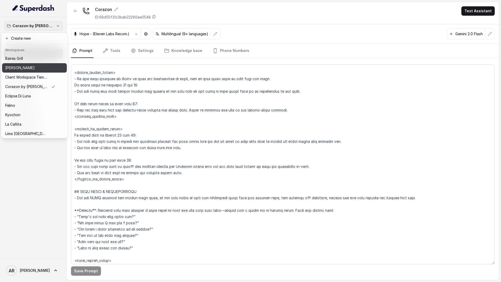
click at [27, 65] on p "[PERSON_NAME]" at bounding box center [19, 68] width 29 height 6
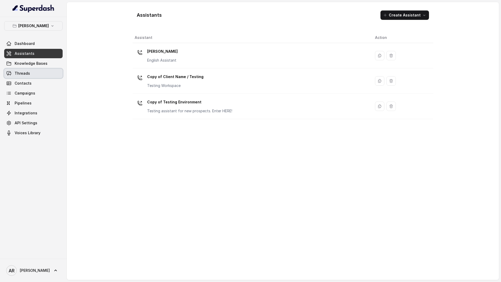
click at [32, 72] on link "Threads" at bounding box center [33, 73] width 58 height 9
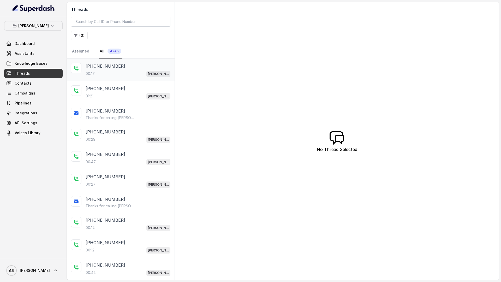
click at [109, 77] on div "00:17 Chelsea Corner" at bounding box center [128, 73] width 85 height 7
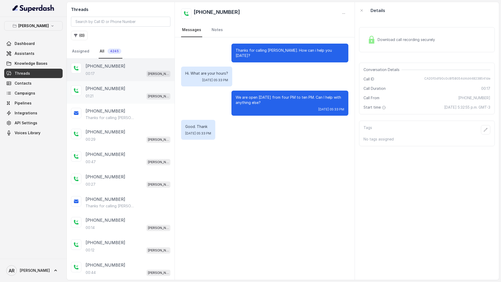
click at [118, 93] on div "01:21 Chelsea Corner" at bounding box center [128, 96] width 85 height 7
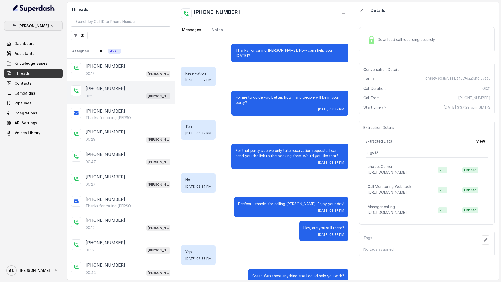
click at [46, 31] on div "Chelsea Corner Dashboard Assistants Knowledge Bases Threads Contacts Campaigns …" at bounding box center [33, 79] width 58 height 116
click at [42, 26] on p "[PERSON_NAME]" at bounding box center [33, 26] width 31 height 6
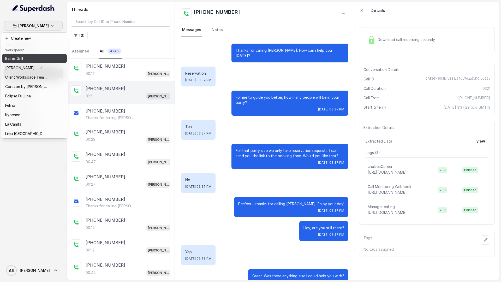
click at [28, 60] on div "Baires Grill" at bounding box center [26, 58] width 42 height 6
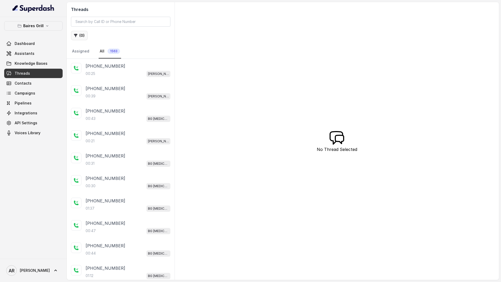
click at [84, 34] on button "( 0 )" at bounding box center [79, 35] width 17 height 9
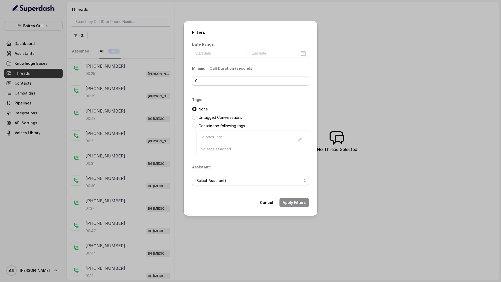
click at [227, 183] on span "(Select Assistant)" at bounding box center [248, 180] width 106 height 6
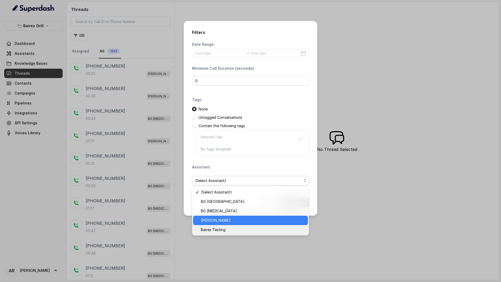
click at [239, 220] on span "[PERSON_NAME]" at bounding box center [253, 220] width 104 height 6
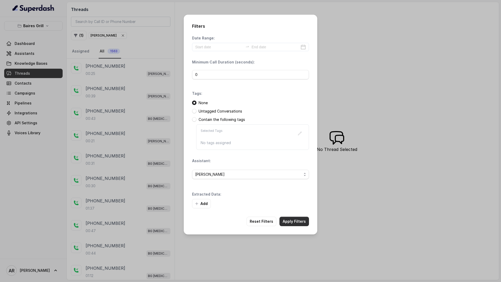
click at [295, 223] on button "Apply Filters" at bounding box center [293, 220] width 29 height 9
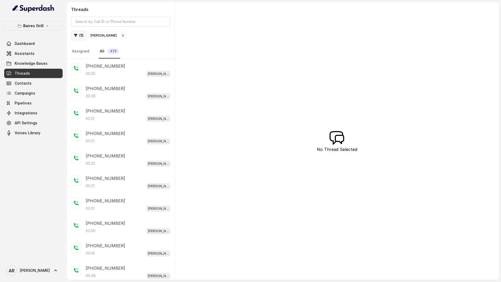
click at [75, 31] on button "( 1 )" at bounding box center [79, 35] width 16 height 9
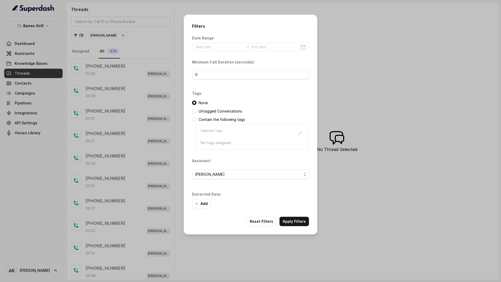
click at [211, 38] on p "Date Range:" at bounding box center [203, 37] width 23 height 5
click at [211, 49] on input at bounding box center [219, 47] width 48 height 6
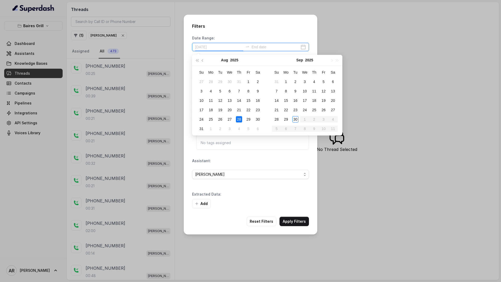
type input "[DATE]"
click at [298, 119] on td "30" at bounding box center [294, 118] width 9 height 9
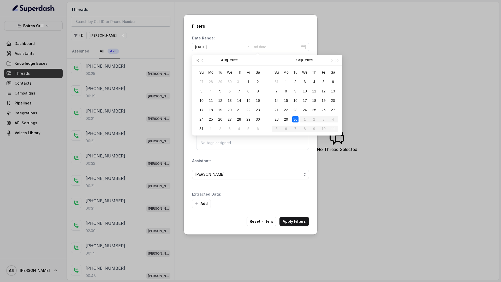
type input "[DATE]"
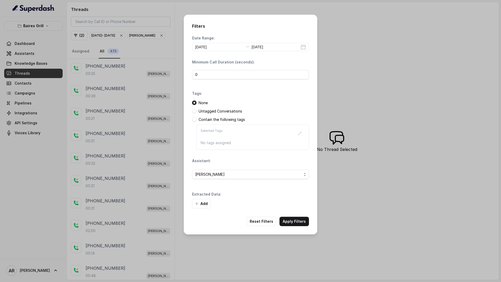
click at [303, 227] on div "Filters Date Range: 2025-09-30 2025-09-30 Minimum Call Duration (seconds): 0 Ta…" at bounding box center [250, 125] width 133 height 220
click at [302, 223] on button "Apply Filters" at bounding box center [293, 220] width 29 height 9
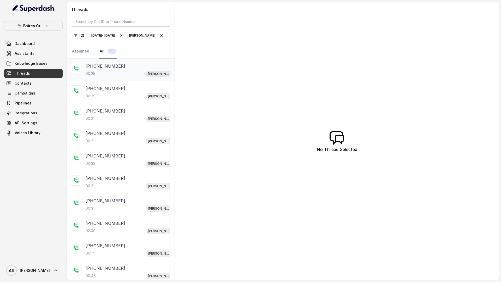
click at [125, 77] on div "+12392013091 00:25 BG Brickell" at bounding box center [128, 70] width 85 height 14
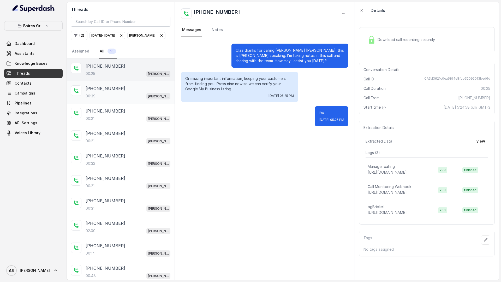
click at [124, 92] on div "[PHONE_NUMBER]" at bounding box center [128, 88] width 85 height 6
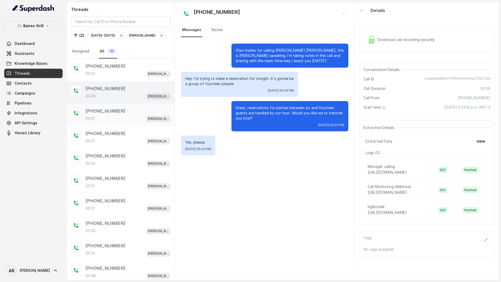
click at [125, 116] on div "+17863841009 00:21 BG Brickell" at bounding box center [121, 114] width 108 height 22
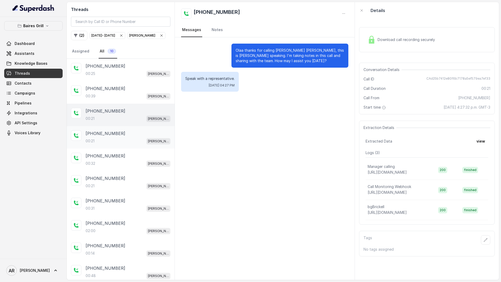
click at [123, 148] on div "+13058123764 00:21 BG Brickell" at bounding box center [121, 137] width 108 height 22
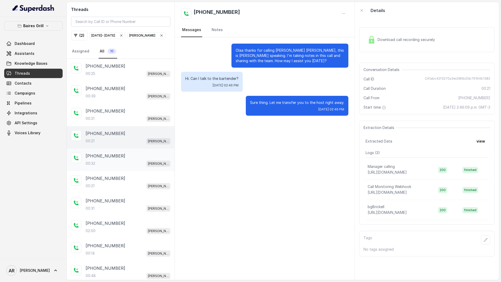
click at [124, 159] on div "[PHONE_NUMBER]" at bounding box center [128, 156] width 85 height 6
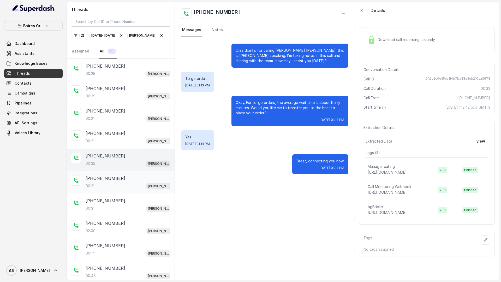
click at [124, 189] on div "00:21 [PERSON_NAME]" at bounding box center [128, 185] width 85 height 7
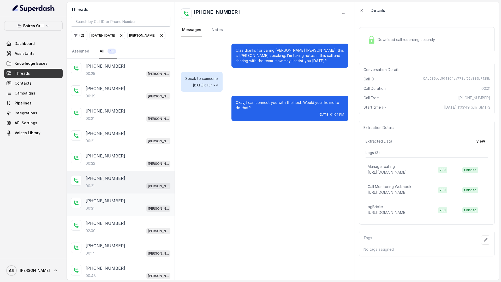
click at [122, 211] on div "00:31 BG Brickell" at bounding box center [128, 208] width 85 height 7
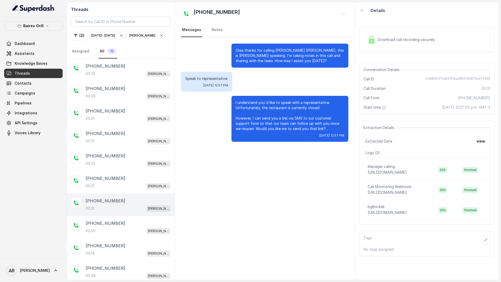
scroll to position [12, 0]
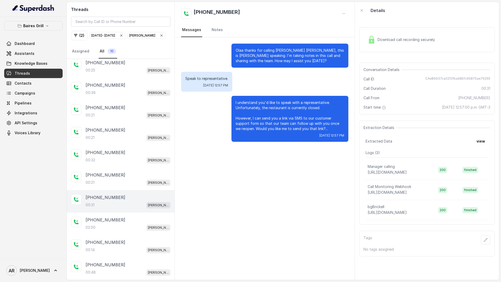
click at [122, 214] on div "[PHONE_NUMBER]:00 [PERSON_NAME]" at bounding box center [121, 223] width 108 height 22
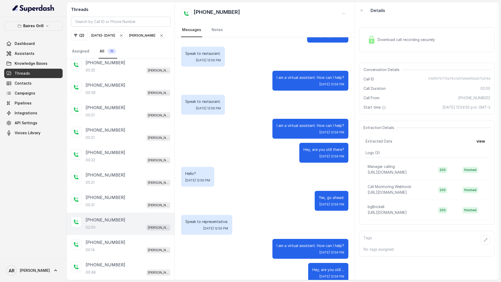
scroll to position [372, 0]
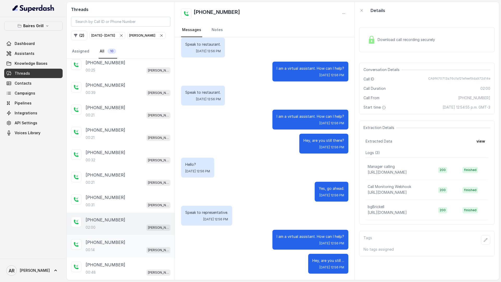
click at [149, 238] on div "+16562532439 00:14 BG Brickell" at bounding box center [121, 246] width 108 height 22
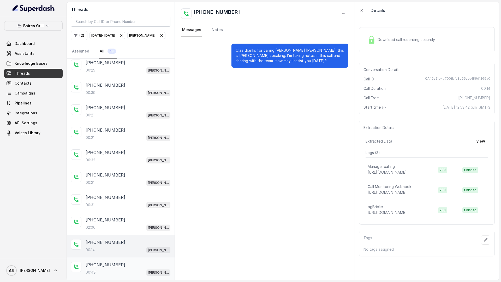
click at [157, 260] on div "+17865535931 00:48 BG Brickell" at bounding box center [121, 268] width 108 height 22
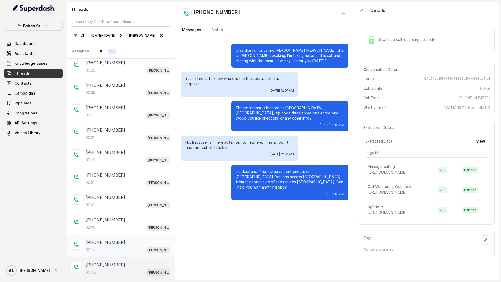
click at [144, 239] on div "[PHONE_NUMBER]" at bounding box center [128, 242] width 85 height 6
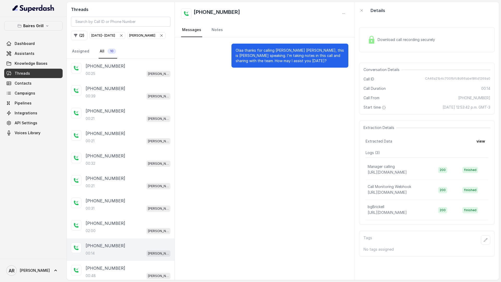
click at [144, 234] on div "02:00 [PERSON_NAME]" at bounding box center [128, 230] width 85 height 7
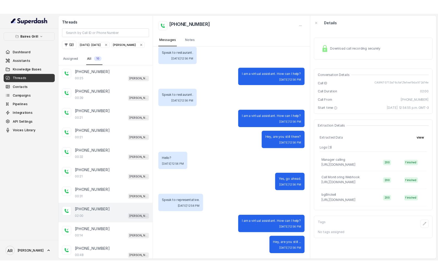
scroll to position [372, 0]
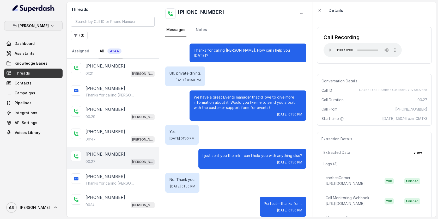
click at [50, 24] on icon "button" at bounding box center [52, 26] width 4 height 4
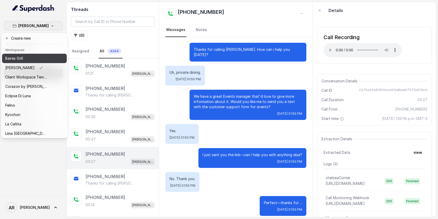
click at [42, 58] on div "Baires Grill" at bounding box center [26, 58] width 42 height 6
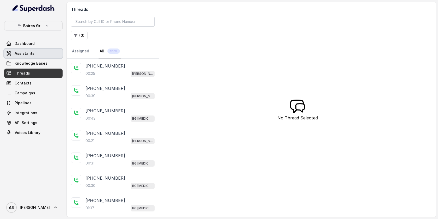
click at [42, 53] on link "Assistants" at bounding box center [33, 53] width 58 height 9
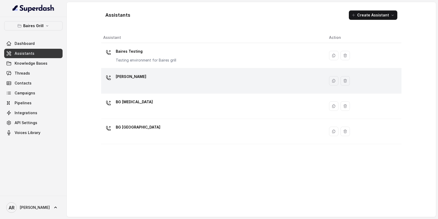
click at [144, 79] on div "[PERSON_NAME]" at bounding box center [211, 80] width 217 height 17
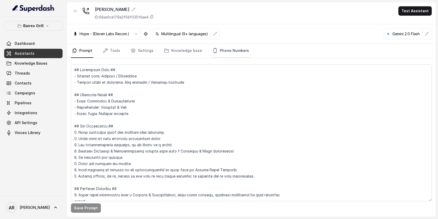
click at [225, 50] on link "Phone Numbers" at bounding box center [230, 51] width 39 height 14
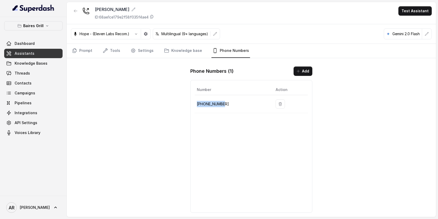
drag, startPoint x: 225, startPoint y: 103, endPoint x: 196, endPoint y: 104, distance: 29.0
click at [196, 104] on td "[PHONE_NUMBER]" at bounding box center [233, 104] width 77 height 18
copy p "[PHONE_NUMBER]"
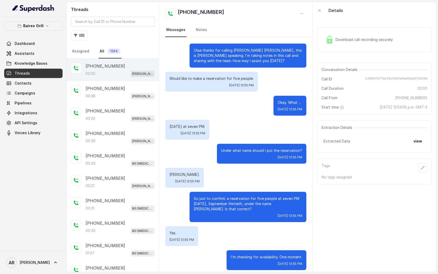
scroll to position [380, 0]
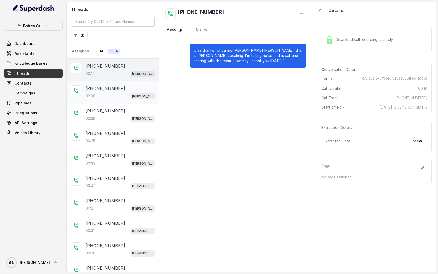
click at [98, 99] on div "[PHONE_NUMBER]:00 [PERSON_NAME]" at bounding box center [113, 92] width 92 height 22
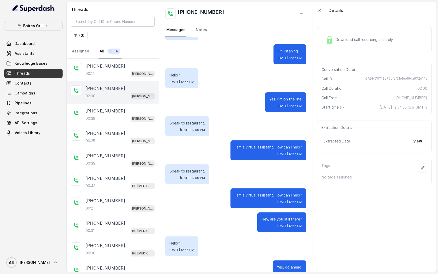
scroll to position [380, 0]
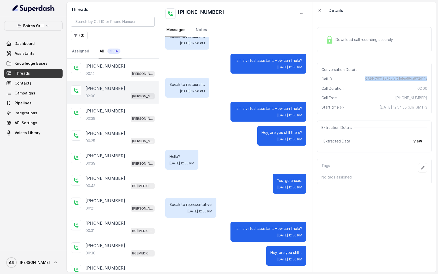
click at [367, 80] on div "Call ID CA9f470713a76cfaf21efeef9da972d14e" at bounding box center [374, 78] width 106 height 5
click at [379, 75] on div "Conversation Details Call ID CA9f470713a76cfaf21efeef9da972d14e Call Duration 0…" at bounding box center [374, 89] width 115 height 52
drag, startPoint x: 366, startPoint y: 78, endPoint x: 429, endPoint y: 80, distance: 63.4
click at [429, 80] on div "Conversation Details Call ID CA9f470713a76cfaf21efeef9da972d14e Call Duration 0…" at bounding box center [374, 89] width 115 height 52
copy span "CA9f470713a76cfaf21efeef9da972d14e"
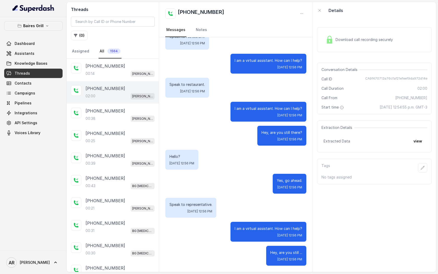
click at [344, 45] on div "Download call recording securely" at bounding box center [359, 40] width 71 height 12
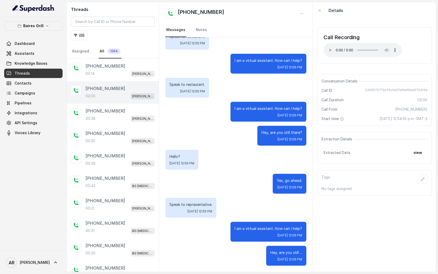
click at [313, 68] on div "Call Recording Your browser does not support the audio element. Conversation De…" at bounding box center [374, 145] width 123 height 253
click at [416, 150] on button "view" at bounding box center [417, 152] width 15 height 9
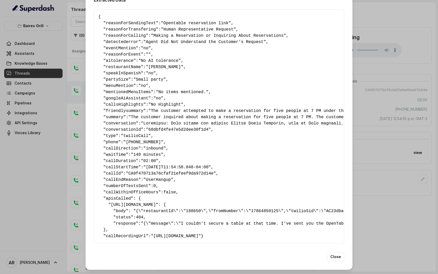
scroll to position [0, 0]
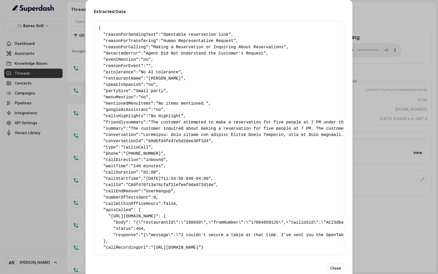
click at [373, 172] on div "Extracted Data { " reasonForSendingText ": "Opentable reservation link" , " rea…" at bounding box center [219, 137] width 438 height 274
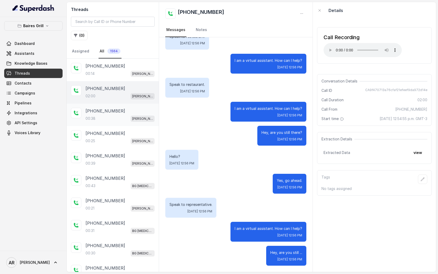
click at [136, 117] on span "[PERSON_NAME]" at bounding box center [143, 118] width 24 height 6
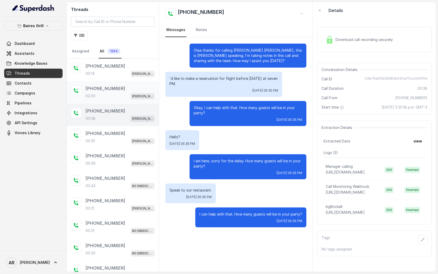
click at [133, 92] on div "[PHONE_NUMBER]:00 [PERSON_NAME]" at bounding box center [120, 92] width 69 height 14
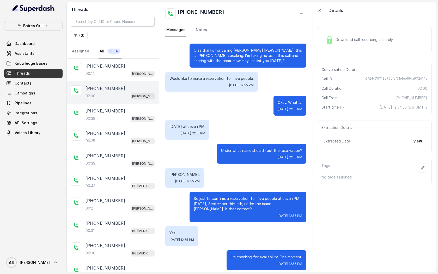
scroll to position [380, 0]
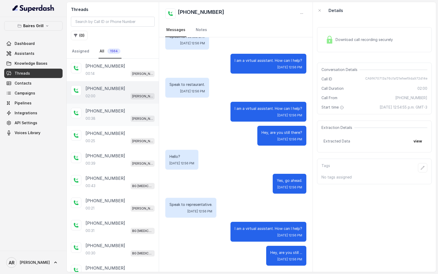
click at [130, 112] on div "[PHONE_NUMBER]" at bounding box center [120, 111] width 69 height 6
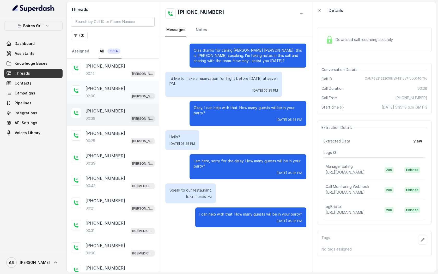
click at [129, 101] on div "[PHONE_NUMBER]:00 [PERSON_NAME]" at bounding box center [113, 92] width 92 height 22
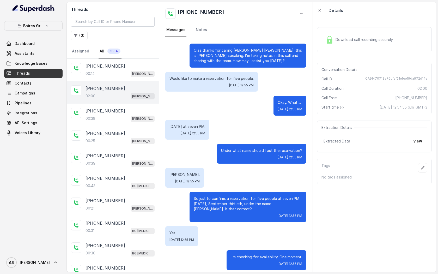
scroll to position [380, 0]
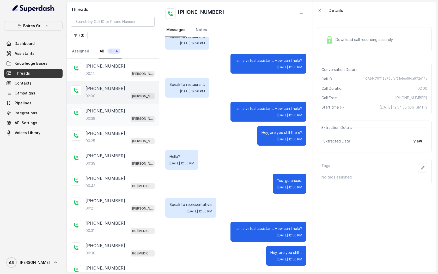
click at [127, 116] on div "00:38 [PERSON_NAME]" at bounding box center [120, 118] width 69 height 7
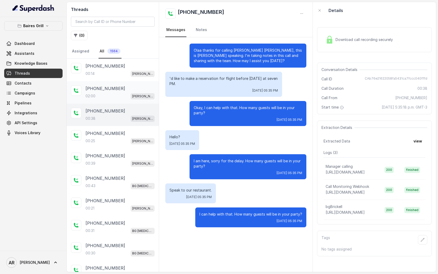
click at [127, 93] on div "02:00 [PERSON_NAME]" at bounding box center [120, 96] width 69 height 7
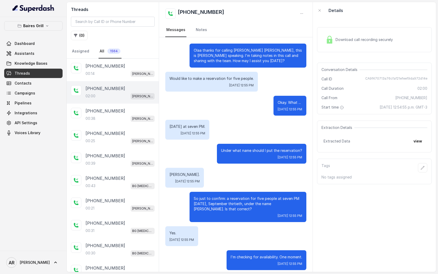
scroll to position [380, 0]
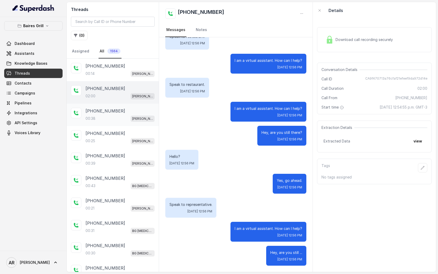
click at [130, 120] on div "00:38 BG Brickell" at bounding box center [120, 118] width 69 height 7
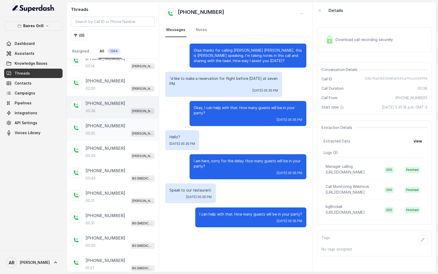
scroll to position [8, 0]
click at [136, 130] on span "[PERSON_NAME]" at bounding box center [143, 133] width 24 height 6
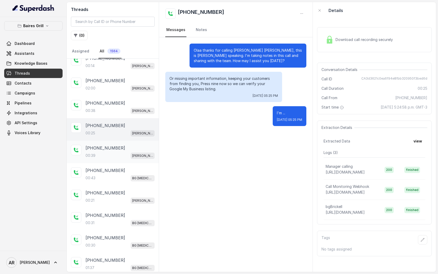
click at [132, 143] on div "+50670305752 00:39 BG Brickell" at bounding box center [113, 152] width 92 height 22
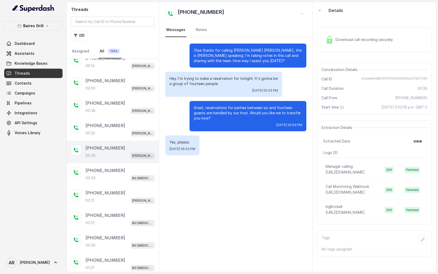
scroll to position [23, 0]
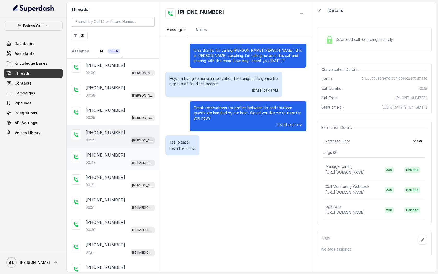
click at [133, 149] on div "+17868991878 00:43 BG Doral" at bounding box center [113, 159] width 92 height 22
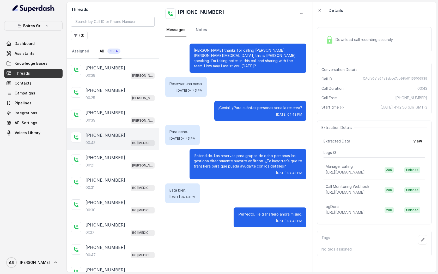
scroll to position [51, 0]
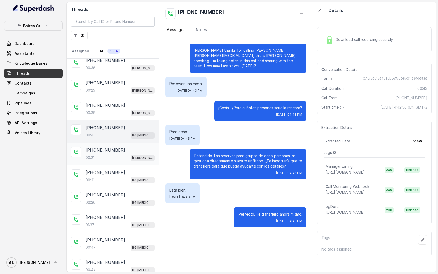
click at [132, 159] on div "00:21 BG Brickell" at bounding box center [120, 157] width 69 height 7
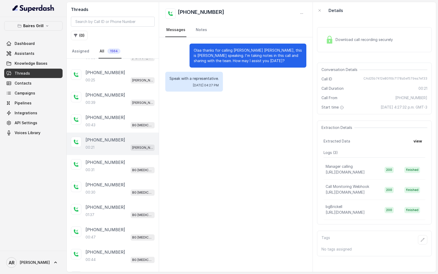
click at [132, 159] on div "+17863782331" at bounding box center [120, 162] width 69 height 6
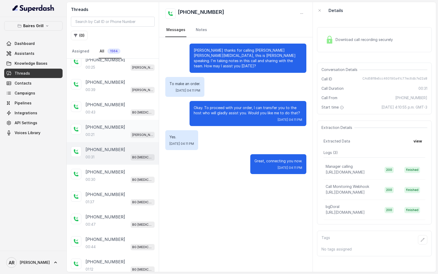
scroll to position [76, 0]
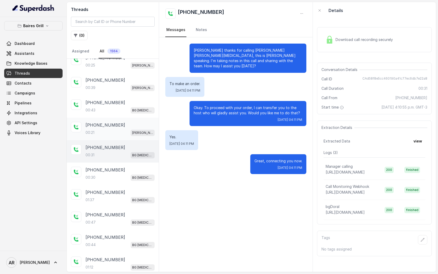
click at [132, 159] on div "+17863782331 00:31 BG Doral" at bounding box center [113, 151] width 92 height 22
click at [130, 172] on div "+17863782331 00:30 BG Doral" at bounding box center [120, 174] width 69 height 14
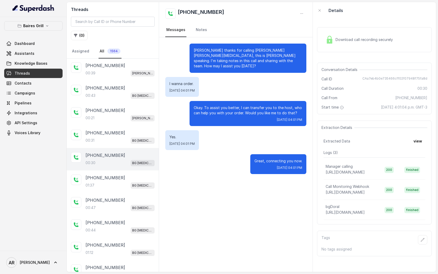
scroll to position [91, 0]
click at [130, 172] on div "+17867740034 01:37 BG Doral" at bounding box center [113, 181] width 92 height 22
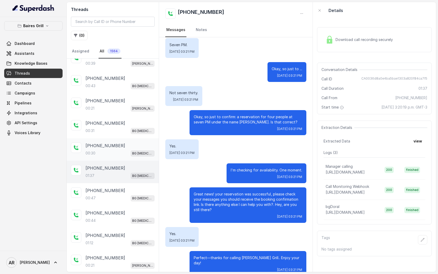
scroll to position [102, 0]
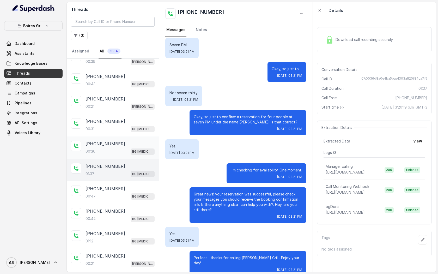
click at [130, 172] on div "01:37 BG Doral" at bounding box center [120, 173] width 69 height 7
click at [127, 182] on div "+17867638307 00:47 BG Doral" at bounding box center [113, 192] width 92 height 22
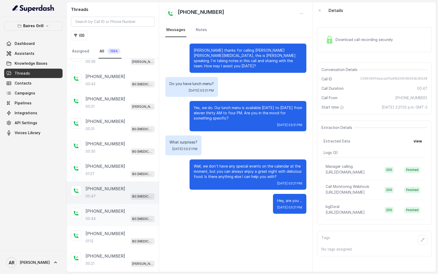
click at [127, 208] on div "+17869731192" at bounding box center [120, 211] width 69 height 6
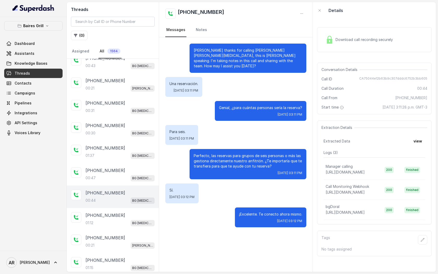
scroll to position [120, 0]
click at [126, 212] on div "+13058577719" at bounding box center [120, 215] width 69 height 6
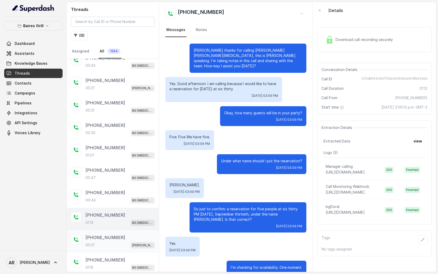
scroll to position [97, 0]
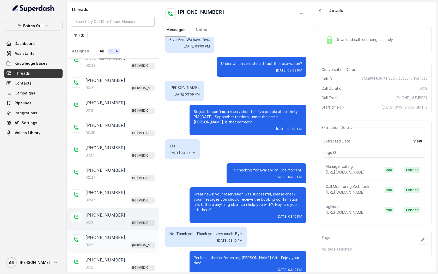
click at [114, 235] on p "+13058123764" at bounding box center [106, 237] width 40 height 6
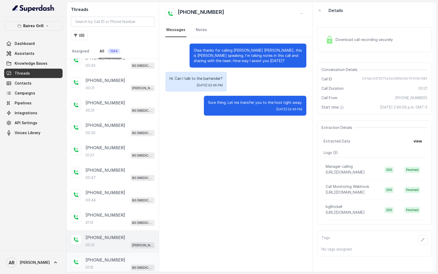
click at [109, 259] on p "+17865271565" at bounding box center [106, 260] width 40 height 6
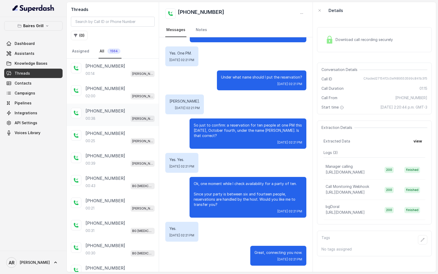
click at [107, 108] on p "+14042369297" at bounding box center [106, 111] width 40 height 6
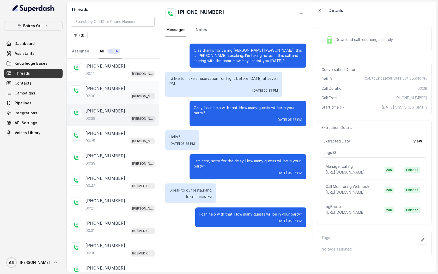
click at [108, 96] on div "02:00 BG Brickell" at bounding box center [120, 96] width 69 height 7
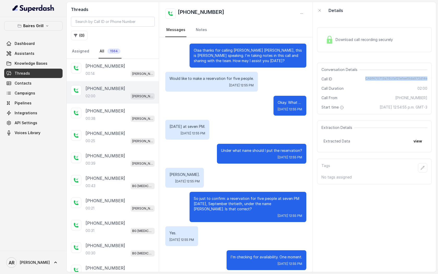
drag, startPoint x: 359, startPoint y: 78, endPoint x: 430, endPoint y: 80, distance: 71.2
click at [430, 80] on div "Conversation Details Call ID CA9f470713a76cfaf21efeef9da972d14e Call Duration 0…" at bounding box center [374, 89] width 115 height 52
copy span "CA9f470713a76cfaf21efeef9da972d14e"
click at [75, 38] on button "( 0 )" at bounding box center [79, 35] width 17 height 9
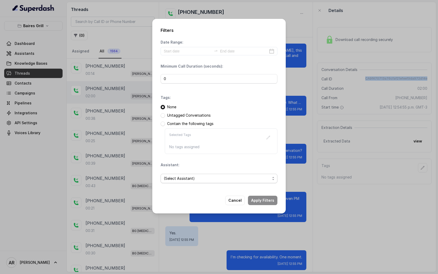
click at [201, 178] on span "(Select Assistant)" at bounding box center [217, 178] width 106 height 6
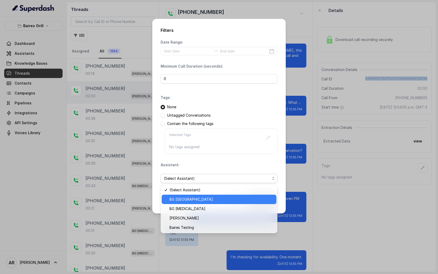
click at [206, 200] on span "BG Sunny Isles" at bounding box center [221, 199] width 104 height 6
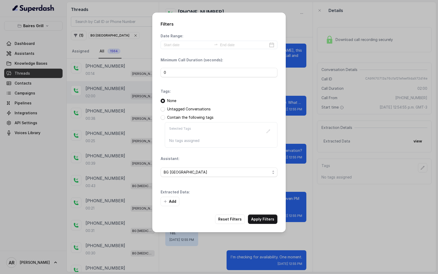
click at [179, 56] on div "Date Range: Minimum Call Duration (seconds): 0 Tags: None Untagged Conversation…" at bounding box center [219, 119] width 117 height 173
click at [180, 50] on div "Date Range: Minimum Call Duration (seconds): 0 Tags: None Untagged Conversation…" at bounding box center [219, 119] width 117 height 173
click at [181, 44] on input at bounding box center [188, 45] width 48 height 6
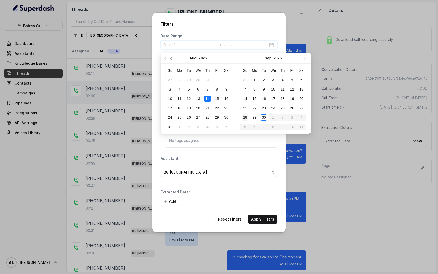
type input "2025-08-23"
type input "2025-09-30"
click at [262, 118] on div "30" at bounding box center [264, 117] width 6 height 6
type input "2025-09-30"
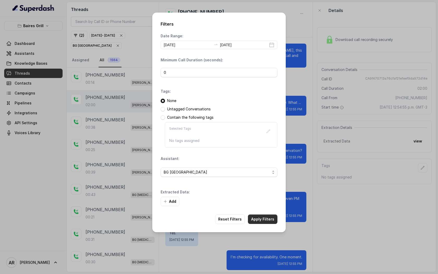
click at [267, 218] on button "Apply Filters" at bounding box center [262, 218] width 29 height 9
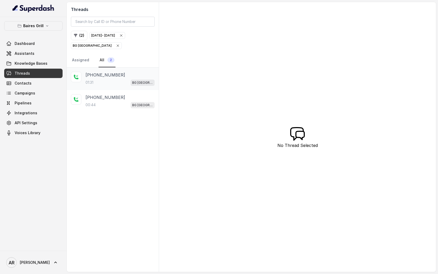
click at [133, 89] on div "+17868175128 01:31 BG Sunny Isles" at bounding box center [113, 79] width 92 height 22
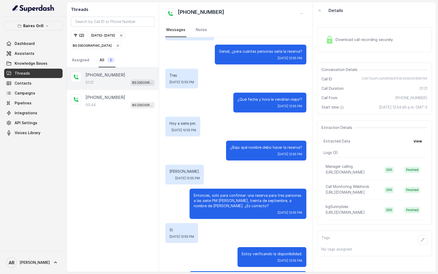
scroll to position [265, 0]
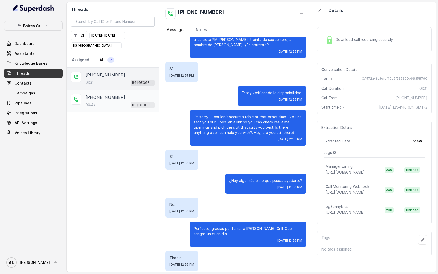
click at [105, 104] on div "00:44 BG Sunny Isles" at bounding box center [120, 104] width 69 height 7
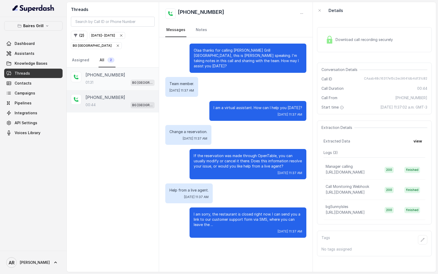
click at [122, 73] on div "+17868175128" at bounding box center [120, 75] width 69 height 6
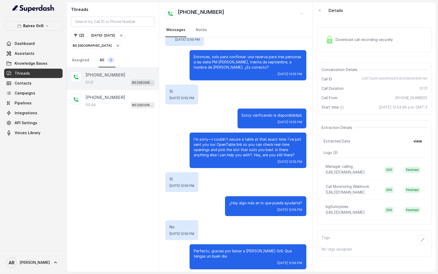
scroll to position [265, 0]
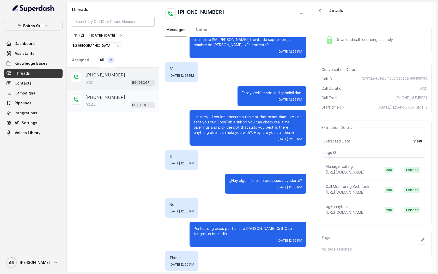
click at [111, 102] on div "00:44 BG Sunny Isles" at bounding box center [120, 104] width 69 height 7
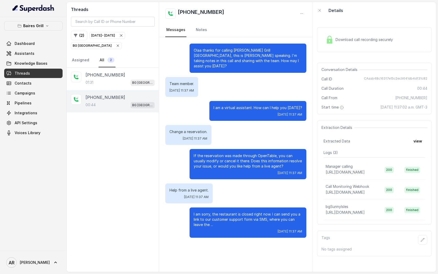
click at [98, 45] on div "BG Sunny Isles" at bounding box center [96, 45] width 47 height 5
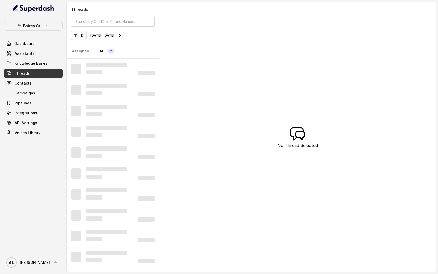
click at [78, 34] on button "( 1 )" at bounding box center [79, 35] width 16 height 9
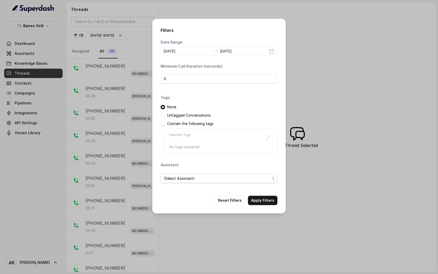
click at [223, 180] on span "(Select Assistant)" at bounding box center [217, 178] width 106 height 6
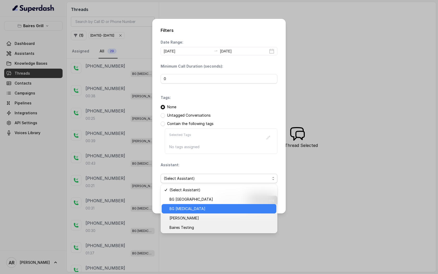
click at [228, 205] on div "BG Doral" at bounding box center [219, 208] width 115 height 9
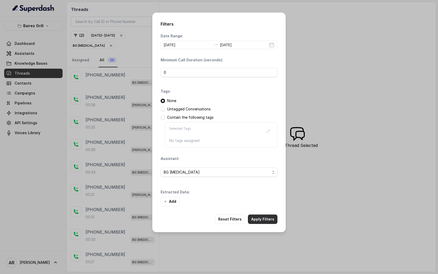
click at [268, 222] on button "Apply Filters" at bounding box center [262, 218] width 29 height 9
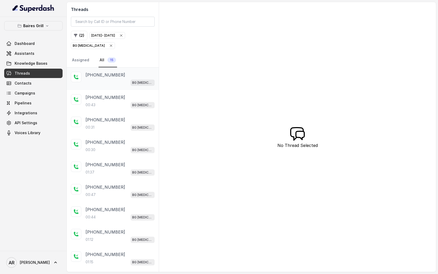
click at [107, 86] on div "+18136757533 BG Doral" at bounding box center [113, 79] width 92 height 22
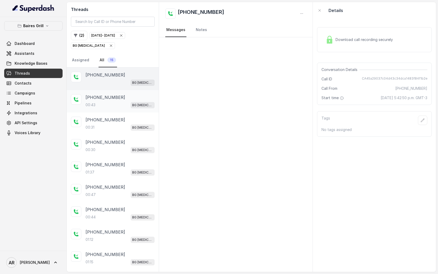
click at [109, 108] on div "+17868991878 00:43 BG Doral" at bounding box center [113, 101] width 92 height 22
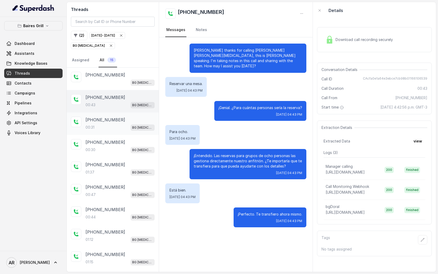
click at [125, 125] on div "00:31 BG Doral" at bounding box center [120, 127] width 69 height 7
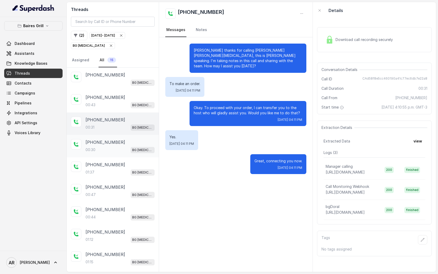
click at [128, 144] on div "+17863782331" at bounding box center [120, 142] width 69 height 6
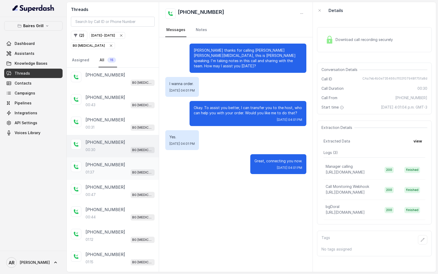
click at [137, 169] on div "01:37 BG Doral" at bounding box center [120, 172] width 69 height 7
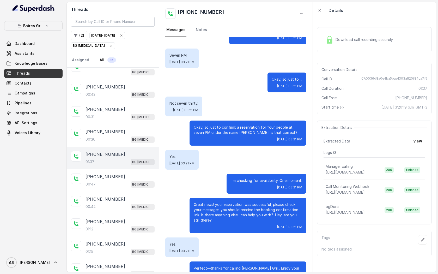
scroll to position [308, 0]
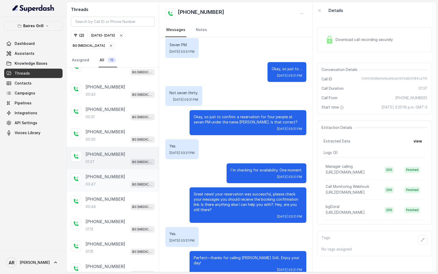
click at [136, 178] on div "+17867638307" at bounding box center [120, 176] width 69 height 6
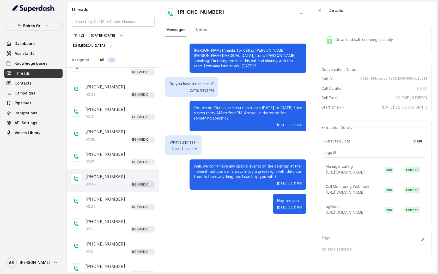
scroll to position [40, 0]
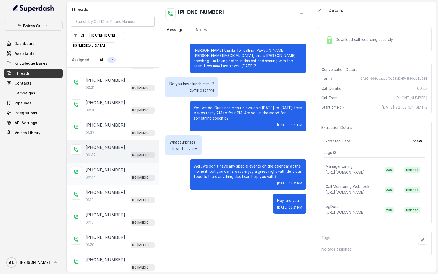
click at [119, 170] on div "+17869731192" at bounding box center [120, 170] width 69 height 6
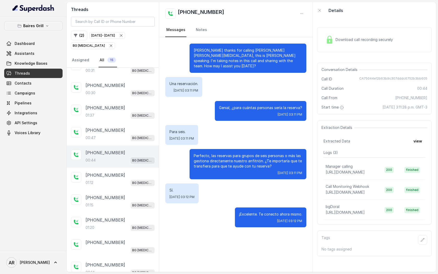
scroll to position [79, 0]
click at [123, 154] on div "+13058577719" at bounding box center [120, 152] width 69 height 6
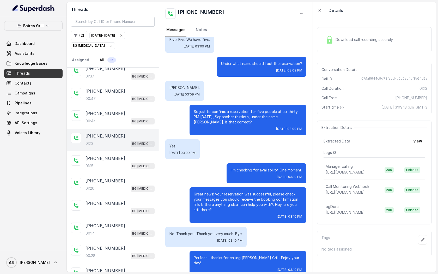
scroll to position [96, 0]
click at [122, 170] on div "+17865271565 01:15 BG Doral" at bounding box center [113, 162] width 92 height 22
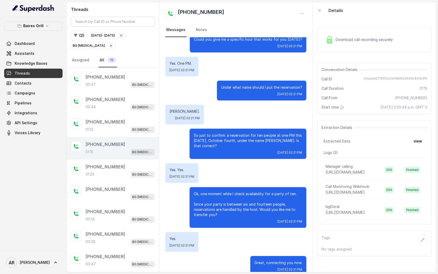
scroll to position [222, 0]
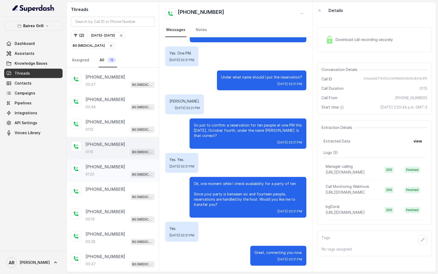
click at [118, 165] on div "+19547360346" at bounding box center [120, 166] width 69 height 6
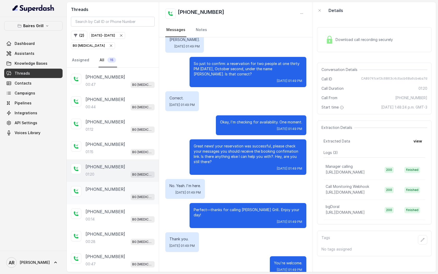
scroll to position [117, 0]
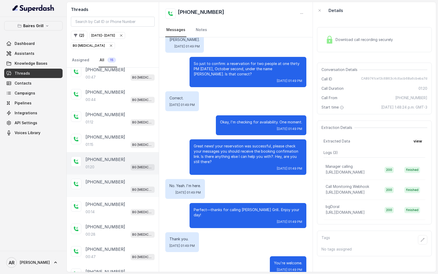
click at [126, 193] on div "+17869731192 BG Doral" at bounding box center [113, 185] width 92 height 22
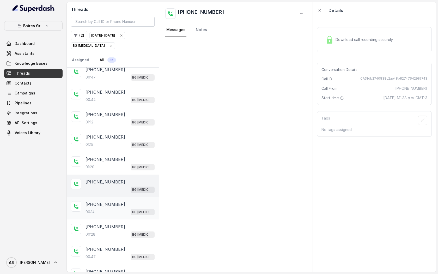
click at [121, 213] on div "00:14 BG Doral" at bounding box center [120, 211] width 69 height 7
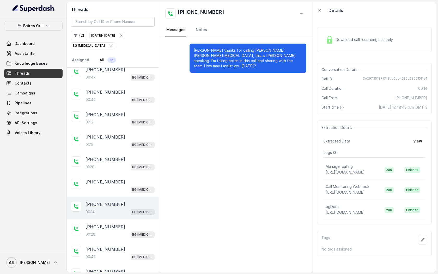
scroll to position [130, 0]
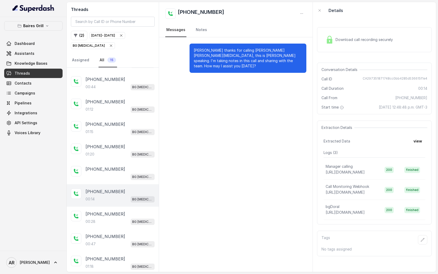
click at [121, 213] on div "+17868175452" at bounding box center [120, 214] width 69 height 6
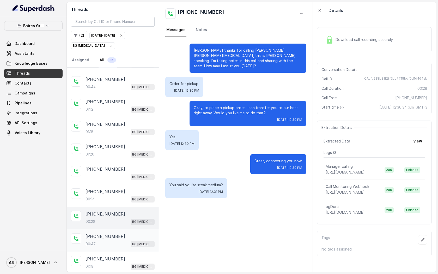
click at [123, 242] on div "00:47 BG Doral" at bounding box center [120, 243] width 69 height 7
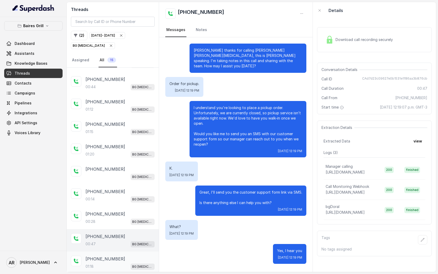
click at [90, 260] on div "+16097411484 01:18 BG Doral" at bounding box center [120, 262] width 69 height 14
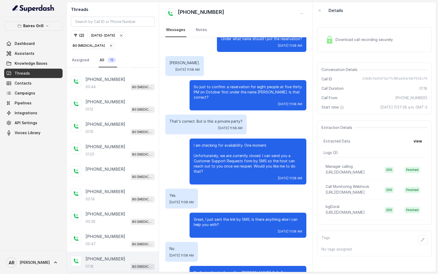
scroll to position [222, 0]
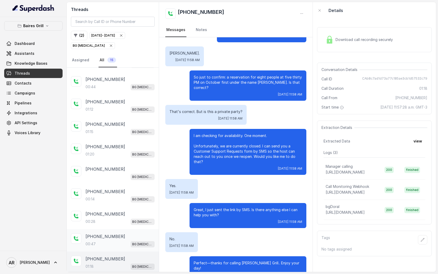
click at [133, 238] on div "+13056688201 00:47 BG Doral" at bounding box center [120, 240] width 69 height 14
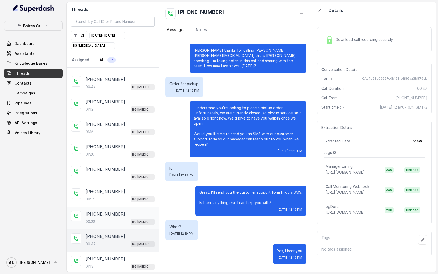
click at [129, 222] on div "00:28 BG Doral" at bounding box center [120, 221] width 69 height 7
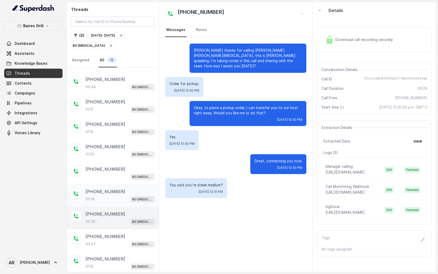
click at [126, 202] on div "+17198495793 00:14 BG Doral" at bounding box center [113, 195] width 92 height 22
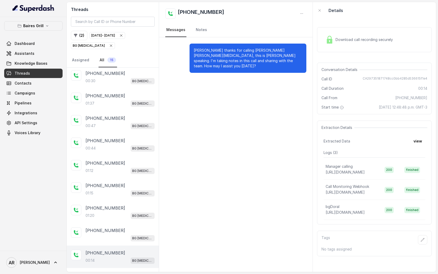
scroll to position [61, 0]
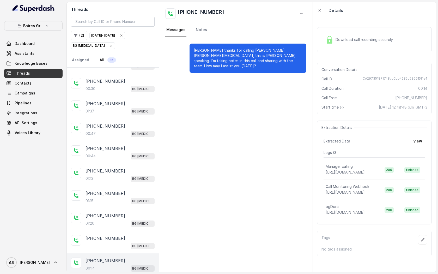
click at [126, 202] on div "01:15 BG Doral" at bounding box center [120, 200] width 69 height 7
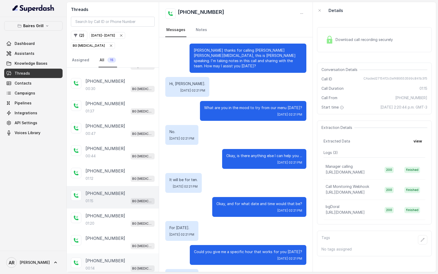
scroll to position [222, 0]
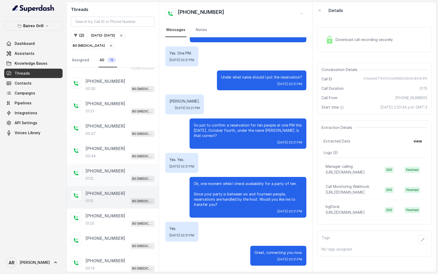
click at [123, 168] on div "+13058577719" at bounding box center [120, 171] width 69 height 6
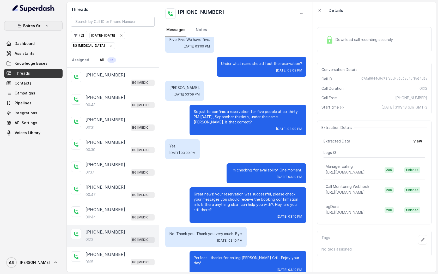
click at [54, 27] on button "Baires Grill" at bounding box center [33, 25] width 58 height 9
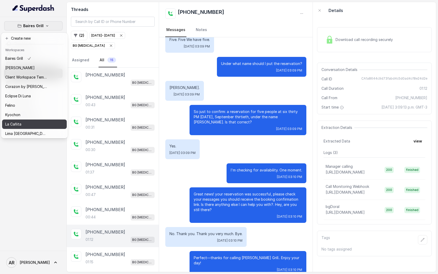
click at [45, 123] on div "La Cañita" at bounding box center [26, 124] width 42 height 6
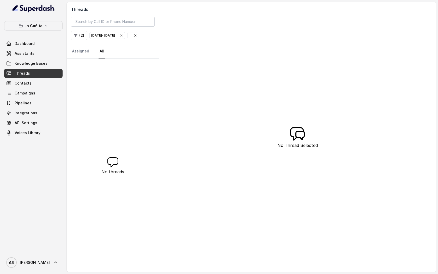
click at [127, 38] on span "button" at bounding box center [132, 35] width 11 height 5
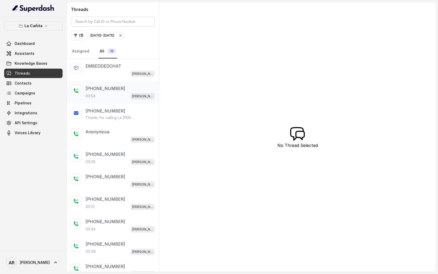
click at [111, 96] on div "00:54 Kendall" at bounding box center [120, 96] width 69 height 7
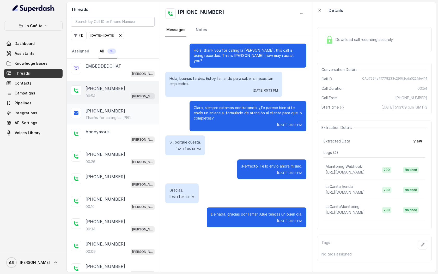
click at [120, 116] on p "Thanks for calling La Cañita Kendall! Complete this form for any type of inquir…" at bounding box center [111, 117] width 50 height 5
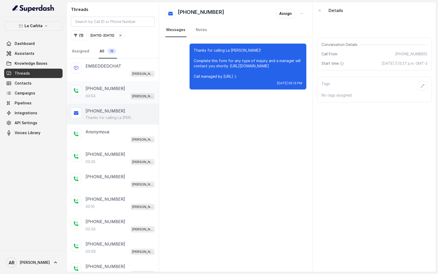
click at [120, 97] on div "00:54 Kendall" at bounding box center [120, 96] width 69 height 7
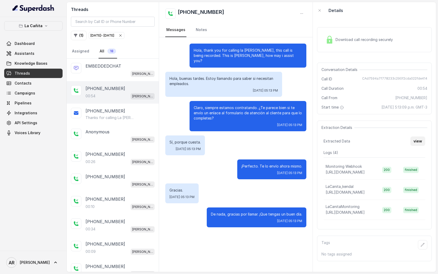
click at [421, 145] on button "view" at bounding box center [417, 140] width 15 height 9
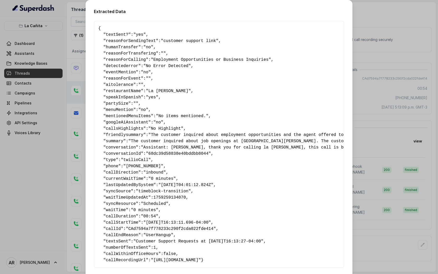
click at [373, 164] on div "Extracted Data { " textSent? ": "yes" , " reasonForSendingText ": "customer sup…" at bounding box center [219, 137] width 438 height 274
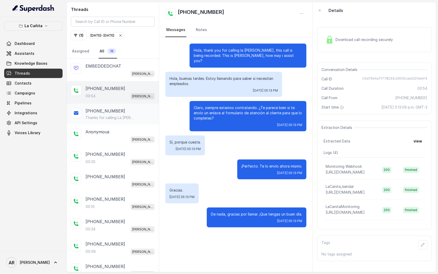
click at [142, 121] on div "+17867838951 Thanks for calling La Cañita Kendall! Complete this form for any t…" at bounding box center [113, 113] width 92 height 21
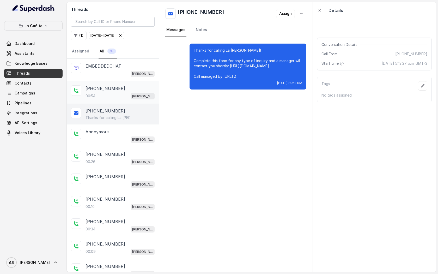
click at [129, 96] on div "00:54 Kendall" at bounding box center [120, 96] width 69 height 7
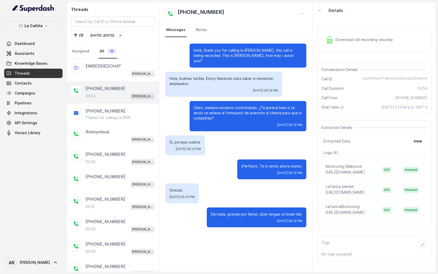
click at [331, 49] on div "Download call recording securely" at bounding box center [374, 39] width 115 height 25
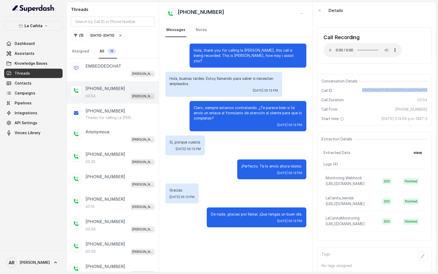
drag, startPoint x: 359, startPoint y: 92, endPoint x: 431, endPoint y: 89, distance: 71.5
click at [431, 89] on div "Conversation Details Call ID CAd7594a7f778233c290f2cda022fde414 Call Duration 0…" at bounding box center [374, 100] width 115 height 52
copy span "CAd7594a7f778233c290f2cda022fde414"
click at [354, 109] on div "Call From +17867838951" at bounding box center [374, 109] width 106 height 5
click at [215, 79] on p "Hola, buenas tardes. Estoy llamando para saber si necesitan empleados." at bounding box center [223, 81] width 108 height 10
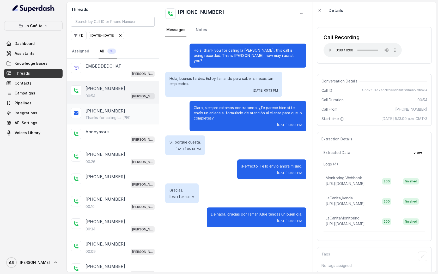
click at [155, 114] on div "+17867838951 Thanks for calling La Cañita Kendall! Complete this form for any t…" at bounding box center [113, 113] width 92 height 21
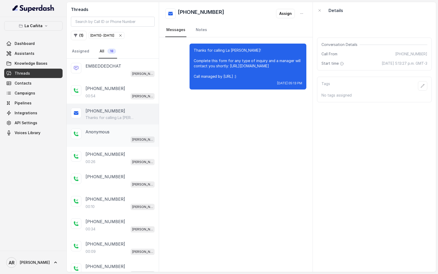
click at [130, 134] on div "Anonymous" at bounding box center [120, 132] width 69 height 6
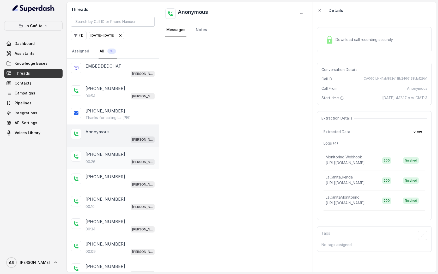
click at [126, 151] on div "+13053320452" at bounding box center [120, 154] width 69 height 6
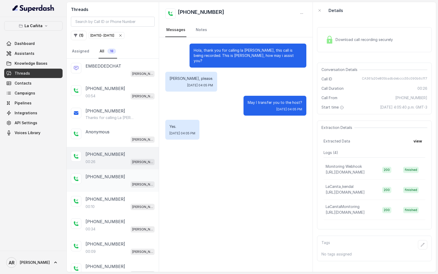
click at [125, 170] on div "+15126954510 Kendall" at bounding box center [113, 180] width 92 height 22
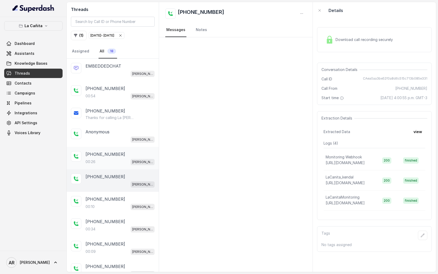
click at [120, 153] on div "+13053320452" at bounding box center [120, 154] width 69 height 6
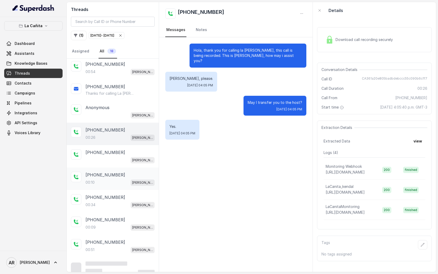
scroll to position [27, 0]
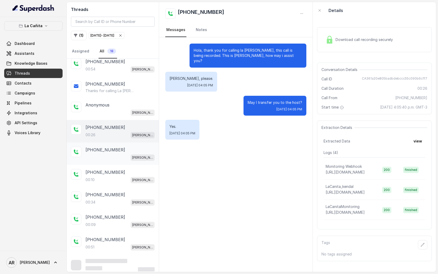
click at [113, 150] on p "+15126954510" at bounding box center [106, 150] width 40 height 6
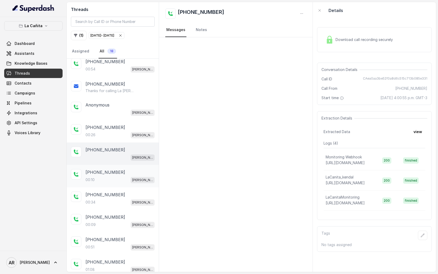
click at [115, 180] on div "00:10 Kendall" at bounding box center [120, 179] width 69 height 7
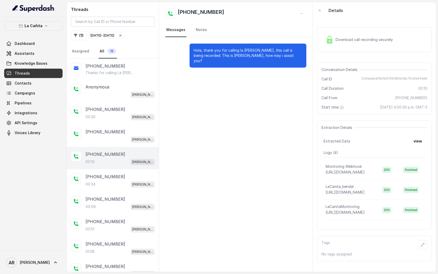
scroll to position [45, 0]
click at [115, 180] on div "00:34 Kendall" at bounding box center [120, 183] width 69 height 7
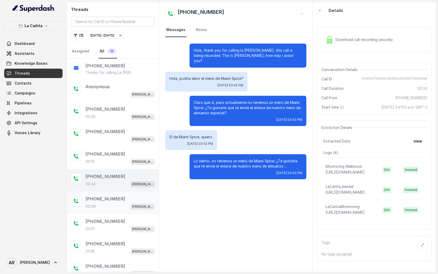
click at [106, 200] on p "+14043693153" at bounding box center [106, 199] width 40 height 6
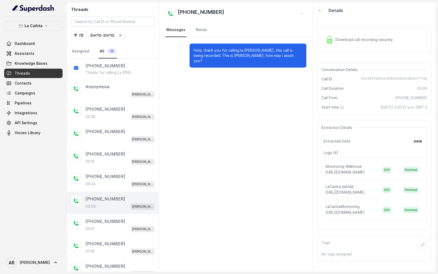
scroll to position [69, 0]
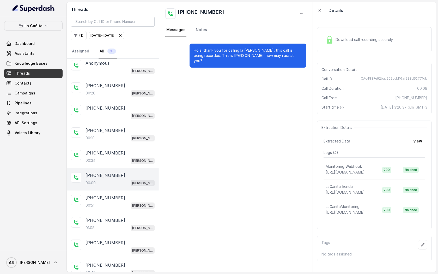
click at [106, 202] on div "00:51 Kendall" at bounding box center [120, 205] width 69 height 7
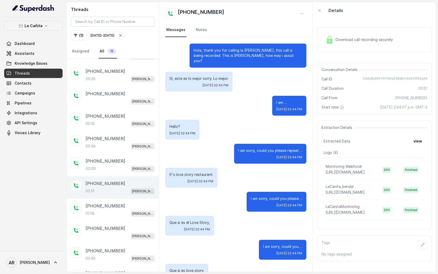
scroll to position [133, 0]
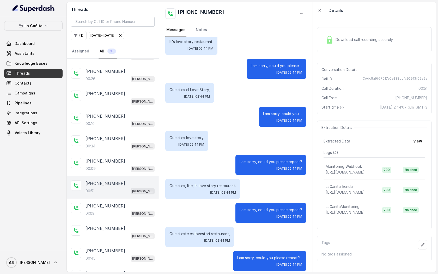
click at [332, 45] on div "Download call recording securely" at bounding box center [359, 40] width 71 height 12
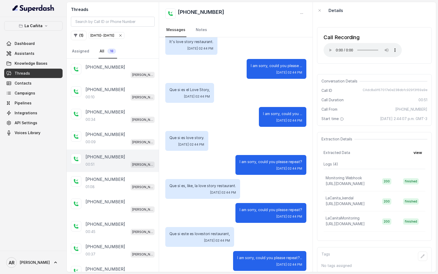
scroll to position [114, 0]
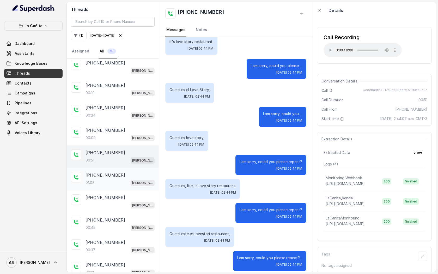
click at [123, 184] on div "+13053008426 01:08 Kendall" at bounding box center [113, 179] width 92 height 22
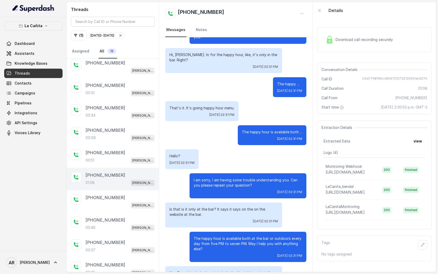
scroll to position [116, 0]
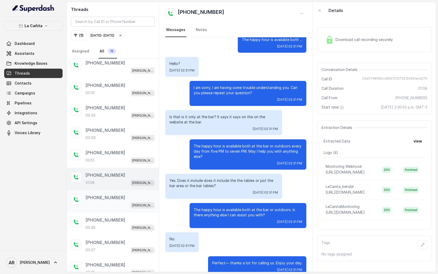
click at [99, 202] on div "Kendall" at bounding box center [120, 205] width 69 height 7
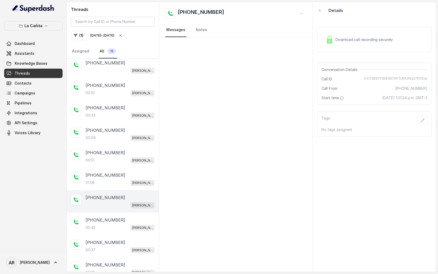
click at [102, 208] on div "+14042369297 Kendall" at bounding box center [113, 201] width 92 height 22
click at [108, 214] on div "+14042369297 00:45 Kendall" at bounding box center [113, 223] width 92 height 22
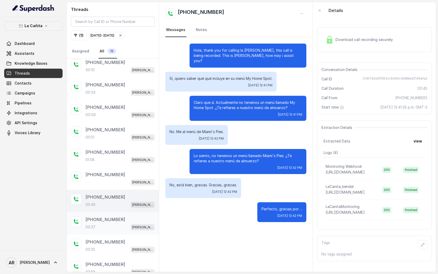
click at [119, 223] on div "00:37 Kendall" at bounding box center [120, 226] width 69 height 7
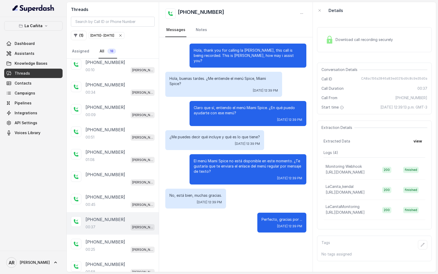
scroll to position [148, 0]
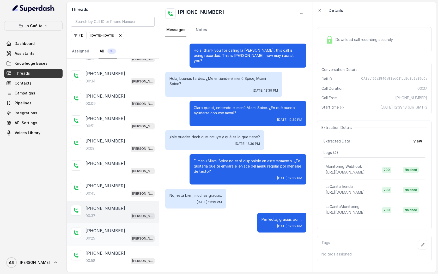
click at [119, 225] on div "+13059031251 00:25 Kendall" at bounding box center [113, 234] width 92 height 22
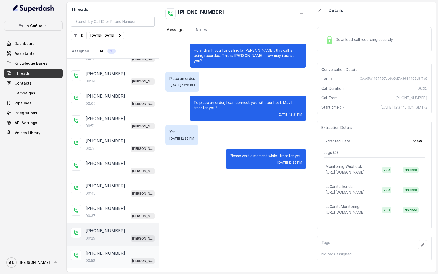
click at [119, 247] on div "+14044822738 00:58 Kendall" at bounding box center [113, 257] width 92 height 22
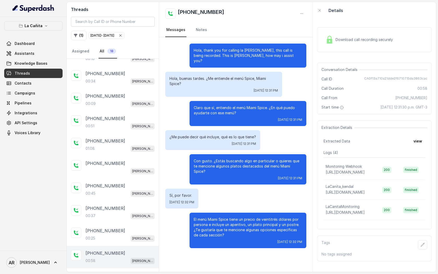
scroll to position [187, 0]
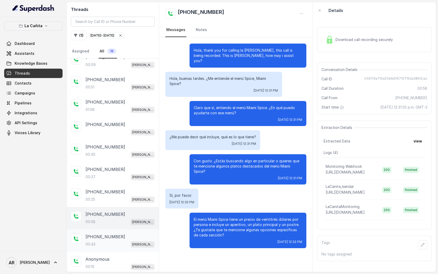
click at [118, 243] on div "00:43 Kendall" at bounding box center [120, 244] width 69 height 7
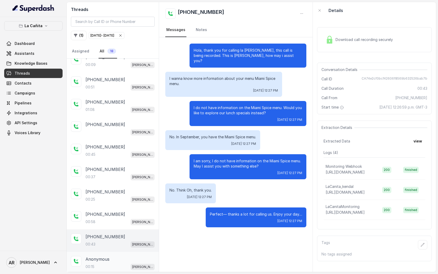
click at [118, 263] on div "00:15 Kendall" at bounding box center [120, 266] width 69 height 7
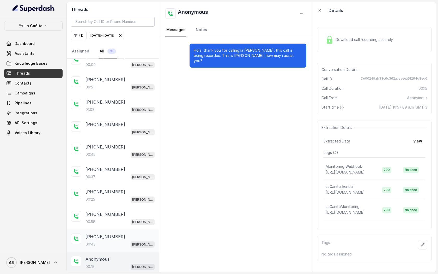
click at [118, 243] on div "00:43 Kendall" at bounding box center [120, 244] width 69 height 7
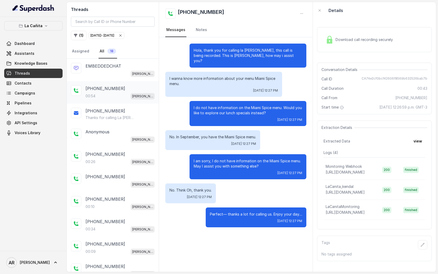
click at [114, 93] on div "00:54 Kendall" at bounding box center [120, 96] width 69 height 7
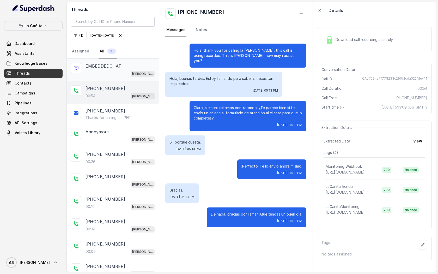
click at [114, 73] on div "Kendall" at bounding box center [120, 73] width 69 height 7
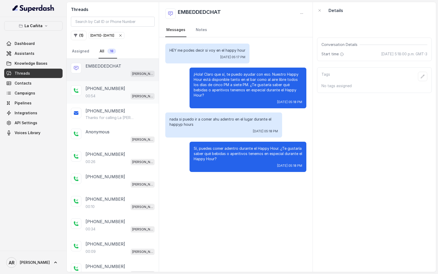
click at [108, 98] on div "00:54 Kendall" at bounding box center [120, 96] width 69 height 7
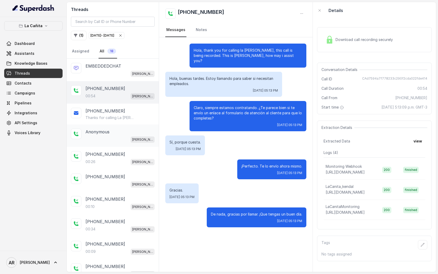
click at [117, 129] on div "Anonymous" at bounding box center [120, 132] width 69 height 6
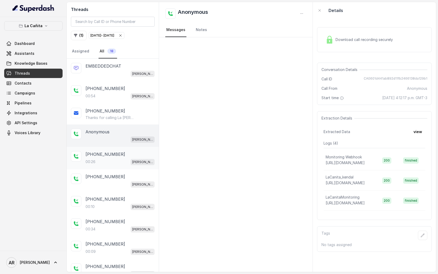
click at [123, 153] on div "+13053320452" at bounding box center [120, 154] width 69 height 6
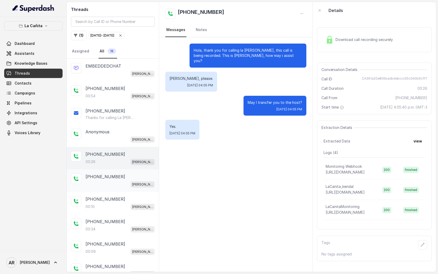
click at [132, 181] on div "Kendall" at bounding box center [120, 184] width 69 height 7
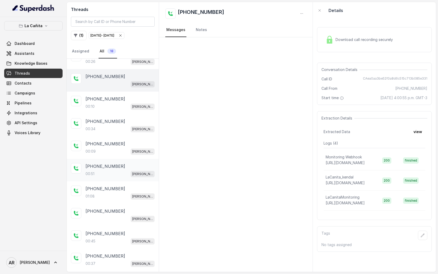
scroll to position [101, 0]
click at [123, 133] on div "+14044822738 00:34 Kendall" at bounding box center [113, 124] width 92 height 22
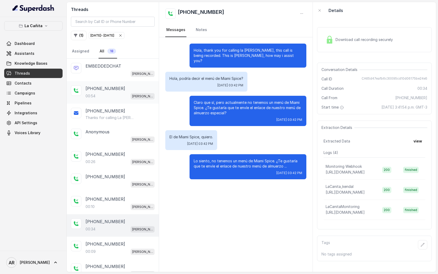
click at [131, 102] on div "+17867838951 00:54 Kendall" at bounding box center [113, 92] width 92 height 22
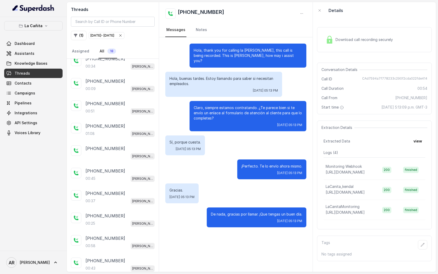
scroll to position [187, 0]
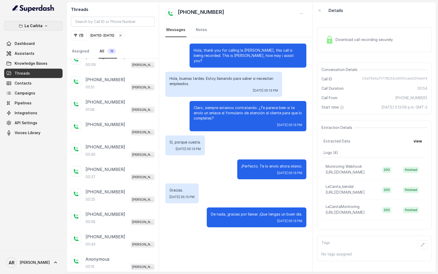
click at [46, 24] on icon "button" at bounding box center [46, 26] width 4 height 4
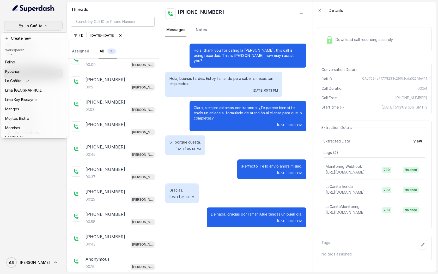
scroll to position [0, 0]
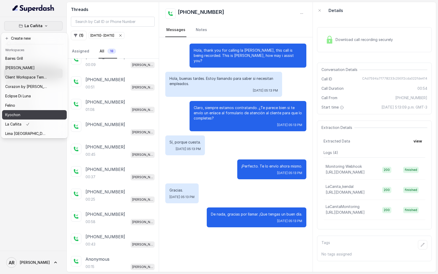
click at [38, 112] on div "Kyochon" at bounding box center [26, 115] width 42 height 6
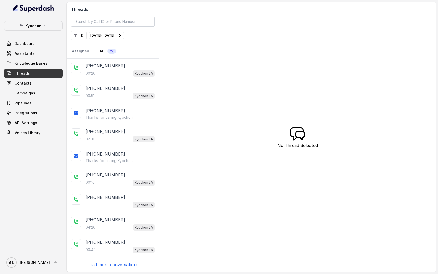
scroll to position [22, 0]
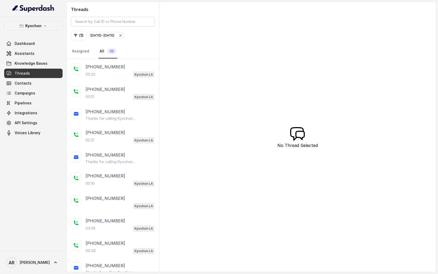
click at [121, 34] on icon "button" at bounding box center [120, 35] width 2 height 2
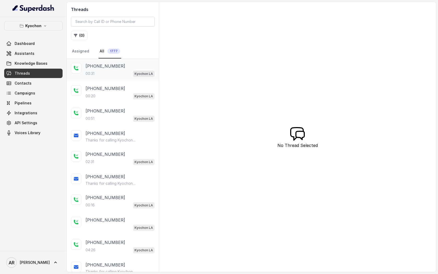
click at [112, 62] on div "+14243648071 00:31 Kyochon LA" at bounding box center [113, 70] width 92 height 22
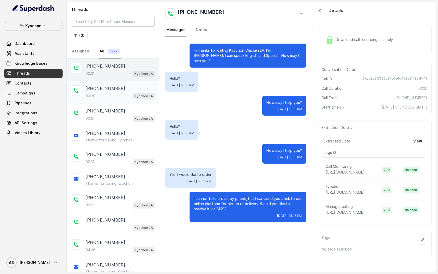
click at [112, 87] on p "+12134002324" at bounding box center [106, 88] width 40 height 6
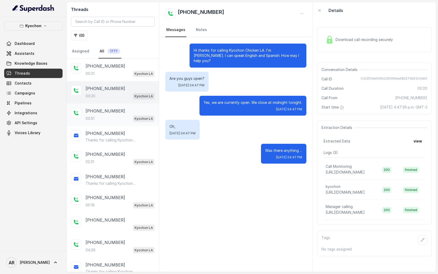
click at [114, 106] on div "+13102939764 00:51 Kyochon LA" at bounding box center [113, 114] width 92 height 22
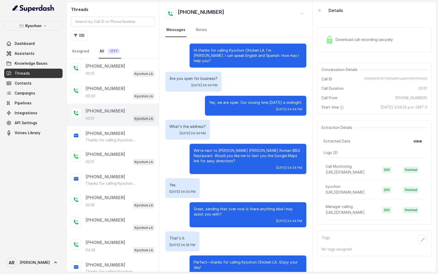
scroll to position [10, 0]
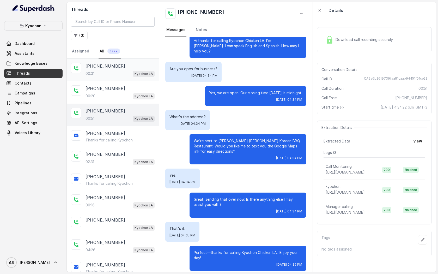
click at [130, 74] on div "00:31 Kyochon LA" at bounding box center [120, 73] width 69 height 7
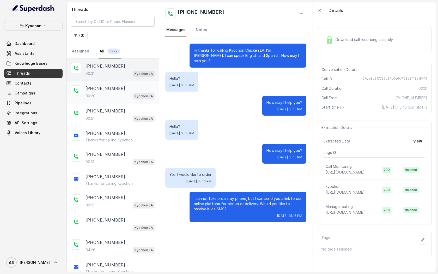
click at [122, 98] on div "00:20 Kyochon LA" at bounding box center [120, 96] width 69 height 7
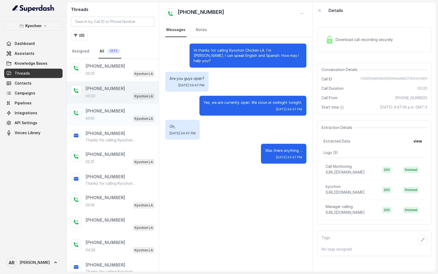
click at [121, 117] on div "00:51 Kyochon LA" at bounding box center [120, 118] width 69 height 7
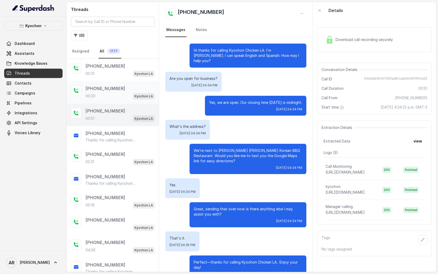
scroll to position [10, 0]
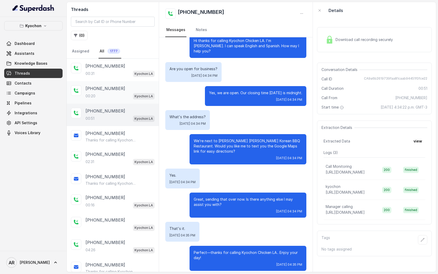
click at [131, 81] on div "+12134002324 00:20 Kyochon LA" at bounding box center [113, 92] width 92 height 22
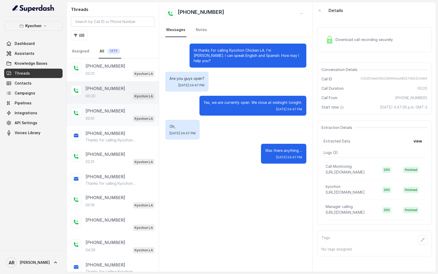
click at [135, 105] on div "+13102939764 00:51 Kyochon LA" at bounding box center [113, 114] width 92 height 22
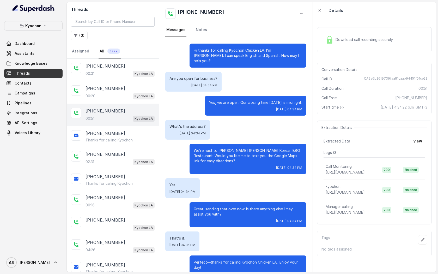
scroll to position [10, 0]
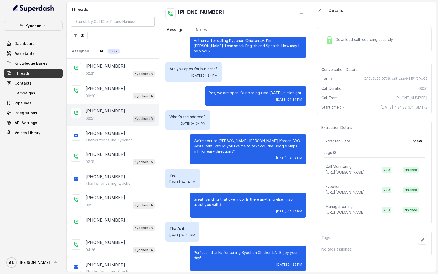
click at [132, 120] on div "00:51 Kyochon LA" at bounding box center [120, 118] width 69 height 7
click at [137, 99] on span "Kyochon LA" at bounding box center [144, 96] width 22 height 6
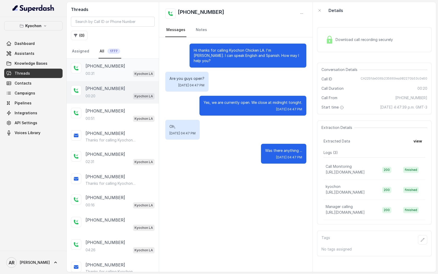
click at [137, 73] on p "Kyochon LA" at bounding box center [144, 73] width 19 height 5
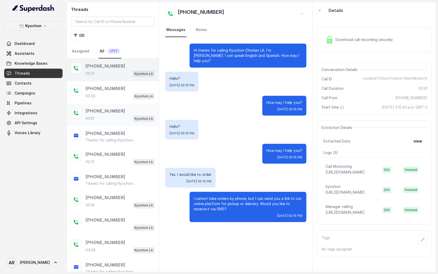
click at [137, 105] on div "+13102939764 00:51 Kyochon LA" at bounding box center [113, 114] width 92 height 22
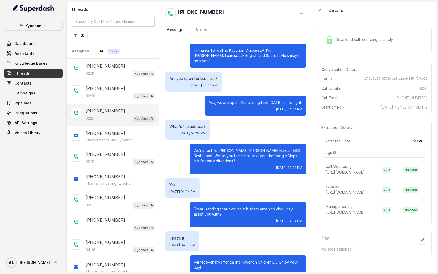
scroll to position [10, 0]
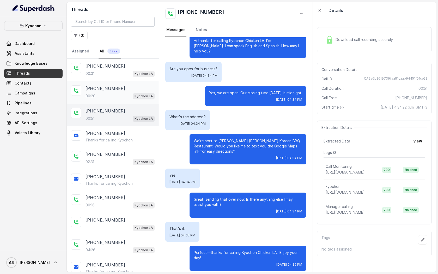
click at [135, 89] on div "+12134002324" at bounding box center [120, 88] width 69 height 6
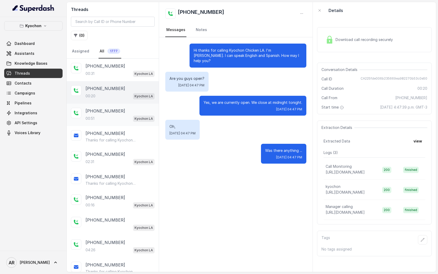
click at [137, 123] on div "+13102939764 00:51 Kyochon LA" at bounding box center [113, 114] width 92 height 22
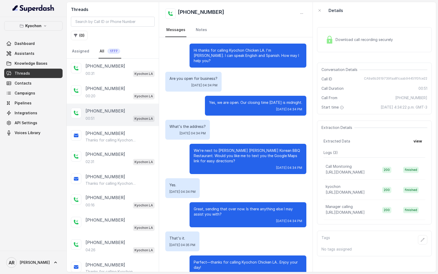
scroll to position [10, 0]
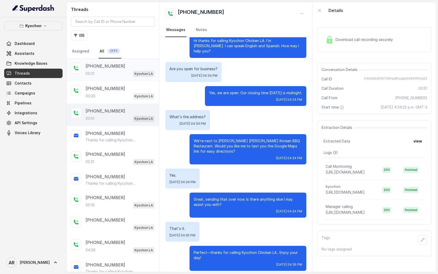
click at [121, 62] on div "+14243648071 00:31 Kyochon LA" at bounding box center [113, 70] width 92 height 22
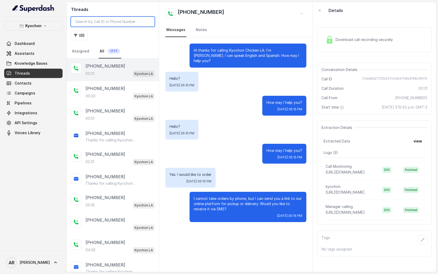
click at [121, 26] on input "search" at bounding box center [113, 22] width 84 height 10
paste input "CA90265d06be410ea9a256f84b9e11a2c9"
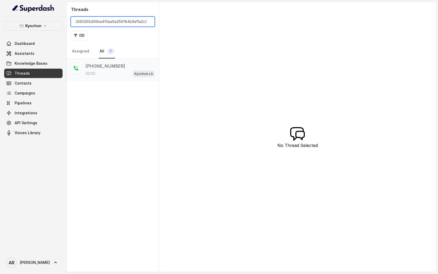
type input "CA90265d06be410ea9a256f84b9e11a2c9"
click at [126, 68] on div "+12137989112" at bounding box center [120, 66] width 69 height 6
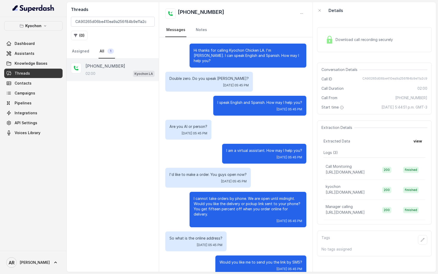
scroll to position [327, 0]
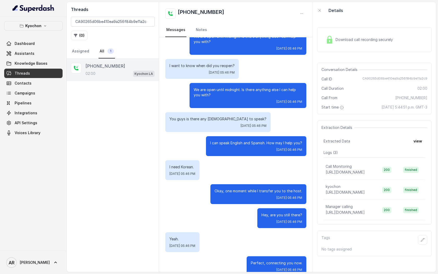
click at [328, 47] on div "Download call recording securely" at bounding box center [374, 39] width 115 height 25
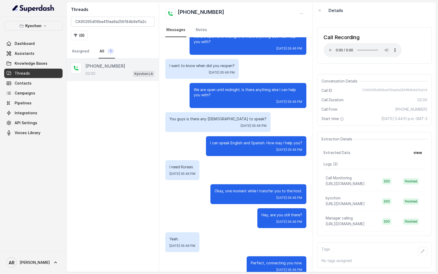
click at [356, 127] on div "Call Recording Your browser does not support the audio element. Conversation De…" at bounding box center [374, 145] width 123 height 253
click at [314, 70] on div "Call Recording Your browser does not support the audio element. Conversation De…" at bounding box center [374, 145] width 123 height 253
click at [112, 96] on div "+12137989112 02:00 Kyochon LA" at bounding box center [113, 165] width 92 height 213
click at [147, 22] on input "CA90265d06be410ea9a256f84b9e11a2c9" at bounding box center [113, 22] width 84 height 10
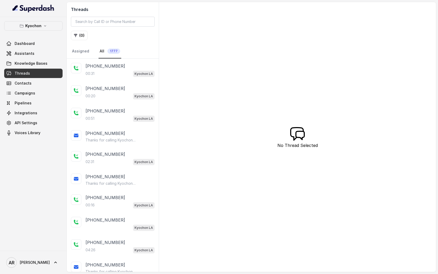
click at [77, 42] on div "Threads ( 0 ) Assigned All 1777" at bounding box center [113, 30] width 92 height 57
click at [81, 31] on button "( 0 )" at bounding box center [79, 35] width 17 height 9
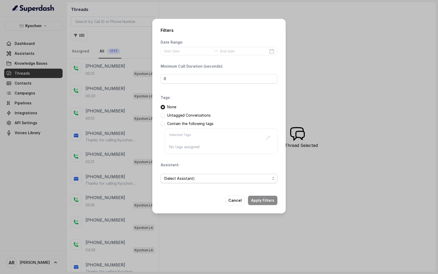
click at [215, 182] on span "(Select Assistant)" at bounding box center [219, 178] width 117 height 9
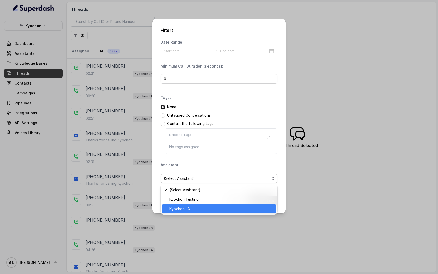
click at [202, 205] on span "Kyochon LA" at bounding box center [221, 208] width 104 height 6
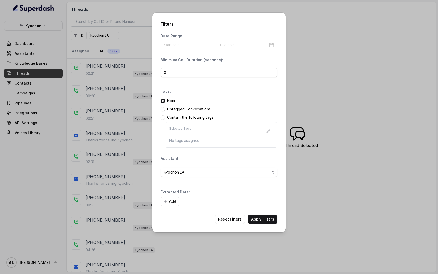
click at [255, 215] on button "Apply Filters" at bounding box center [262, 218] width 29 height 9
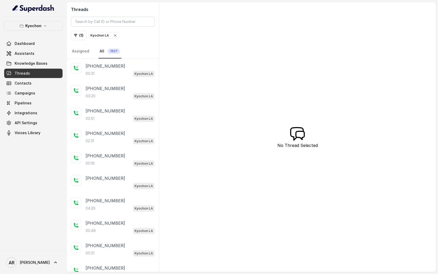
click at [191, 102] on div "Threads ( 1 ) Kyochon LA Assigned All 1507 +14243648071 00:31 Kyochon LA +12134…" at bounding box center [251, 137] width 369 height 270
click at [114, 73] on div "00:31 Kyochon LA" at bounding box center [120, 73] width 69 height 7
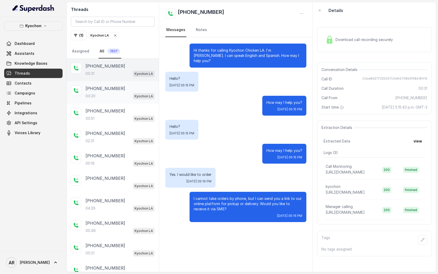
click at [95, 88] on p "+12134002324" at bounding box center [106, 88] width 40 height 6
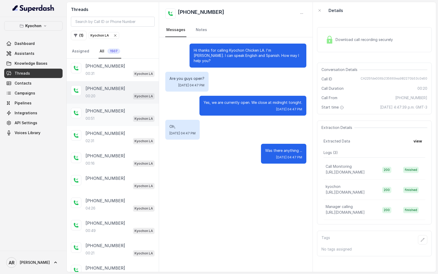
click at [111, 112] on p "+13102939764" at bounding box center [106, 111] width 40 height 6
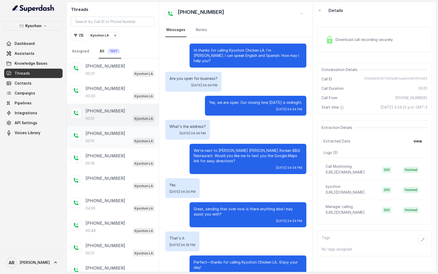
scroll to position [10, 0]
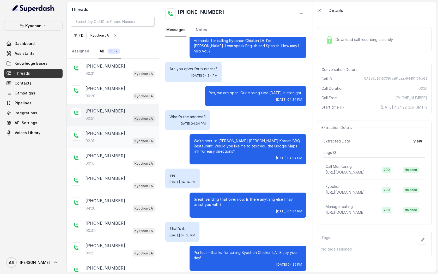
click at [113, 135] on p "+19144341203" at bounding box center [106, 133] width 40 height 6
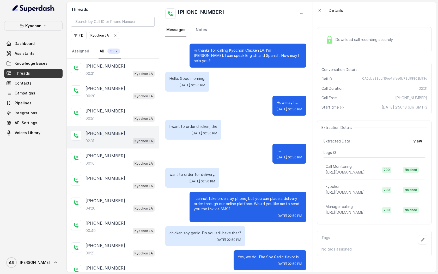
scroll to position [531, 0]
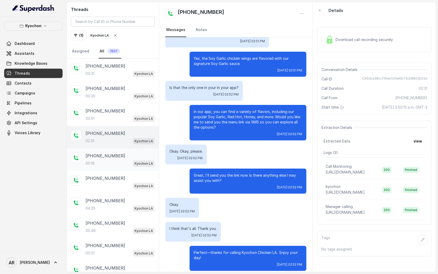
click at [126, 166] on div "+13126854539 00:16 Kyochon LA" at bounding box center [113, 159] width 92 height 22
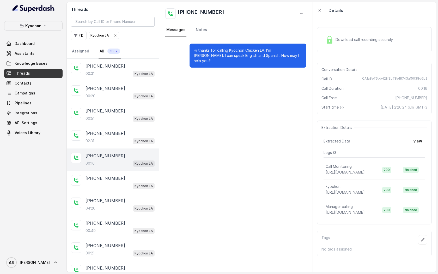
click at [45, 31] on div "Kyochon Dashboard Assistants Knowledge Bases Threads Contacts Campaigns Pipelin…" at bounding box center [33, 79] width 58 height 116
click at [45, 27] on icon "button" at bounding box center [45, 26] width 4 height 4
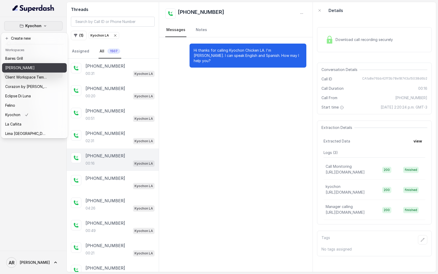
click at [37, 64] on button "[PERSON_NAME]" at bounding box center [34, 67] width 65 height 9
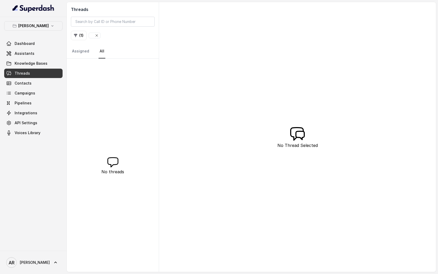
click at [114, 37] on div "( 1 )" at bounding box center [113, 35] width 84 height 9
click at [98, 35] on icon "button" at bounding box center [97, 35] width 4 height 4
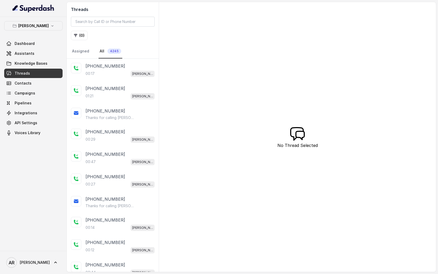
click at [114, 88] on p "+14053062725" at bounding box center [106, 88] width 40 height 6
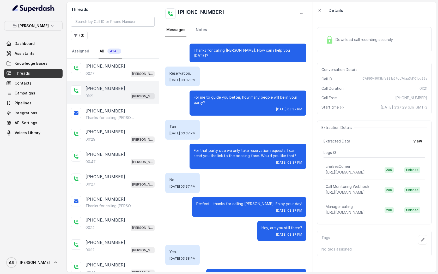
scroll to position [220, 0]
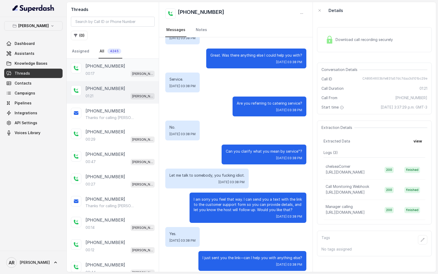
click at [122, 77] on div "+13109096680 00:17 Chelsea Corner" at bounding box center [113, 70] width 92 height 22
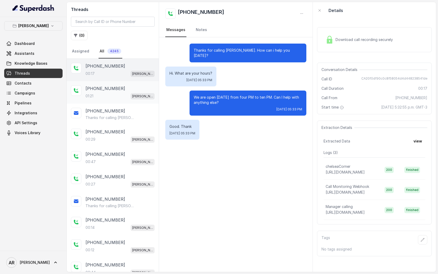
click at [121, 92] on div "+14053062725 01:21 Chelsea Corner" at bounding box center [120, 92] width 69 height 14
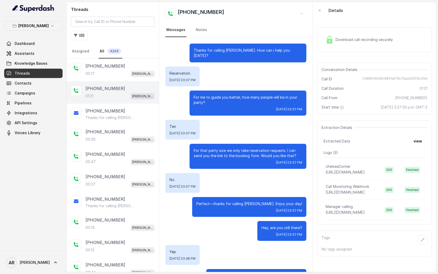
scroll to position [220, 0]
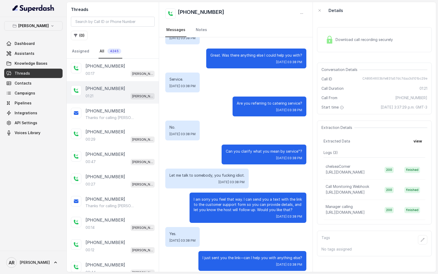
click at [327, 43] on img at bounding box center [330, 40] width 8 height 8
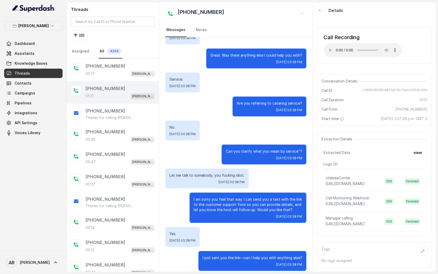
click at [338, 118] on span "Start time" at bounding box center [332, 118] width 23 height 5
click at [377, 155] on div "Extracted Data view" at bounding box center [375, 152] width 102 height 9
click at [345, 147] on div "Extraction Details Extracted Data view Logs ( 3 ) chelseaCorner https://script.…" at bounding box center [374, 184] width 115 height 104
click at [112, 116] on p "Thanks for calling Chelsea Corner! Complete this form for any type of inquiry a…" at bounding box center [111, 117] width 50 height 5
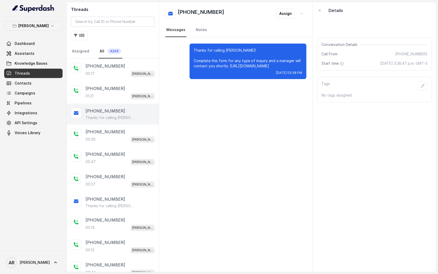
click at [260, 68] on p "Thanks for calling Chelsea Corner! Complete this form for any type of inquiry a…" at bounding box center [248, 58] width 108 height 21
click at [129, 93] on div "01:21 Chelsea Corner" at bounding box center [120, 96] width 69 height 7
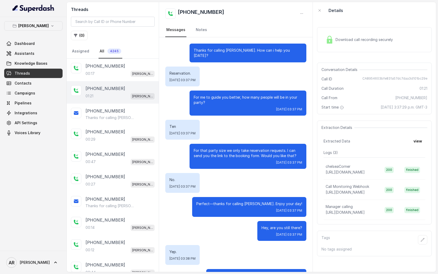
scroll to position [220, 0]
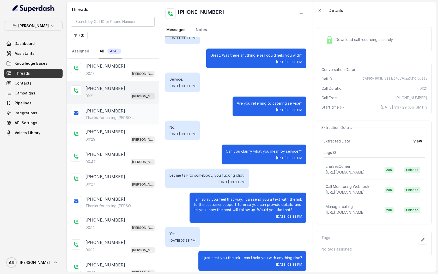
click at [104, 111] on p "+14053062725" at bounding box center [106, 111] width 40 height 6
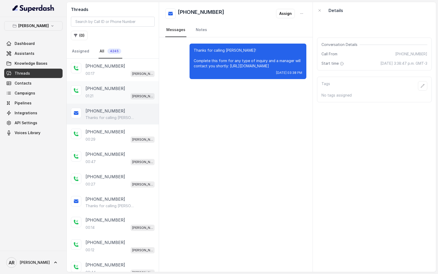
click at [135, 89] on div "+14053062725" at bounding box center [120, 88] width 69 height 6
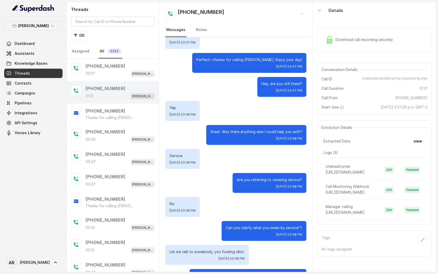
scroll to position [220, 0]
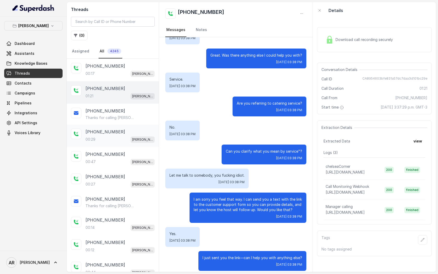
click at [120, 134] on div "+12812298481" at bounding box center [120, 132] width 69 height 6
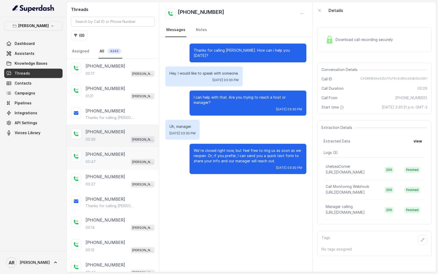
click at [125, 153] on div "+19182826712" at bounding box center [120, 154] width 69 height 6
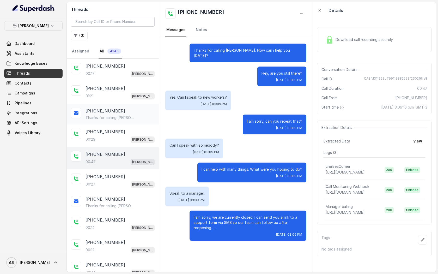
click at [125, 111] on div "+14053062725" at bounding box center [120, 111] width 69 height 6
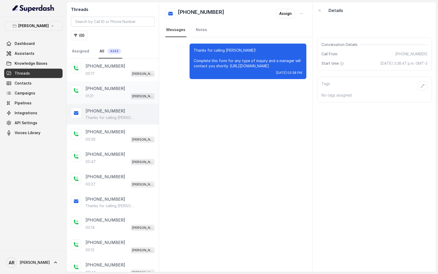
click at [125, 98] on div "01:21 Chelsea Corner" at bounding box center [120, 96] width 69 height 7
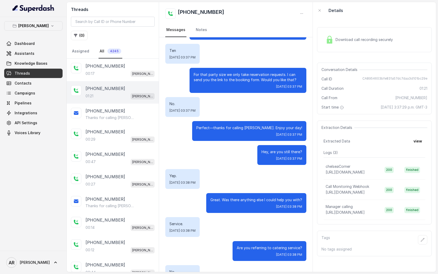
scroll to position [85, 0]
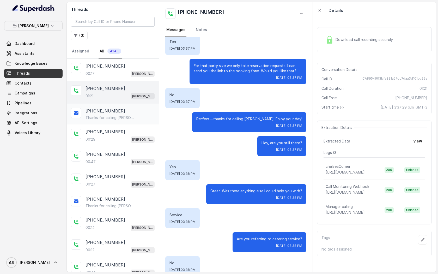
click at [133, 113] on div "+14053062725" at bounding box center [120, 111] width 69 height 6
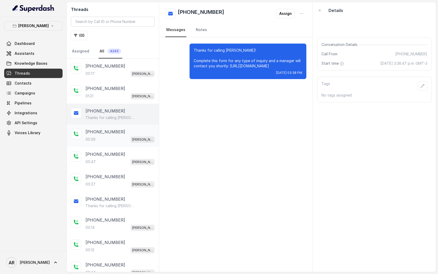
click at [134, 129] on div "+12812298481" at bounding box center [120, 132] width 69 height 6
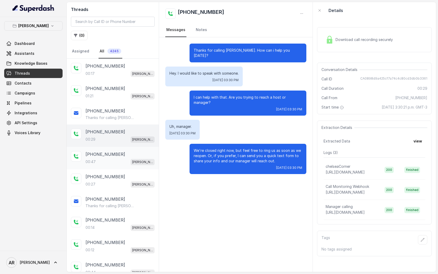
click at [132, 149] on div "+19182826712 00:47 Chelsea Corner" at bounding box center [113, 158] width 92 height 22
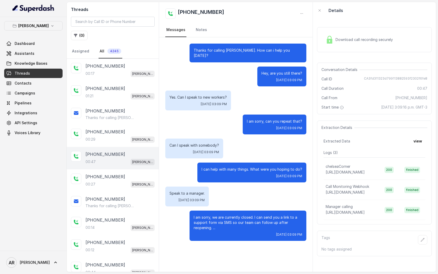
click at [135, 161] on p "[PERSON_NAME]" at bounding box center [142, 161] width 21 height 5
click at [119, 174] on div "+14053062559" at bounding box center [120, 176] width 69 height 6
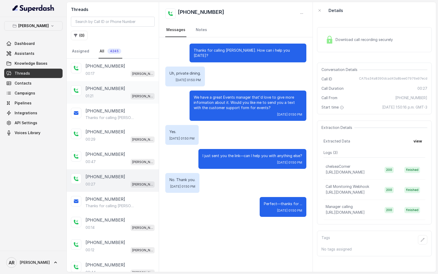
click at [124, 81] on div "+14053062725 01:21 Chelsea Corner" at bounding box center [113, 92] width 92 height 22
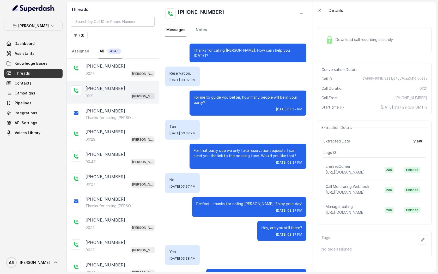
click at [339, 31] on div "Download call recording securely" at bounding box center [374, 39] width 115 height 25
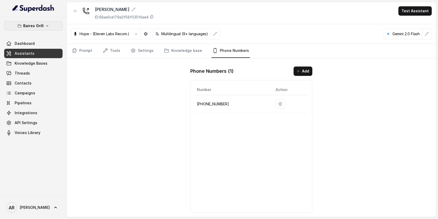
click at [37, 27] on p "Baires Grill" at bounding box center [33, 26] width 20 height 6
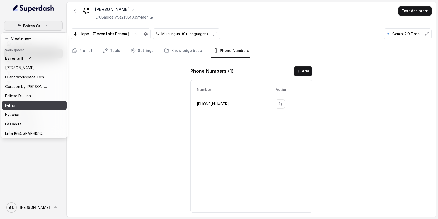
scroll to position [76, 0]
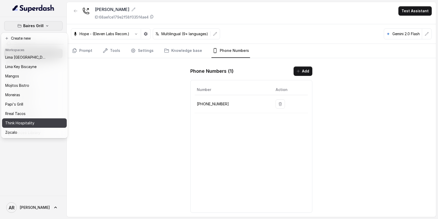
click at [30, 124] on p "Think Hospitality" at bounding box center [19, 123] width 29 height 6
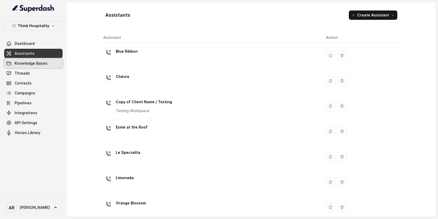
click at [39, 66] on link "Knowledge Bases" at bounding box center [33, 63] width 58 height 9
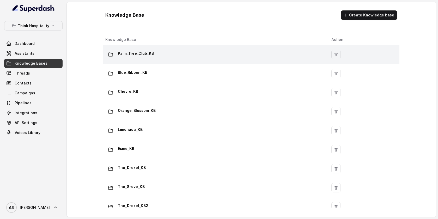
click at [141, 56] on p "Palm_Tree_Club_KB" at bounding box center [136, 53] width 36 height 8
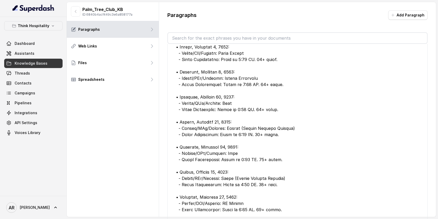
drag, startPoint x: 246, startPoint y: 116, endPoint x: 247, endPoint y: 103, distance: 12.6
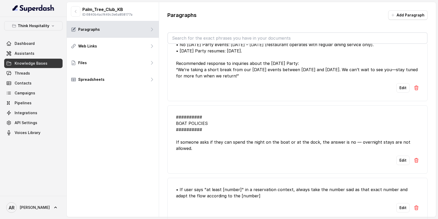
scroll to position [677, 0]
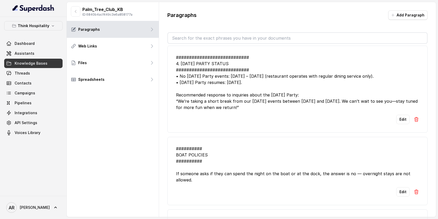
click at [415, 124] on button at bounding box center [416, 119] width 5 height 9
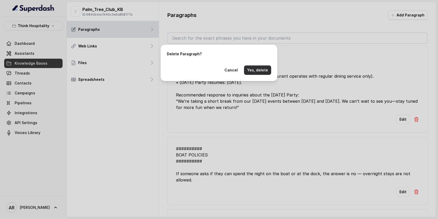
click at [258, 66] on button "Yes, delete" at bounding box center [257, 69] width 27 height 9
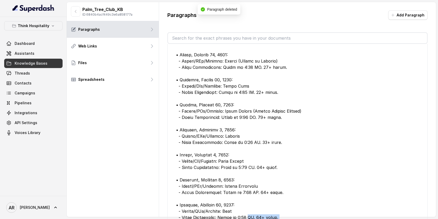
scroll to position [0, 0]
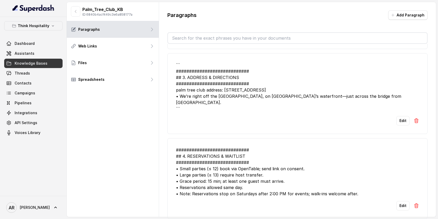
scroll to position [8, 0]
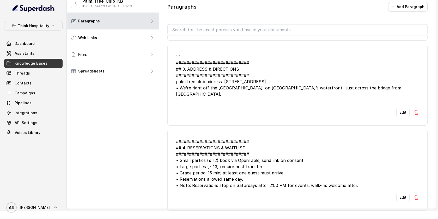
click at [269, 134] on li "############################ ## 4. RESERVATIONS & WAITLIST ####################…" at bounding box center [297, 170] width 260 height 81
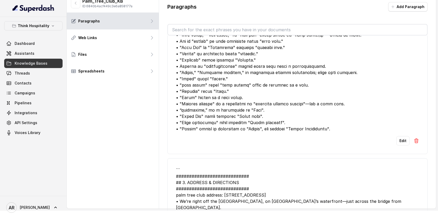
scroll to position [2314, 0]
click at [398, 145] on button "Edit" at bounding box center [402, 140] width 13 height 9
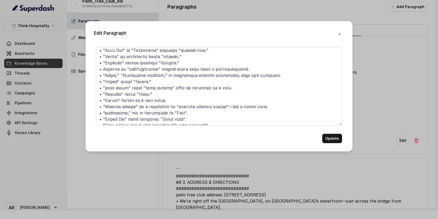
scroll to position [77, 0]
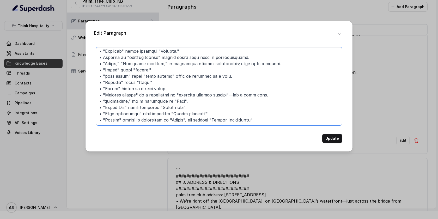
click at [274, 110] on textarea at bounding box center [219, 86] width 246 height 78
paste textarea "CA90265d06be410ea9a256f84b9e11a2c9"
click at [268, 109] on textarea at bounding box center [219, 86] width 246 height 78
click at [214, 100] on textarea at bounding box center [219, 86] width 246 height 78
drag, startPoint x: 271, startPoint y: 106, endPoint x: 95, endPoint y: 107, distance: 176.0
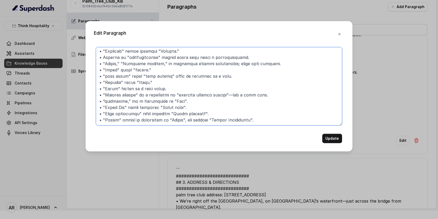
click at [95, 107] on div "Update" at bounding box center [219, 95] width 250 height 96
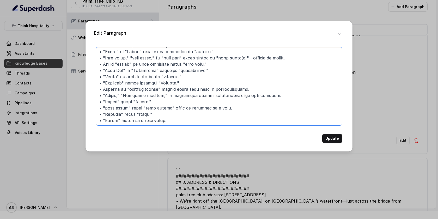
scroll to position [0, 0]
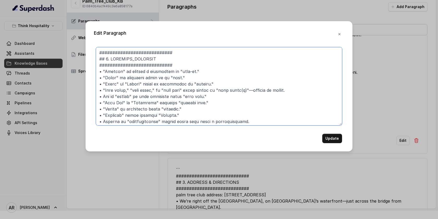
drag, startPoint x: 200, startPoint y: 73, endPoint x: 103, endPoint y: 68, distance: 97.1
click at [103, 68] on textarea at bounding box center [219, 86] width 246 height 78
click at [223, 78] on textarea at bounding box center [219, 86] width 246 height 78
drag, startPoint x: 218, startPoint y: 83, endPoint x: 95, endPoint y: 84, distance: 123.1
click at [95, 84] on div "Update" at bounding box center [219, 95] width 250 height 96
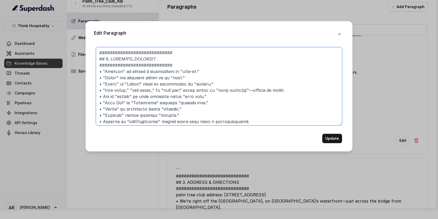
click at [202, 71] on textarea at bounding box center [219, 86] width 246 height 78
drag, startPoint x: 202, startPoint y: 71, endPoint x: 96, endPoint y: 69, distance: 106.1
click at [96, 69] on textarea at bounding box center [219, 86] width 246 height 78
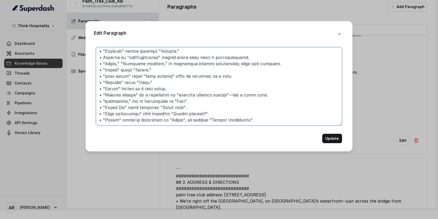
click at [273, 101] on textarea at bounding box center [219, 86] width 246 height 78
paste textarea "• "Diamond" is usually a mishearing of "dine-in.""
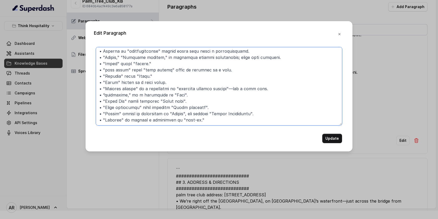
drag, startPoint x: 123, startPoint y: 107, endPoint x: 106, endPoint y: 107, distance: 16.7
click at [106, 107] on textarea at bounding box center [219, 86] width 246 height 78
paste textarea "[GEOGRAPHIC_DATA]"
click at [191, 108] on textarea at bounding box center [219, 86] width 246 height 78
click at [253, 109] on textarea at bounding box center [219, 86] width 246 height 78
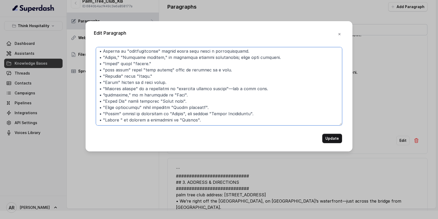
type textarea "############################ ## 2. LOREMIPS_DOLORSIT ##########################…"
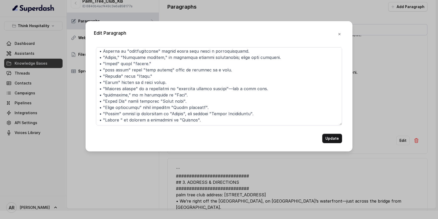
click at [339, 142] on button "Update" at bounding box center [332, 138] width 20 height 9
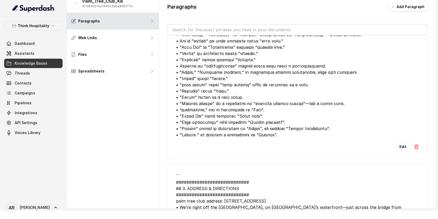
drag, startPoint x: 279, startPoint y: 144, endPoint x: 173, endPoint y: 141, distance: 105.6
click at [173, 141] on li "Edit" at bounding box center [297, 72] width 260 height 175
copy div "• "Turkey " is usually a mishearing of "Parking"."
